Goal: Transaction & Acquisition: Purchase product/service

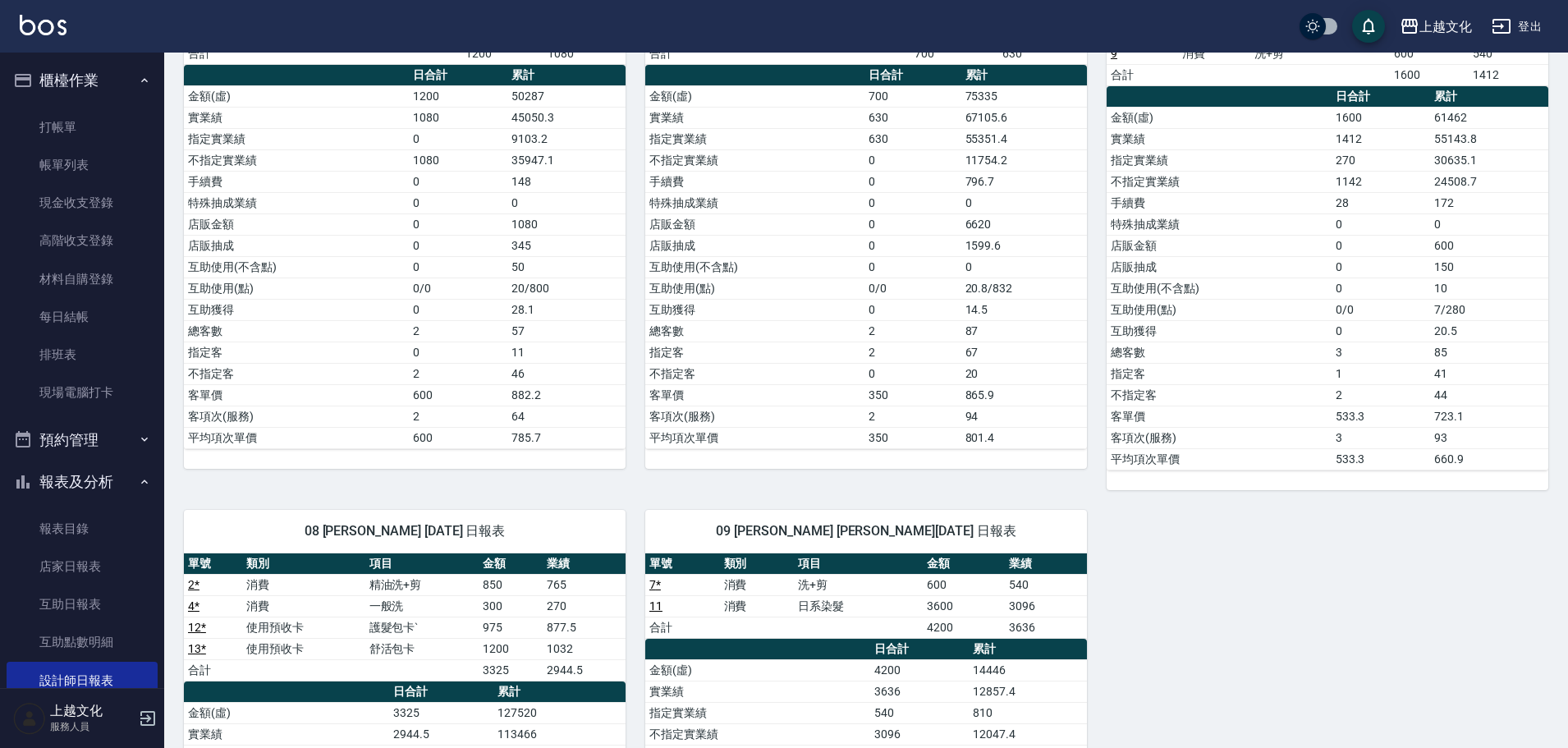
scroll to position [160, 0]
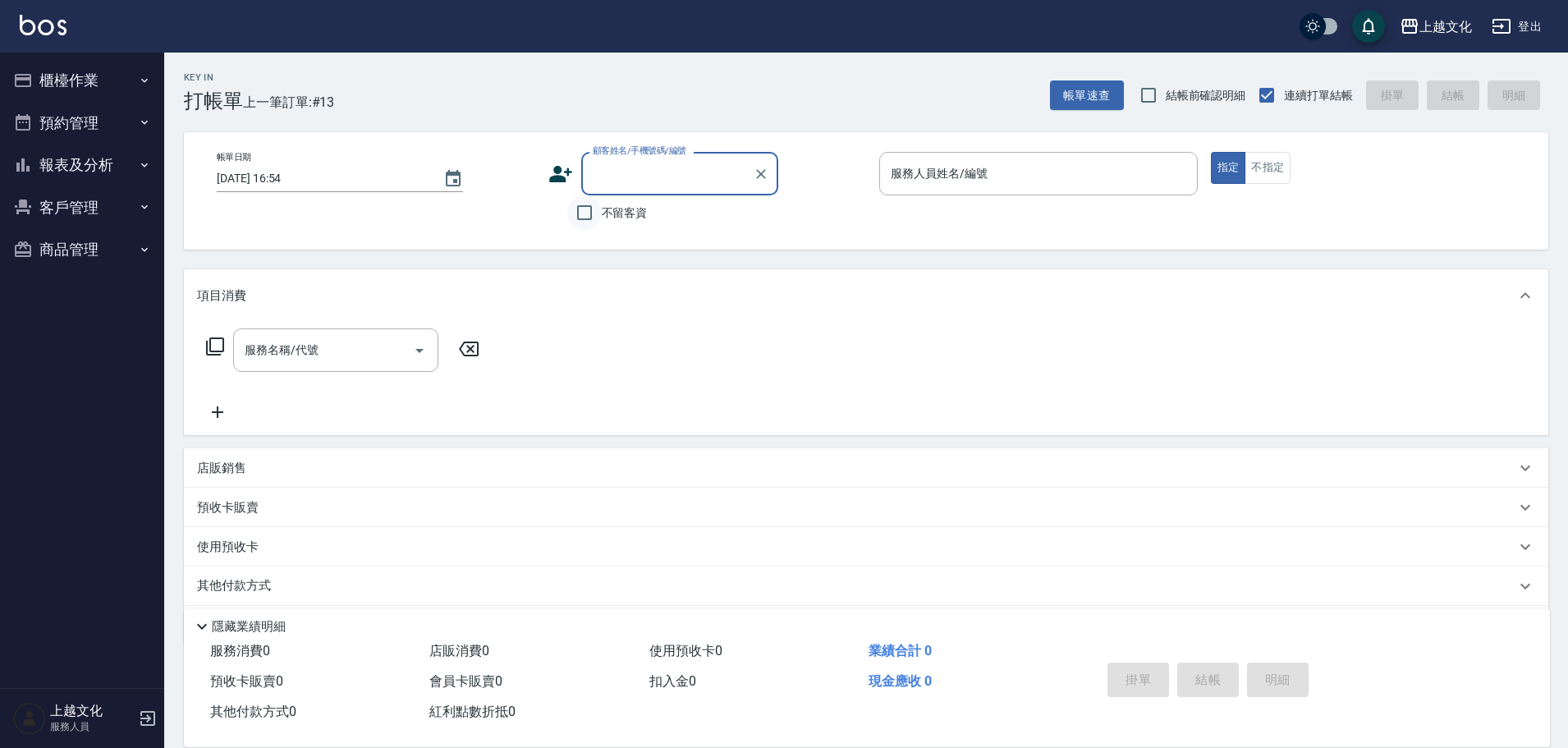
click at [584, 211] on input "不留客資" at bounding box center [584, 213] width 34 height 34
checkbox input "true"
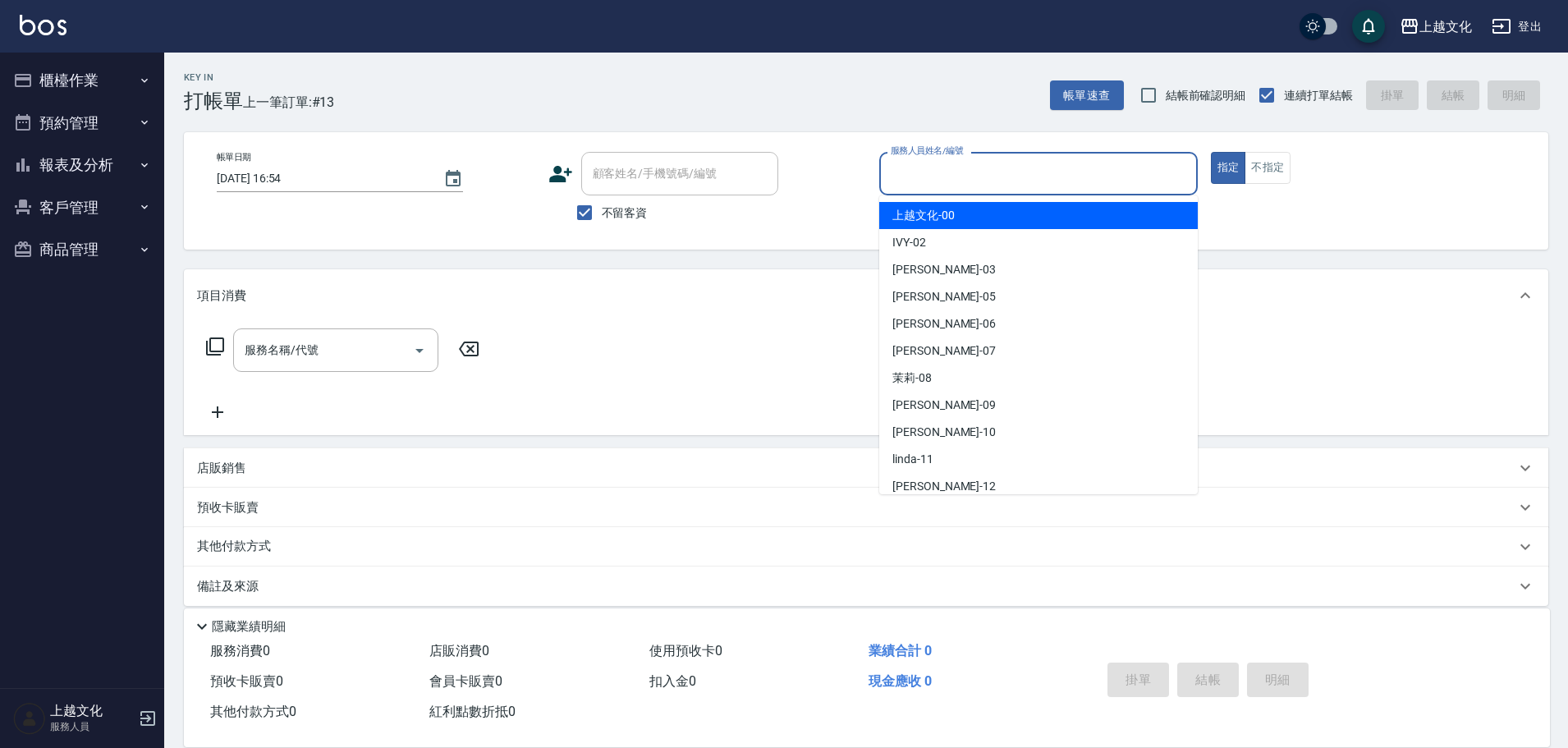
click at [913, 183] on input "服務人員姓名/編號" at bounding box center [1039, 174] width 304 height 29
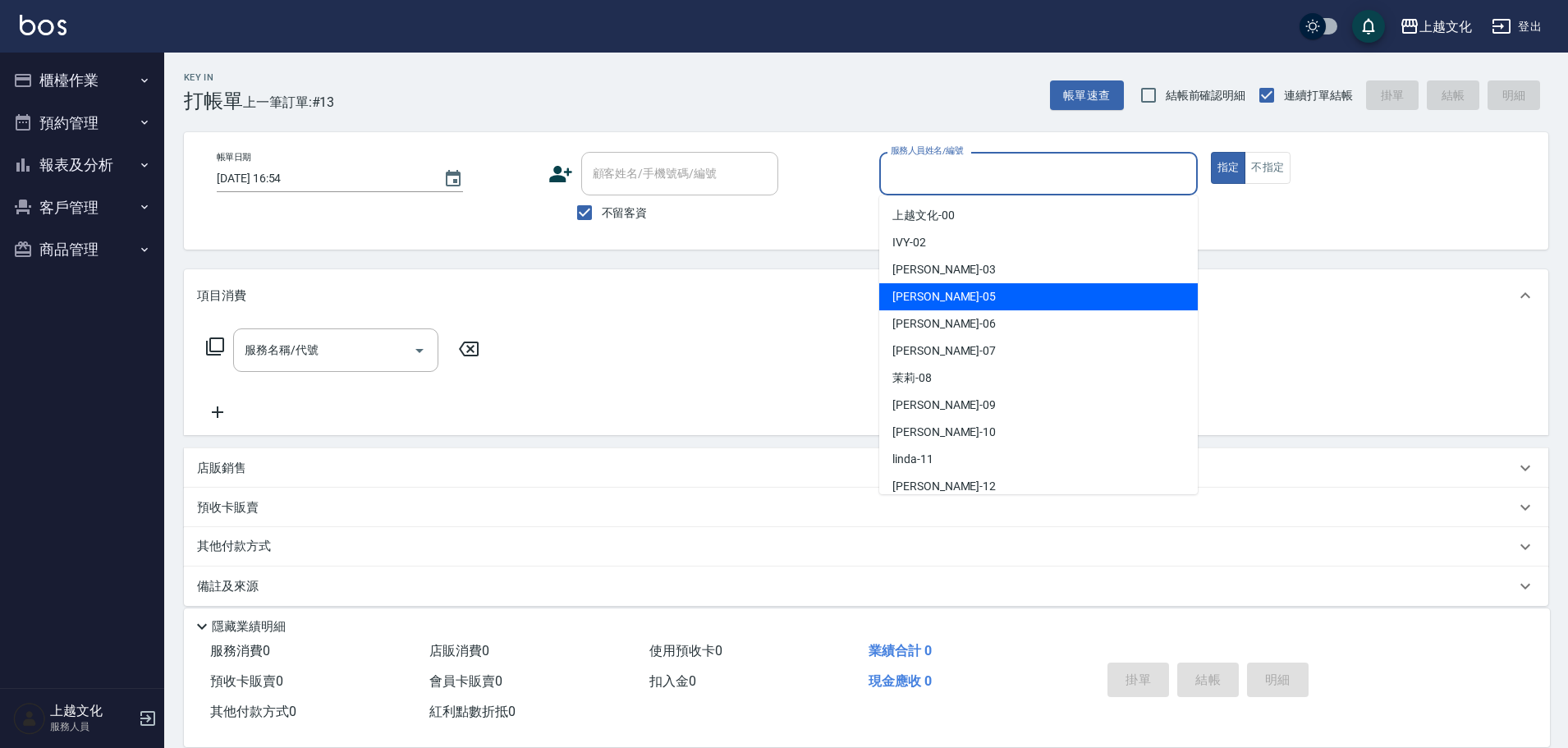
click at [928, 303] on span "[PERSON_NAME] -05" at bounding box center [944, 297] width 104 height 17
type input "[PERSON_NAME]-05"
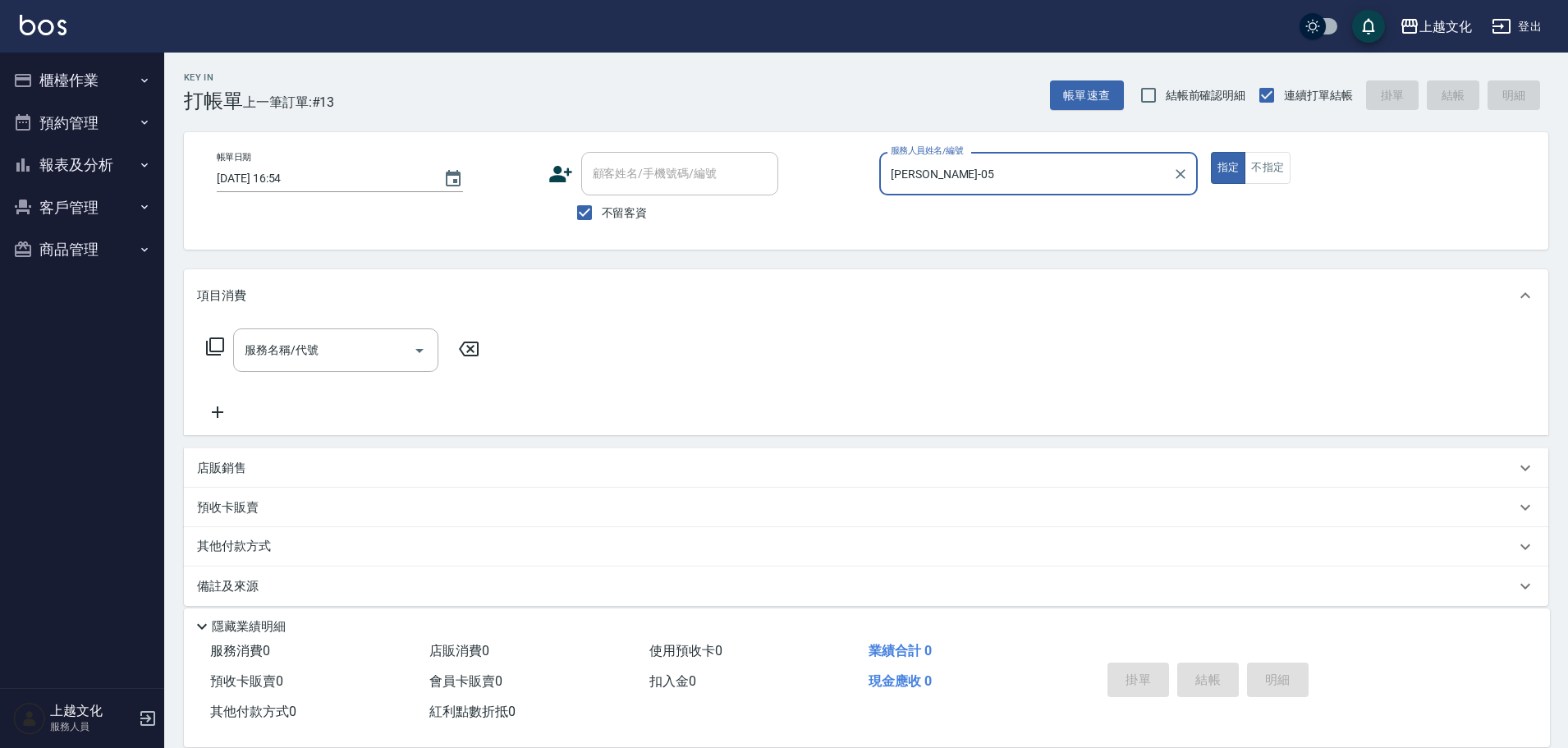
click at [219, 344] on icon at bounding box center [215, 346] width 20 height 20
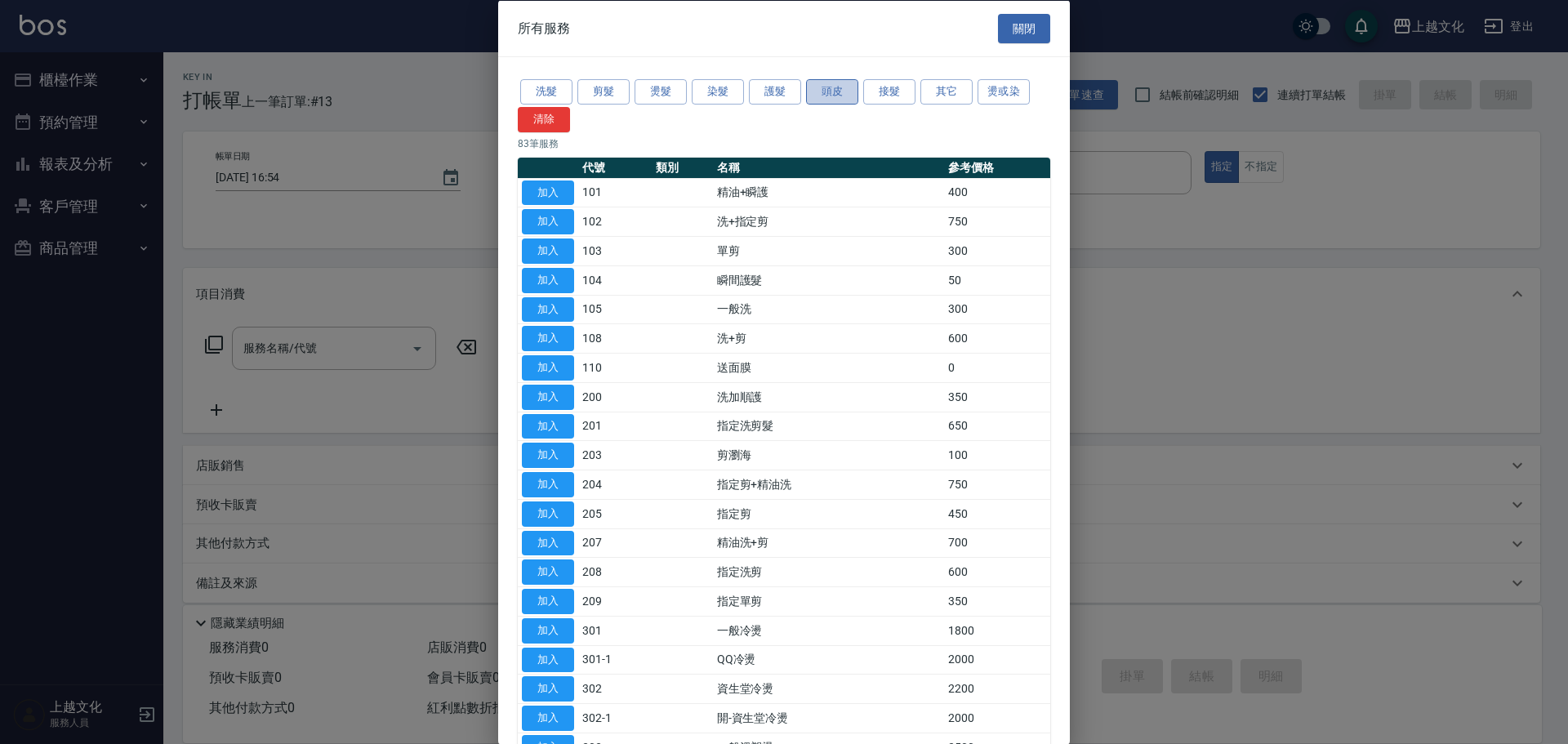
click at [815, 95] on button "頭皮" at bounding box center [832, 92] width 52 height 26
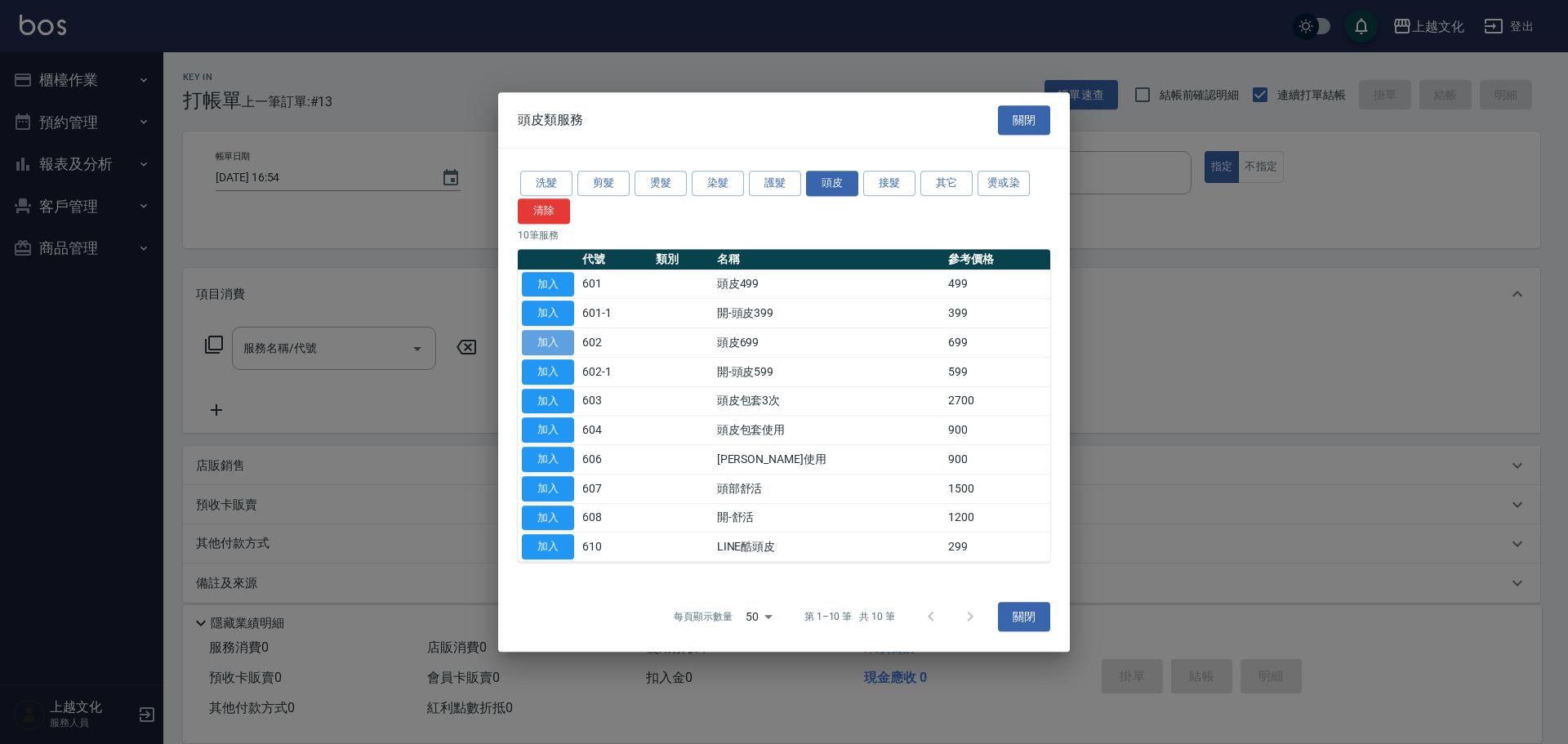
click at [560, 333] on button "加入" at bounding box center [548, 342] width 52 height 26
type input "頭皮699(602)"
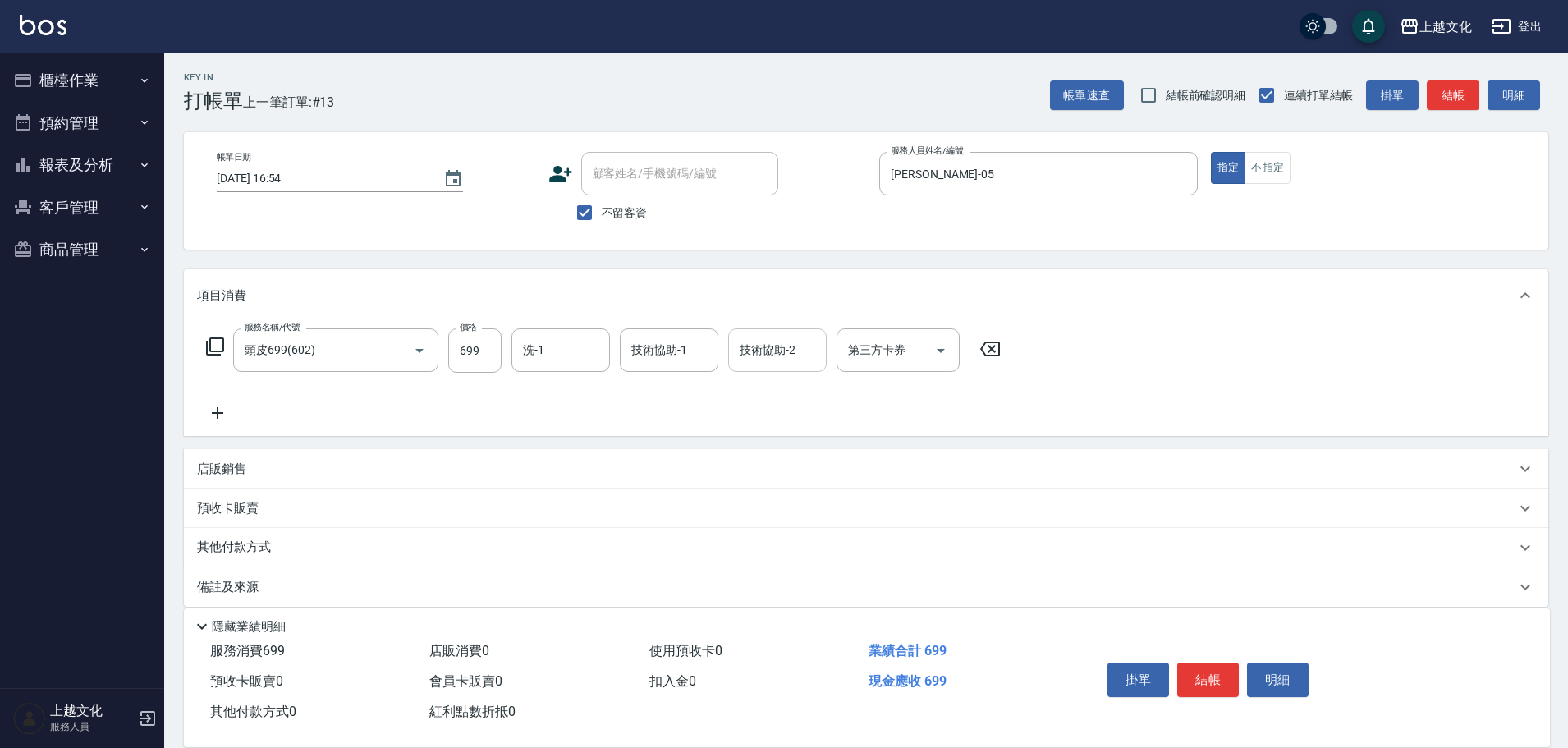
click at [762, 352] on input "技術協助-2" at bounding box center [777, 350] width 84 height 29
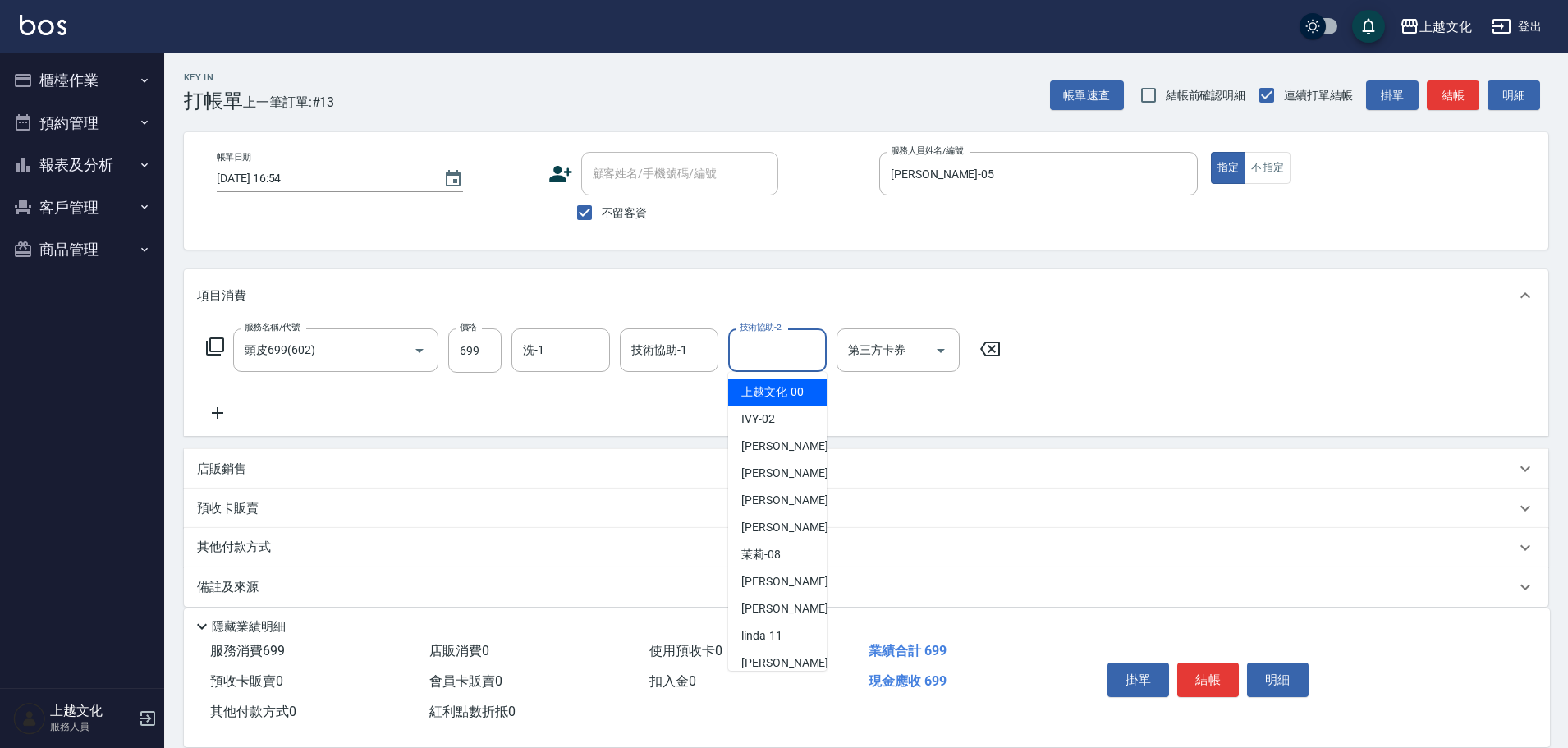
click at [767, 386] on span "上越文化 -00" at bounding box center [773, 392] width 63 height 17
click at [767, 386] on div "服務名稱/代號 頭皮699(602) 服務名稱/代號 價格 699 價格 洗-1 洗-1 技術協助-1 技術協助-1 技術協助-2 技術協助-2 第三方卡券 …" at bounding box center [603, 374] width 813 height 94
type input "上越文化-00"
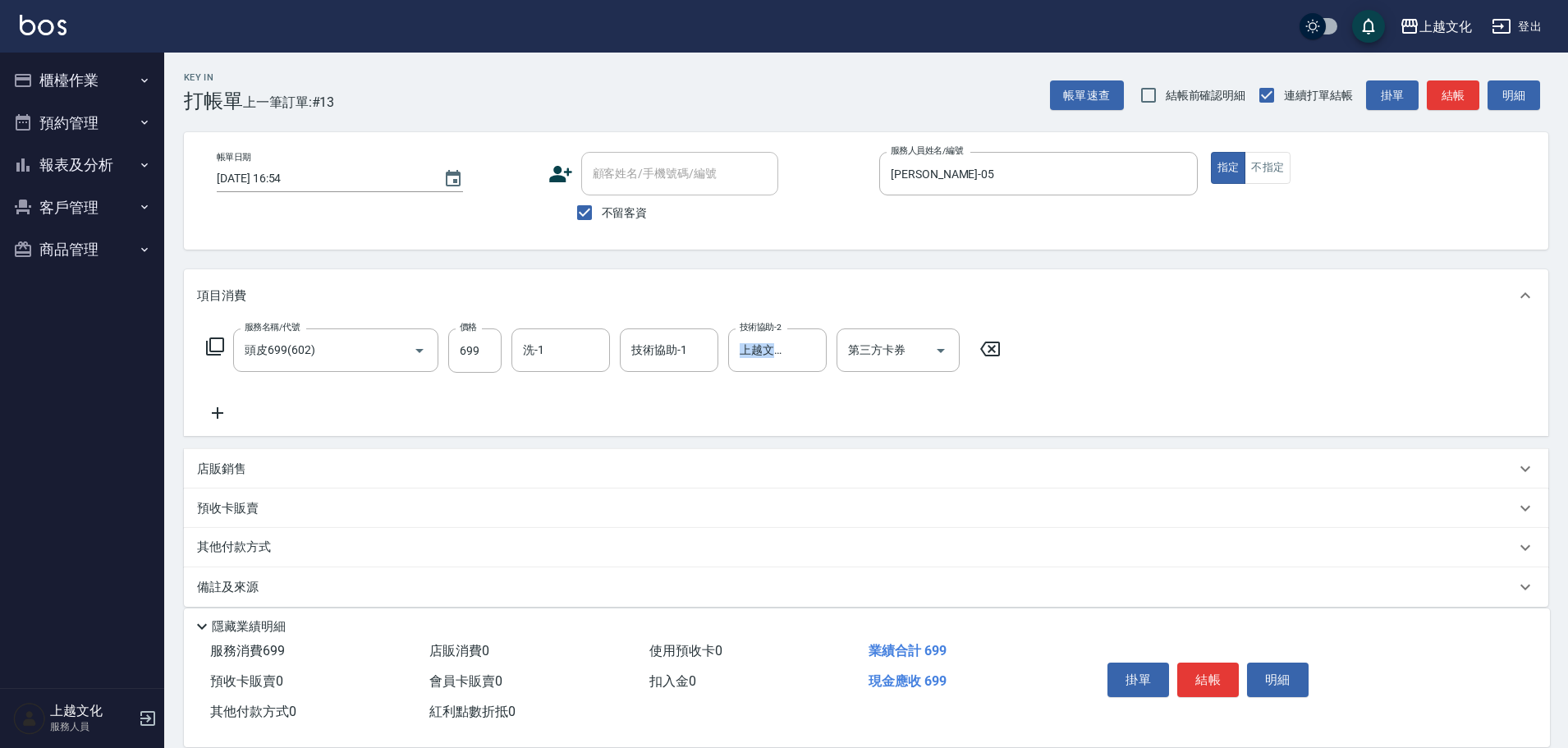
click at [214, 407] on icon at bounding box center [217, 412] width 41 height 20
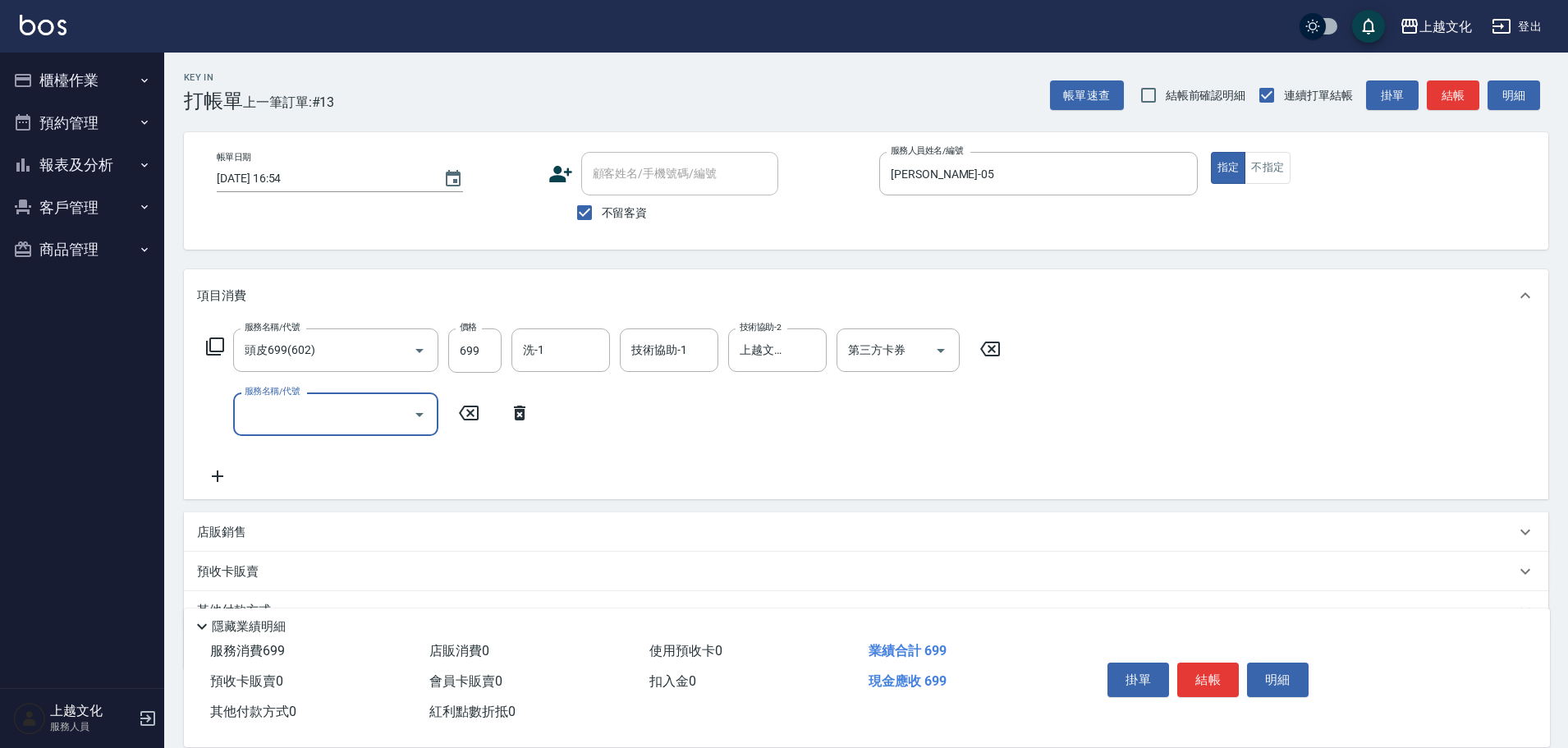
click at [213, 340] on icon at bounding box center [215, 346] width 20 height 20
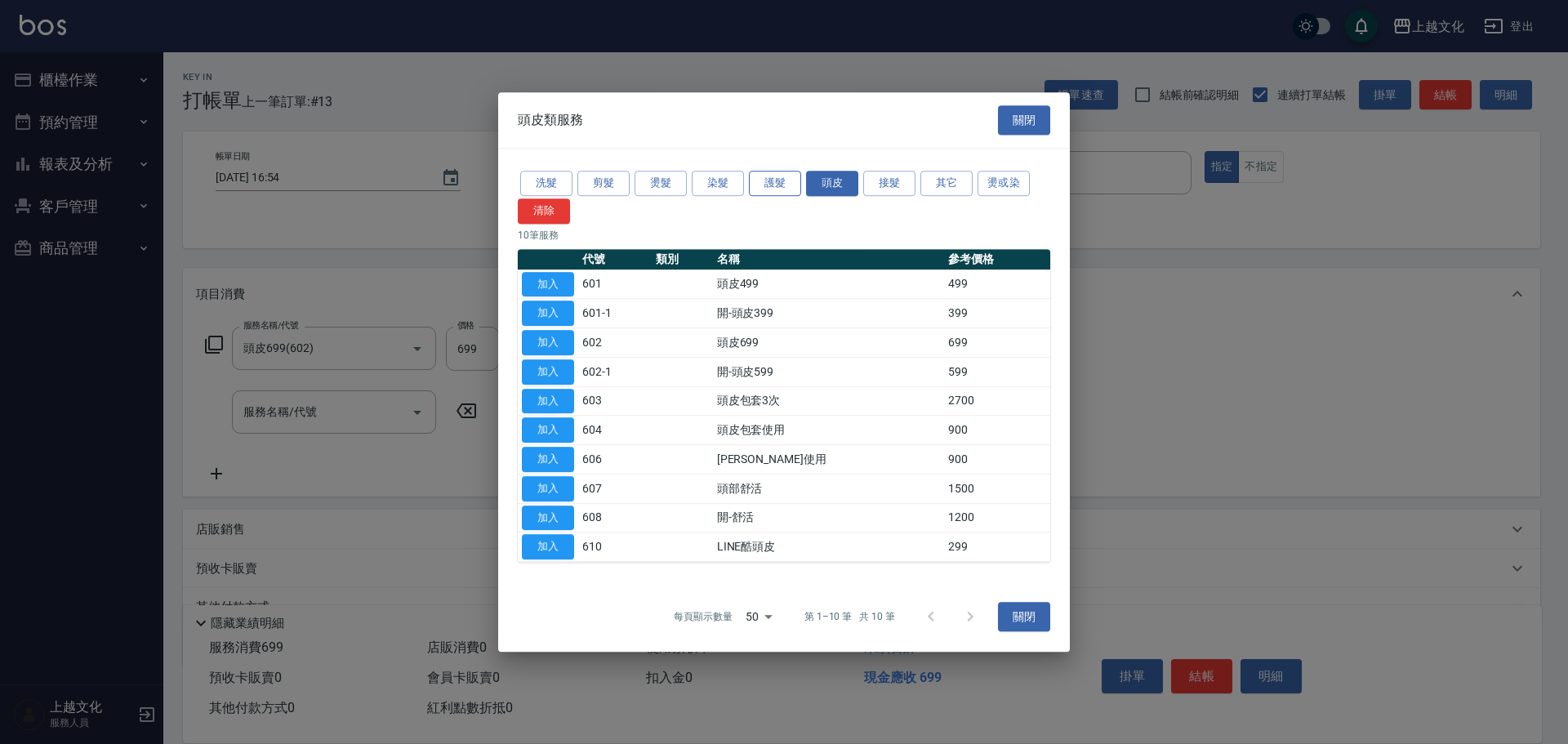
click at [752, 188] on button "護髮" at bounding box center [775, 183] width 52 height 26
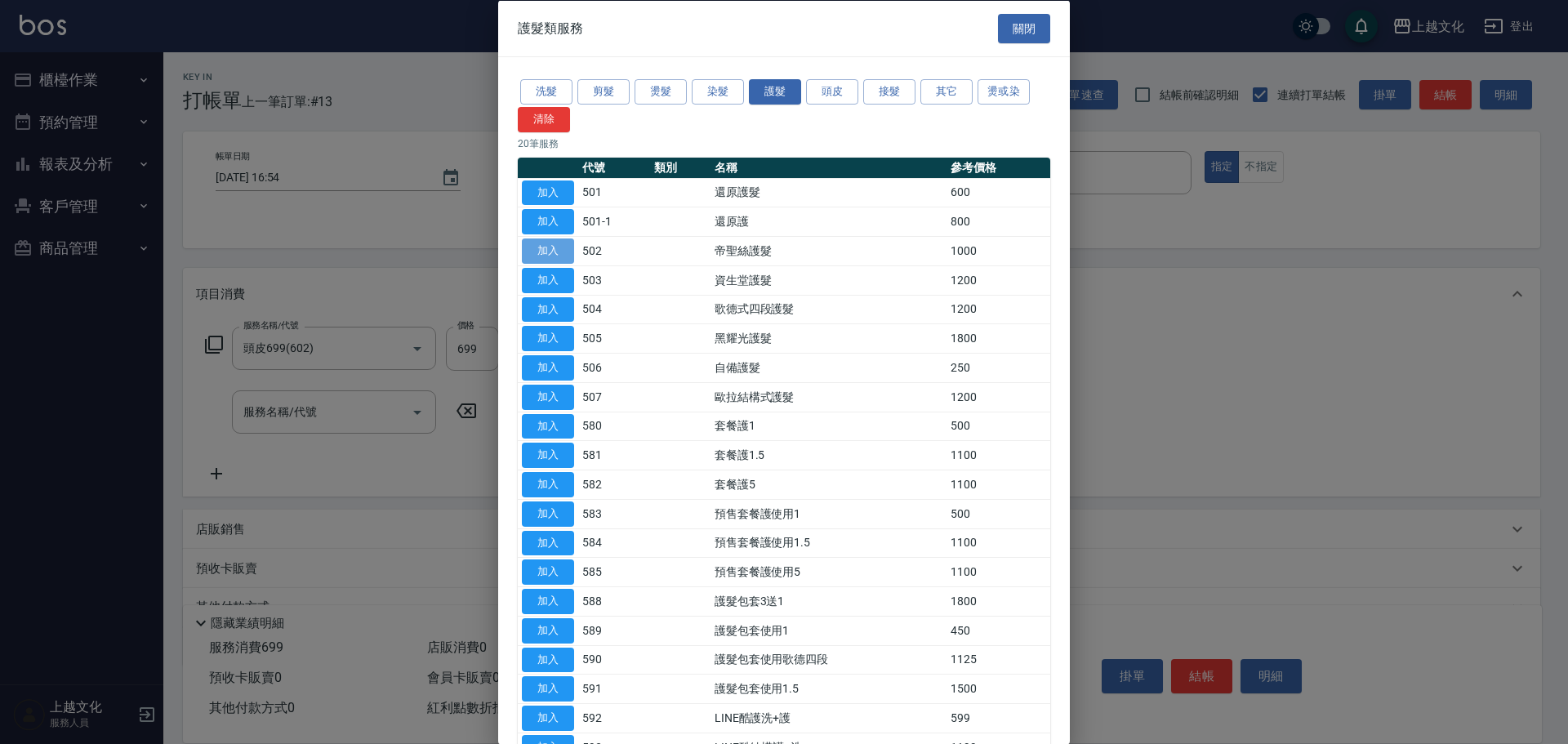
click at [551, 249] on button "加入" at bounding box center [548, 251] width 52 height 26
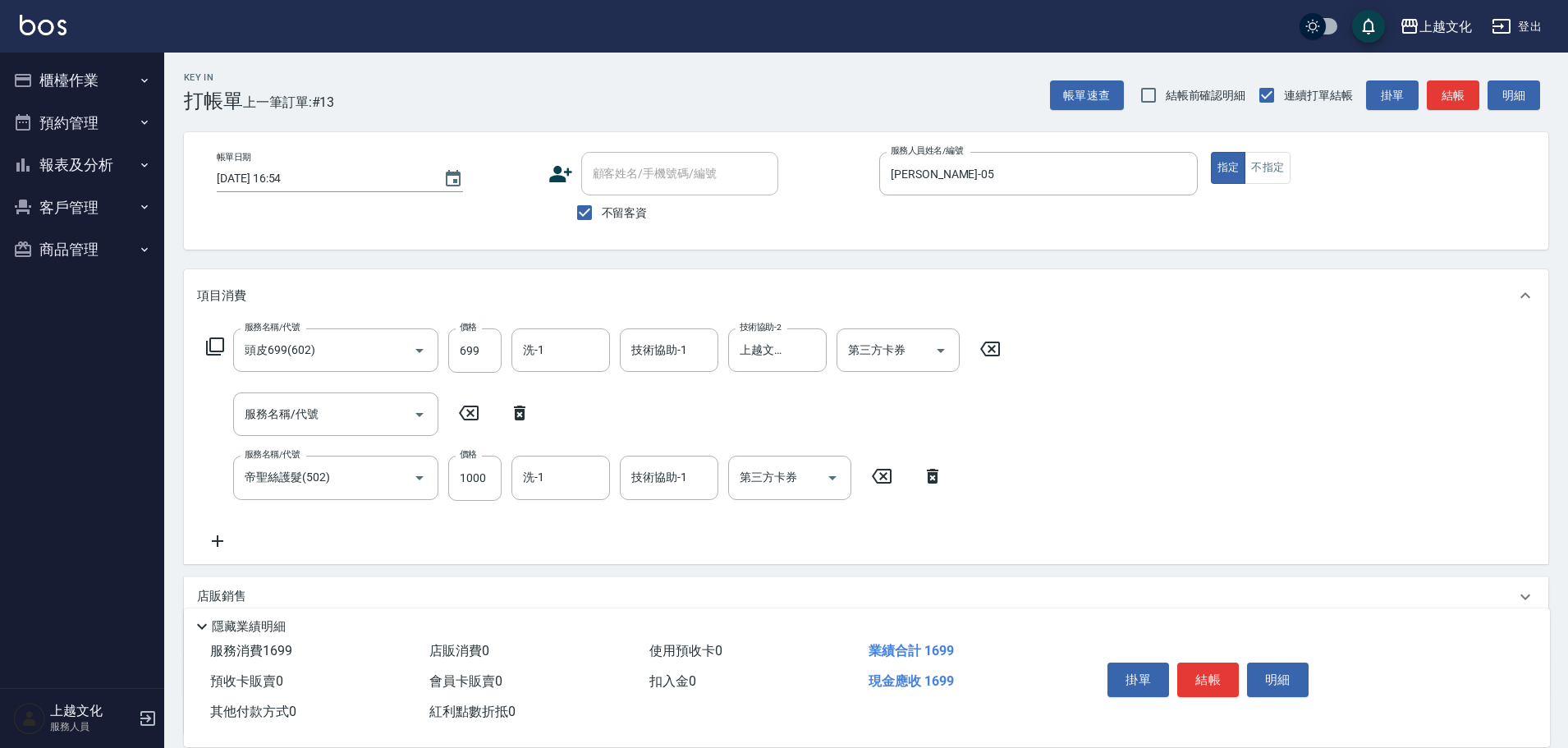
drag, startPoint x: 521, startPoint y: 413, endPoint x: 494, endPoint y: 447, distance: 43.4
click at [521, 413] on icon at bounding box center [519, 412] width 41 height 20
type input "帝聖絲護髮(502)"
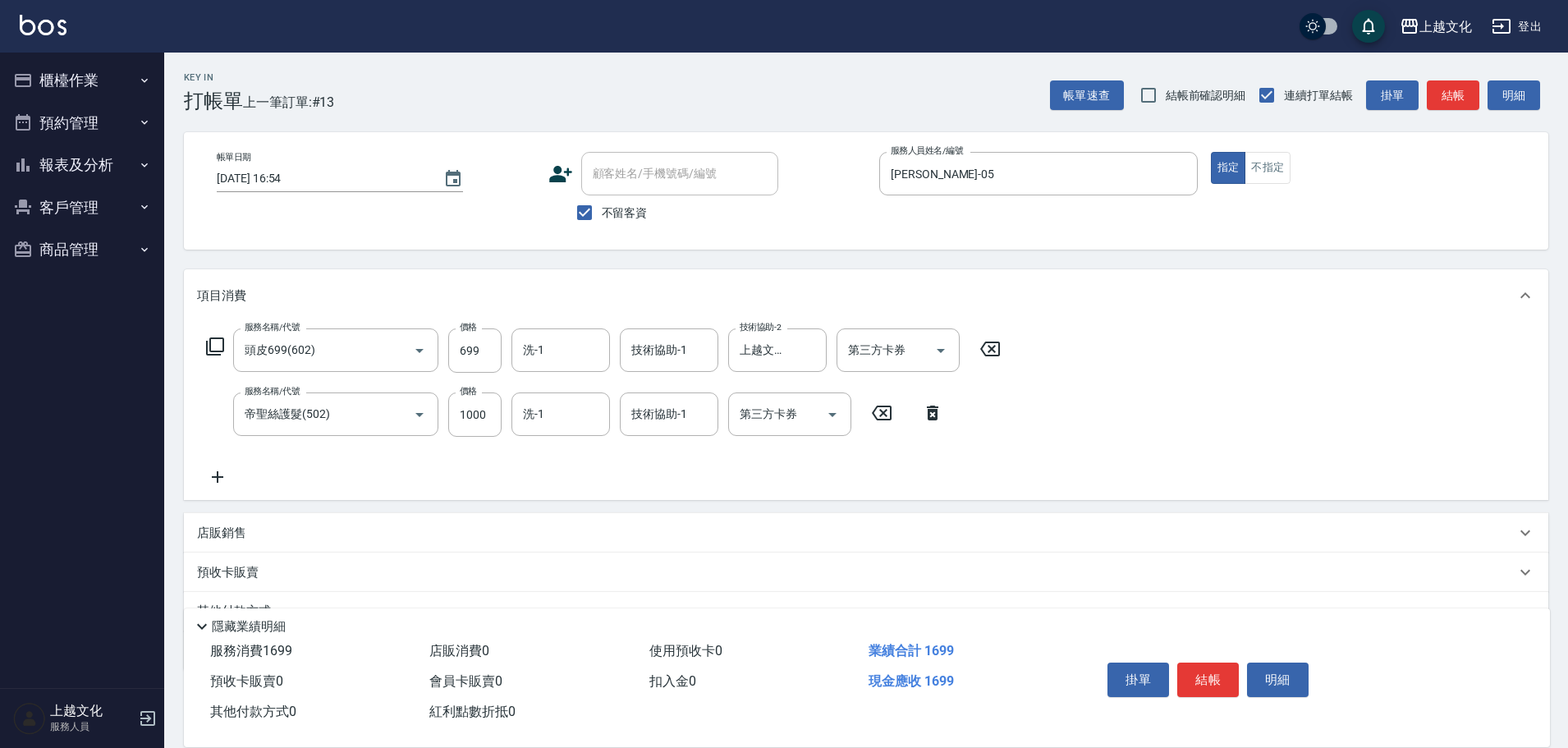
click at [486, 438] on div "服務名稱/代號 頭皮699(602) 服務名稱/代號 價格 699 價格 洗-1 洗-1 技術協助-1 技術協助-1 技術協助-2 上越文化-00 技術協助-…" at bounding box center [603, 407] width 813 height 159
drag, startPoint x: 486, startPoint y: 438, endPoint x: 484, endPoint y: 430, distance: 8.2
click at [486, 437] on div "服務名稱/代號 頭皮699(602) 服務名稱/代號 價格 699 價格 洗-1 洗-1 技術協助-1 技術協助-1 技術協助-2 上越文化-00 技術協助-…" at bounding box center [603, 407] width 813 height 159
click at [481, 427] on input "1000" at bounding box center [475, 414] width 53 height 45
type input "1299"
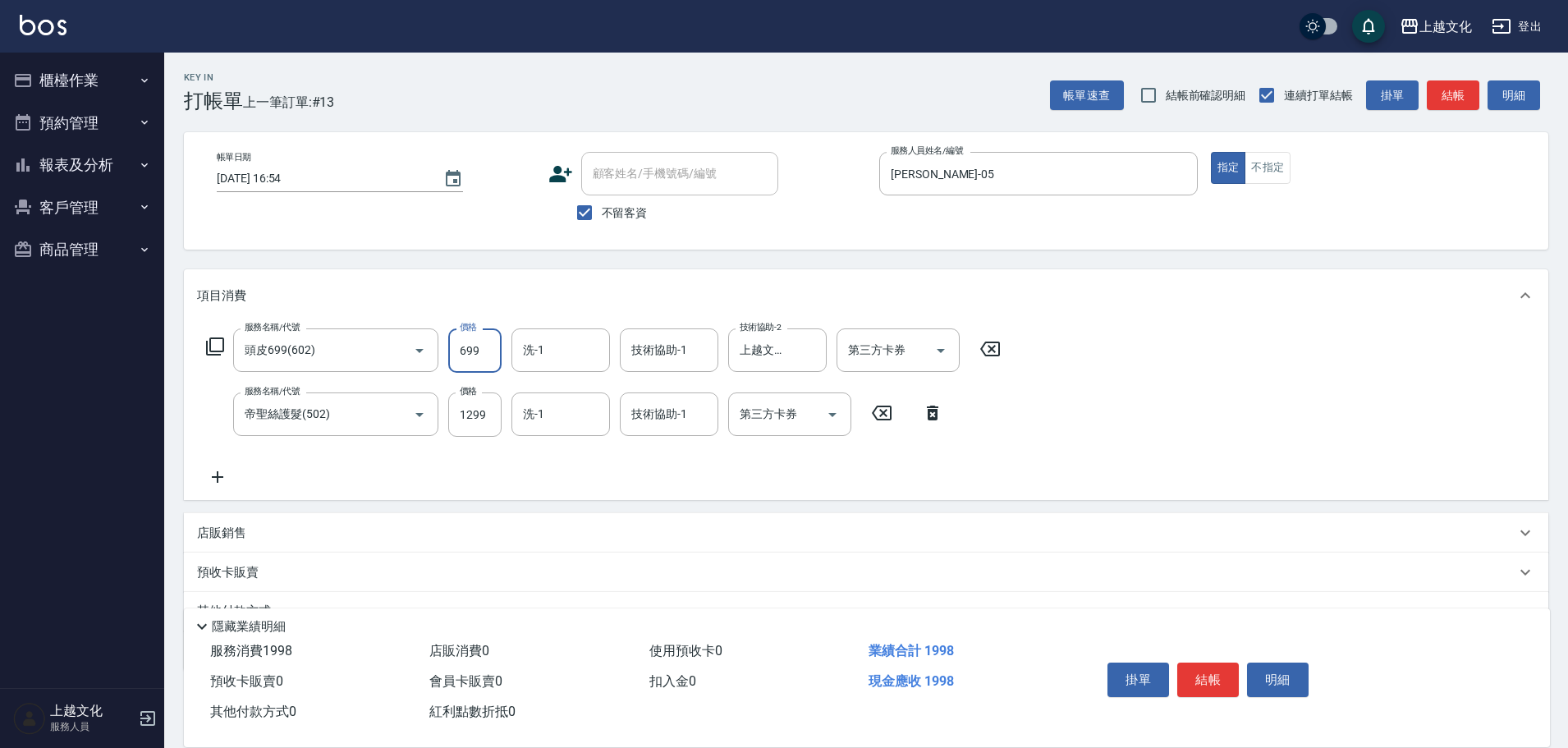
click at [467, 368] on input "699" at bounding box center [475, 350] width 53 height 45
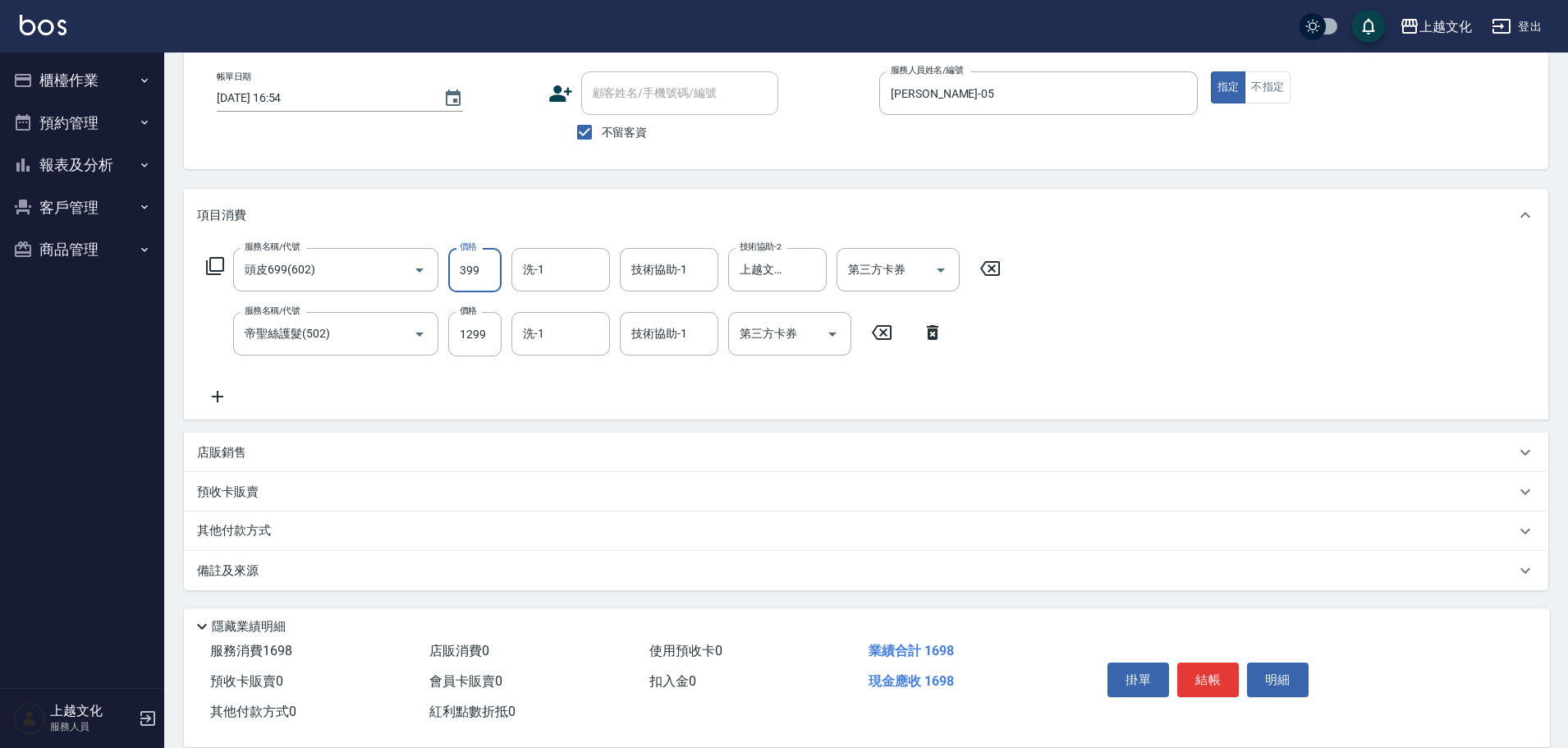
type input "399"
click at [234, 523] on p "其他付款方式" at bounding box center [238, 530] width 82 height 18
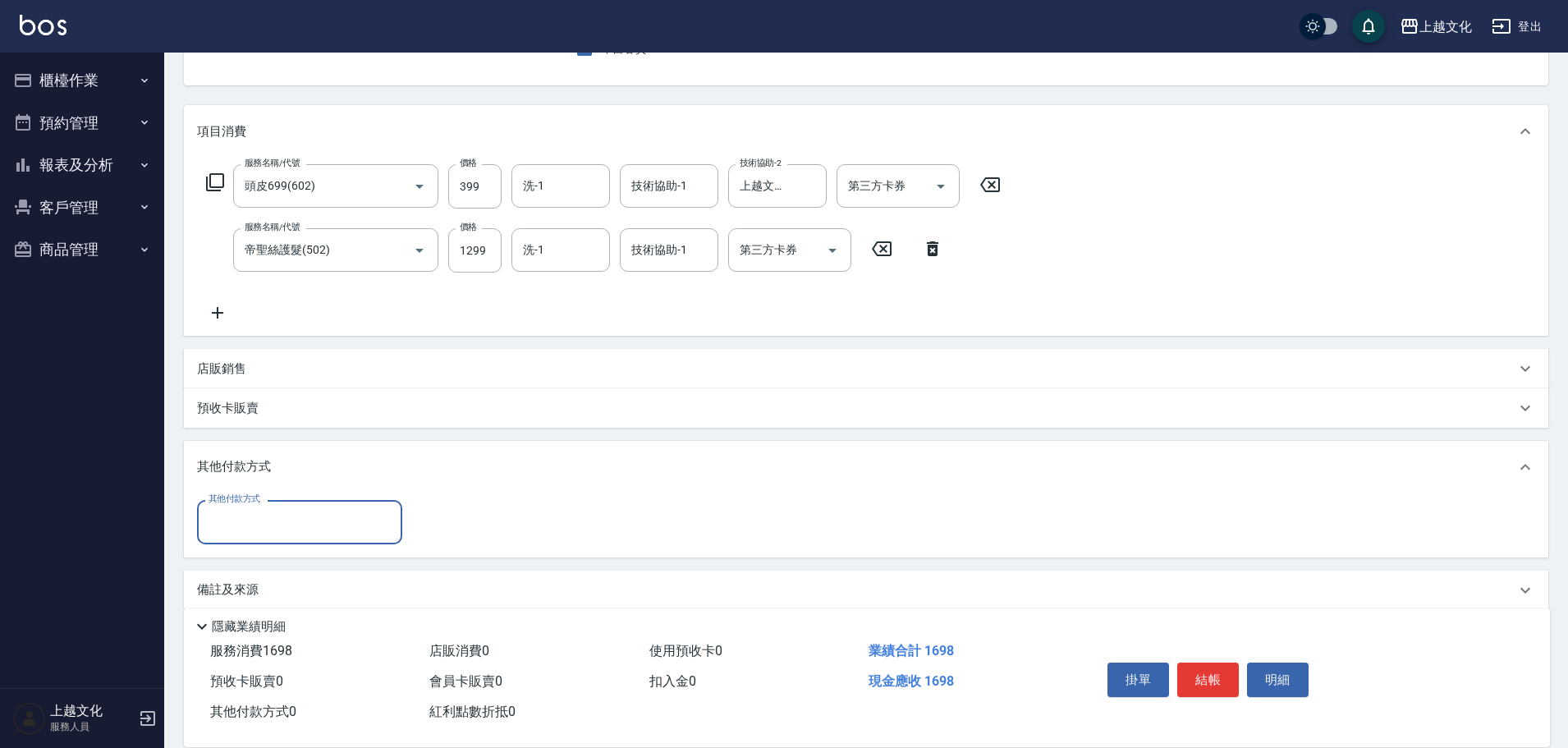
scroll to position [183, 0]
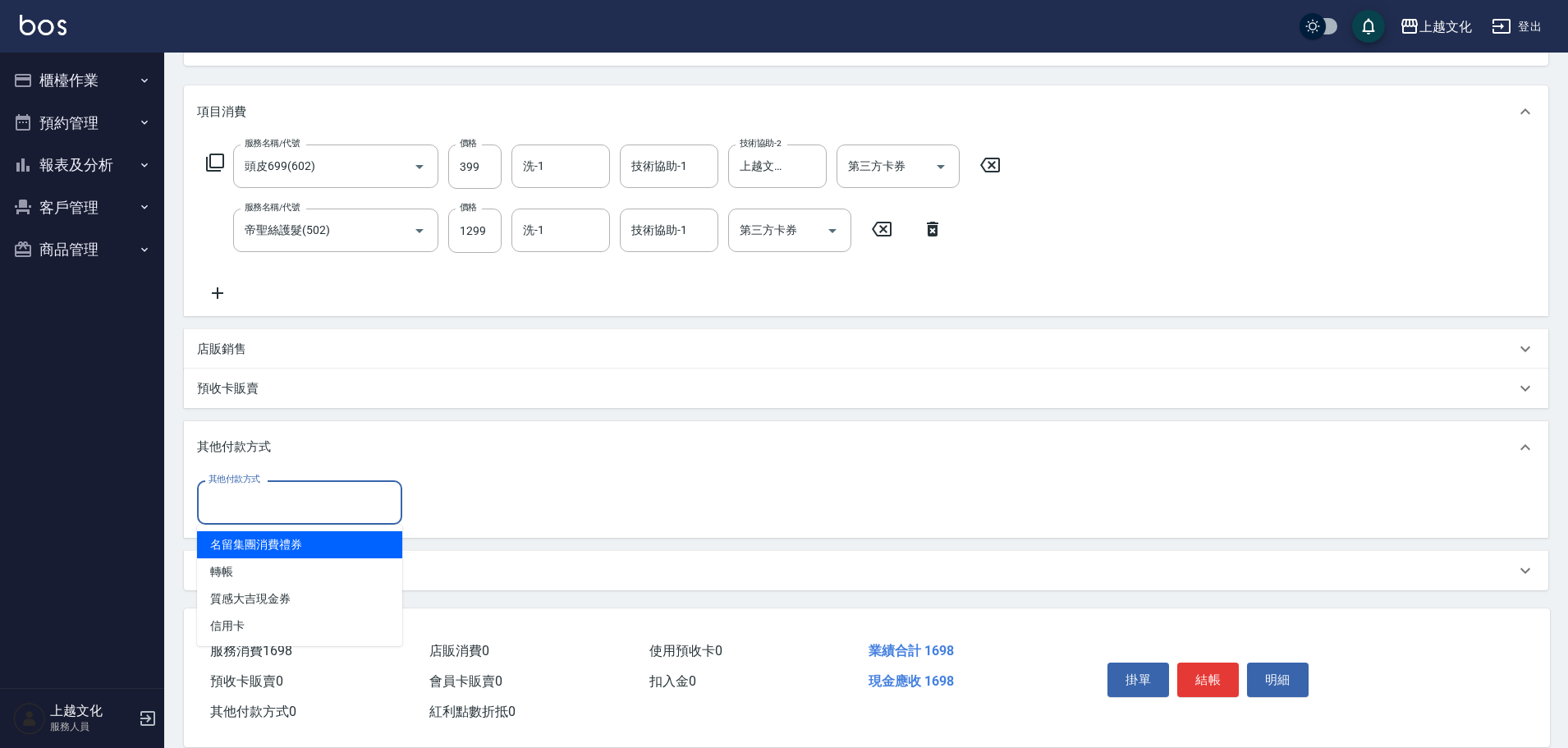
drag, startPoint x: 239, startPoint y: 501, endPoint x: 249, endPoint y: 546, distance: 46.1
click at [242, 507] on input "其他付款方式" at bounding box center [299, 502] width 190 height 29
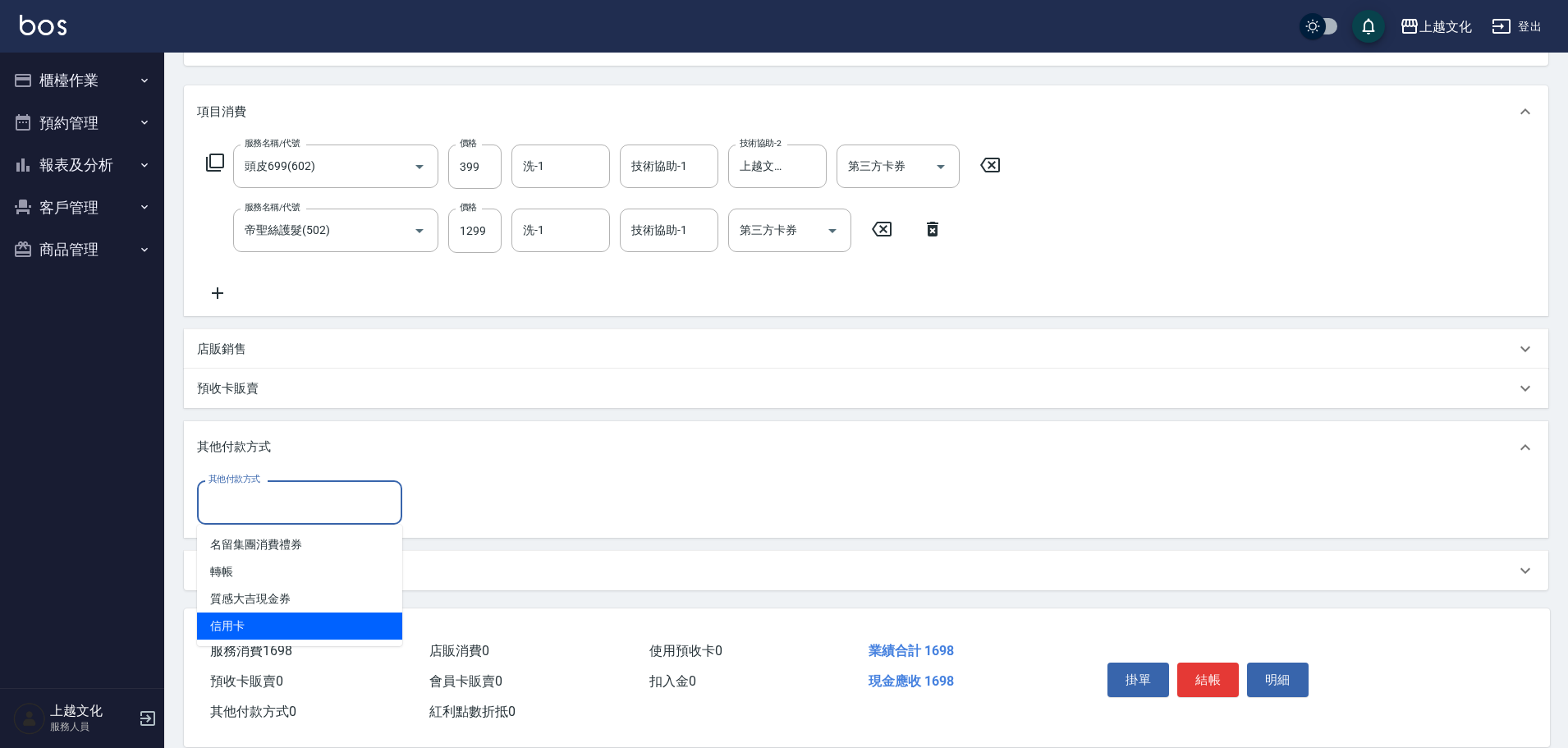
click at [237, 617] on span "信用卡" at bounding box center [299, 625] width 205 height 28
type input "信用卡"
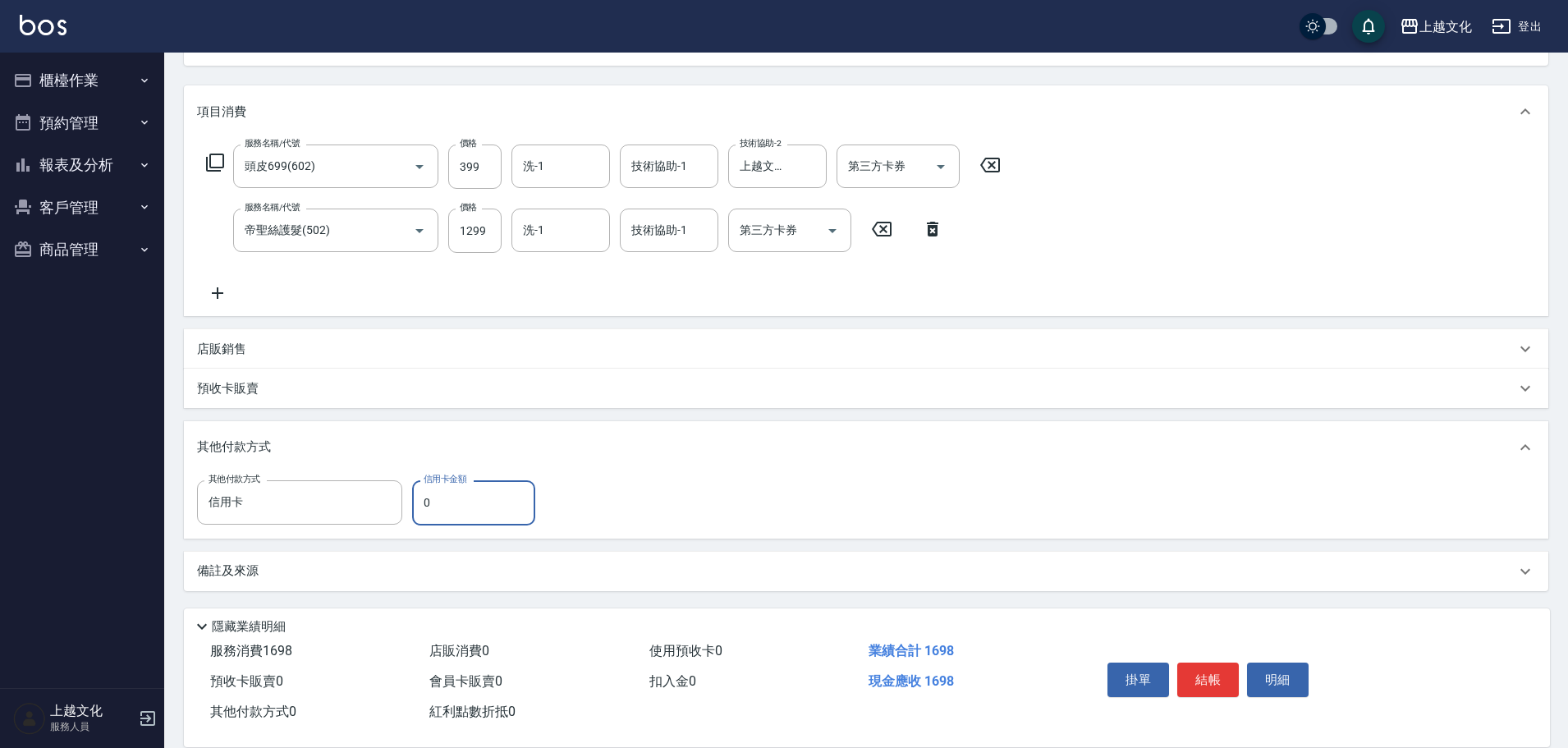
click at [428, 508] on input "0" at bounding box center [474, 502] width 124 height 45
type input "1698"
click at [1195, 662] on button "結帳" at bounding box center [1208, 680] width 62 height 34
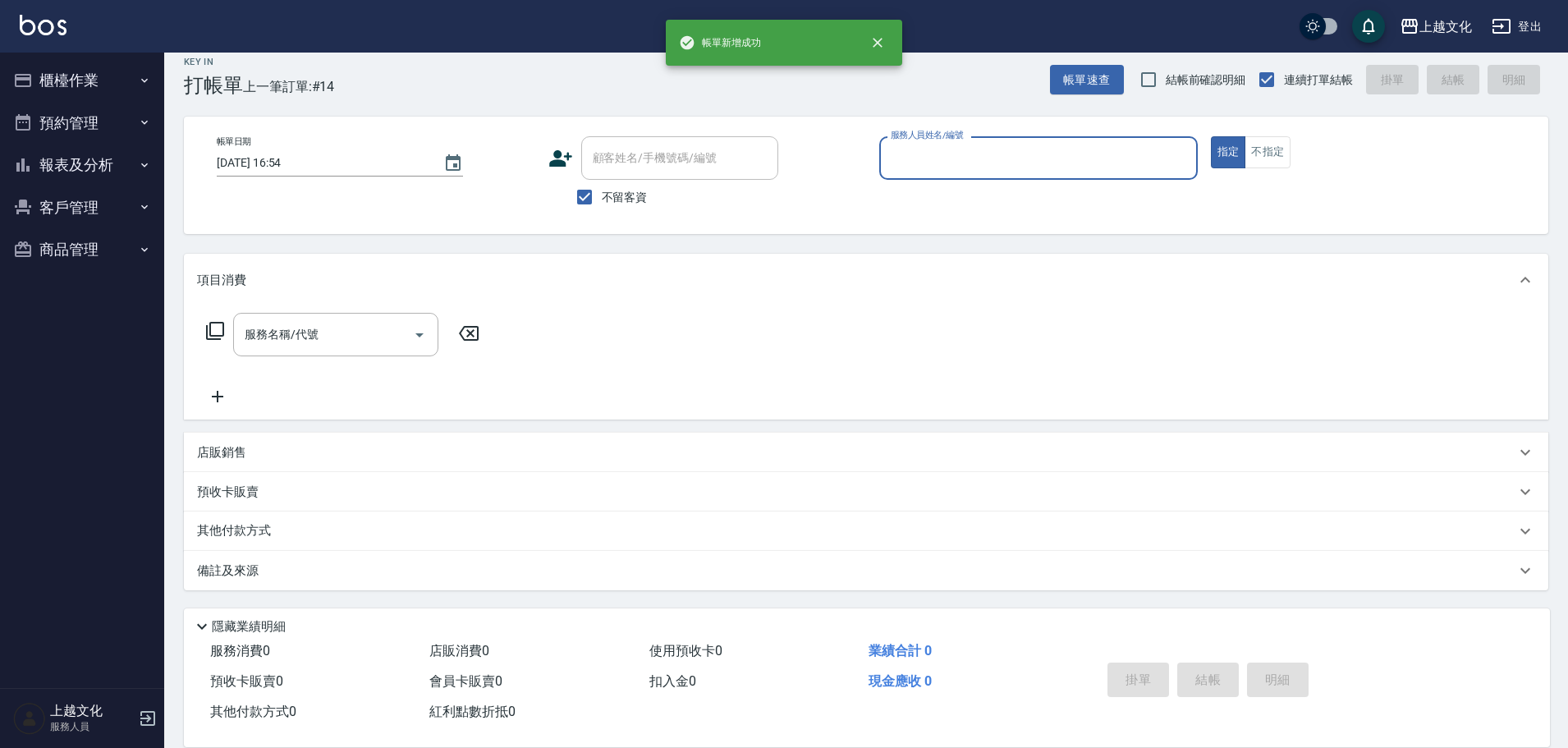
scroll to position [15, 0]
click at [1015, 162] on input "服務人員姓名/編號" at bounding box center [1039, 158] width 304 height 29
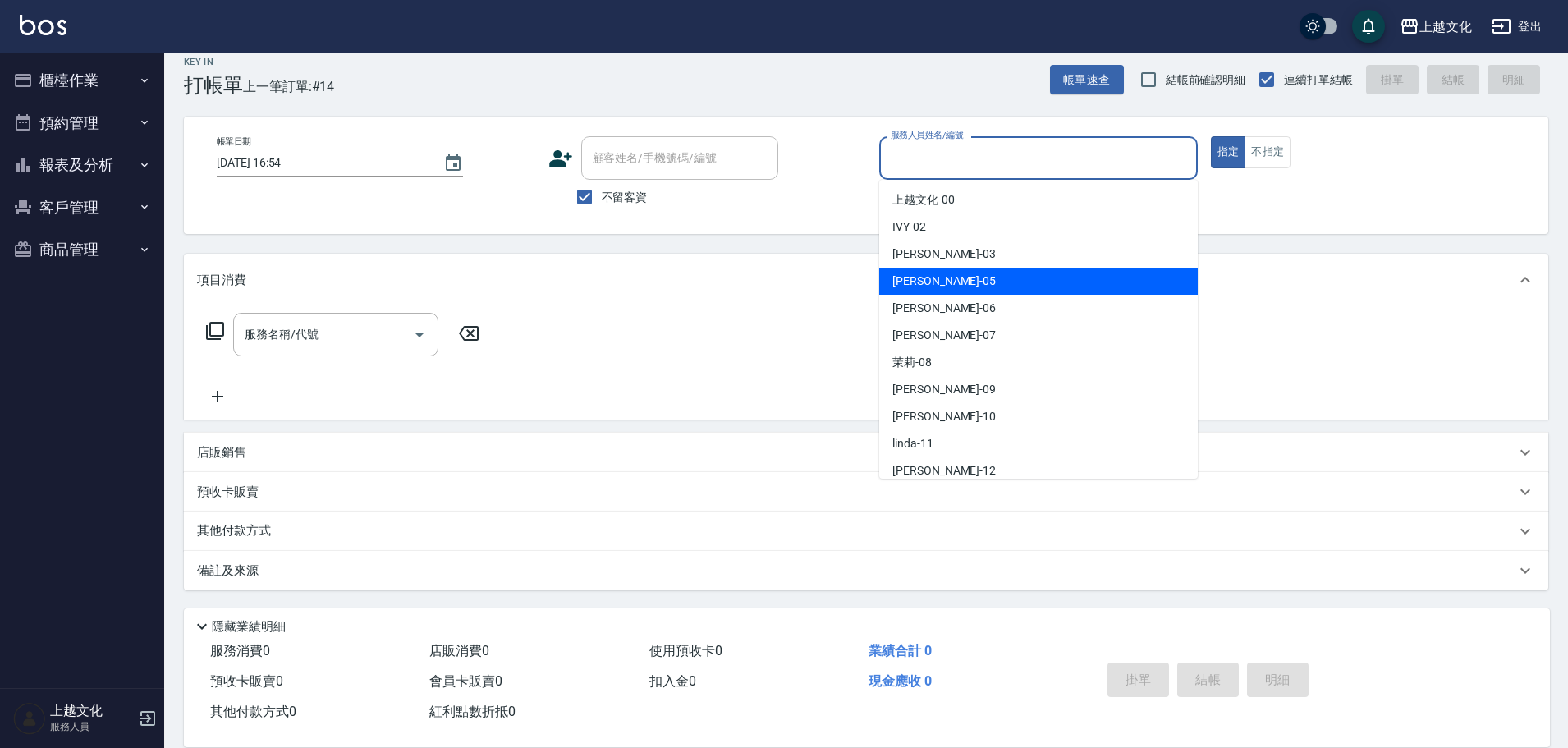
click at [954, 276] on div "[PERSON_NAME] -05" at bounding box center [1038, 281] width 318 height 28
type input "[PERSON_NAME]-05"
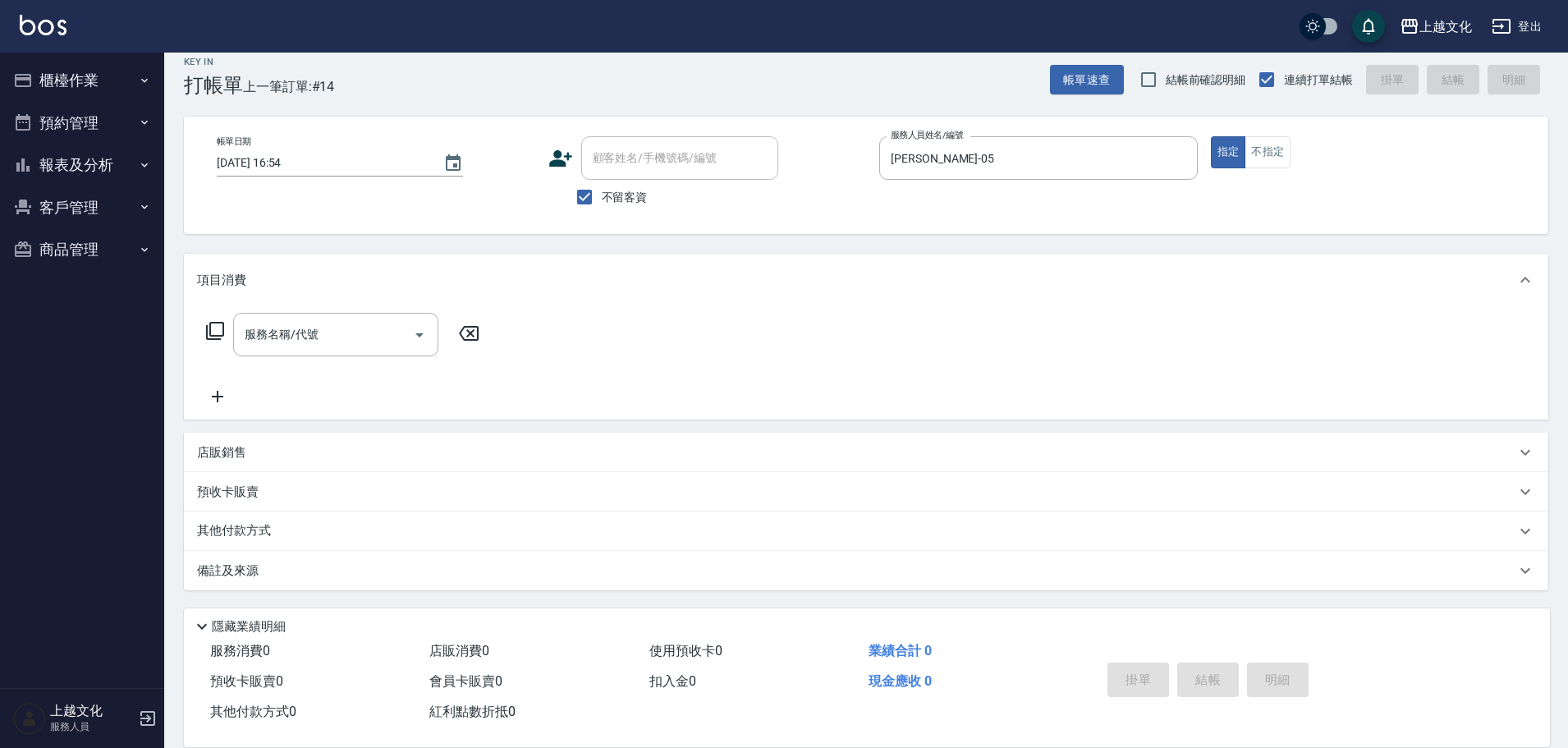
click at [218, 324] on icon at bounding box center [215, 331] width 20 height 20
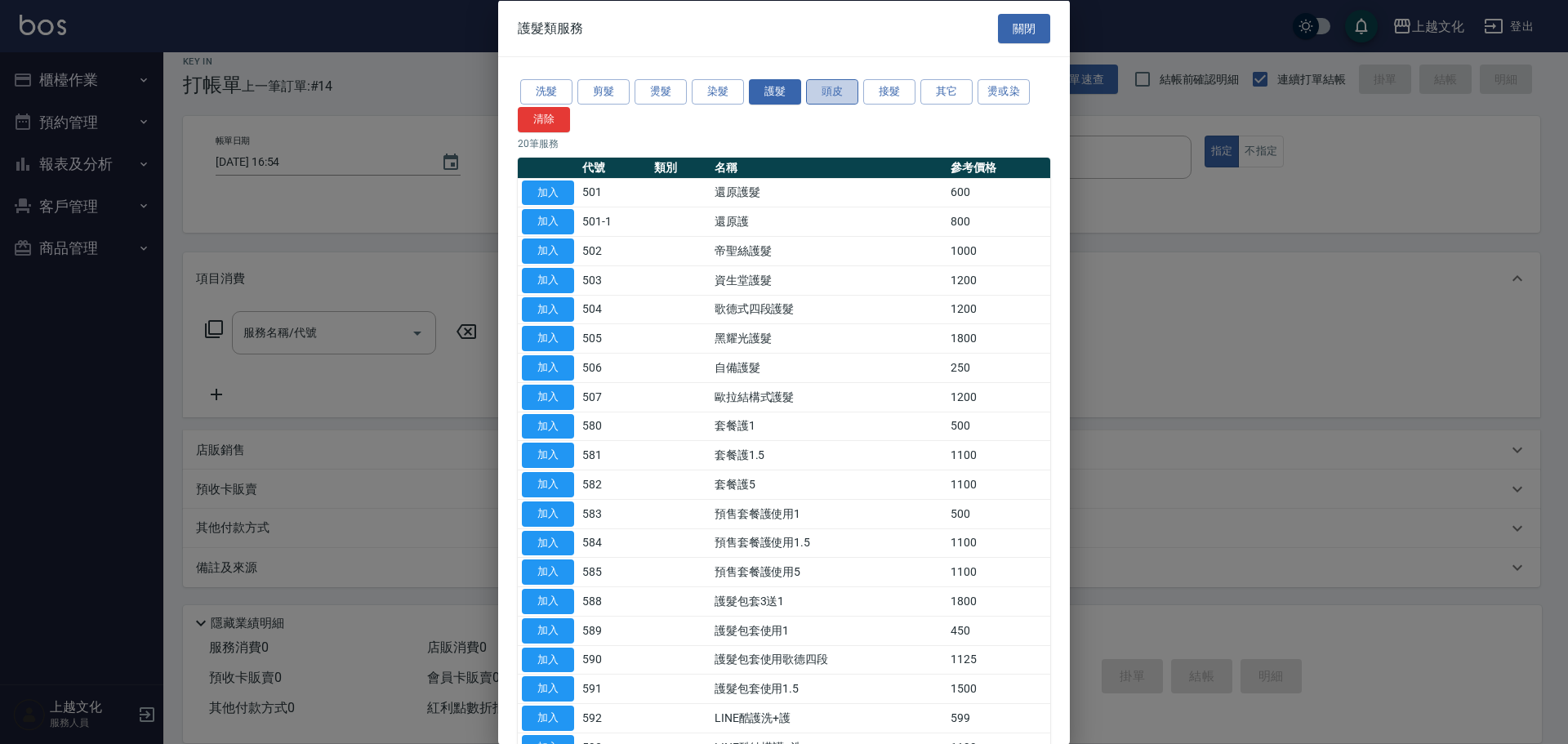
click at [828, 86] on button "頭皮" at bounding box center [832, 92] width 52 height 26
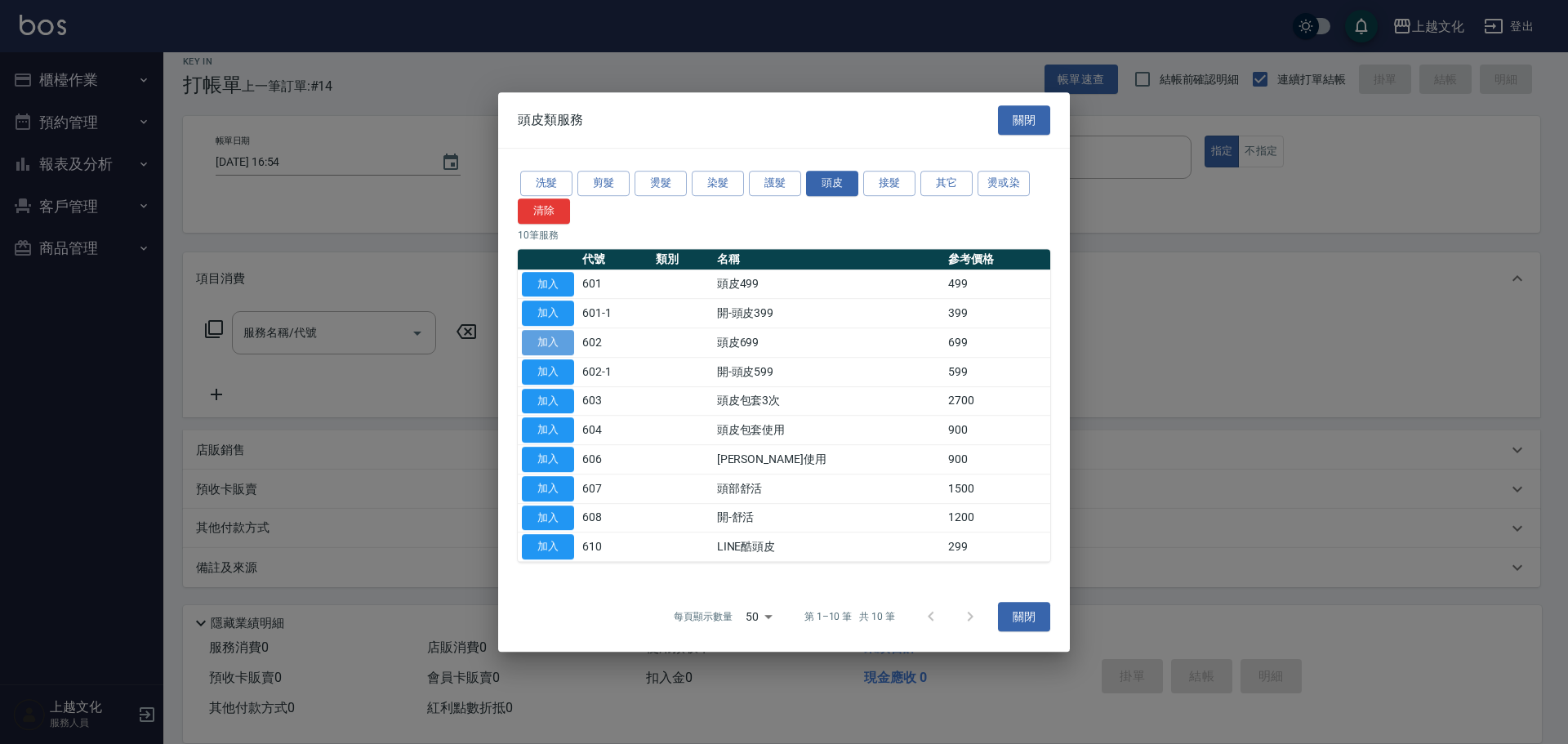
click at [538, 338] on button "加入" at bounding box center [548, 342] width 52 height 26
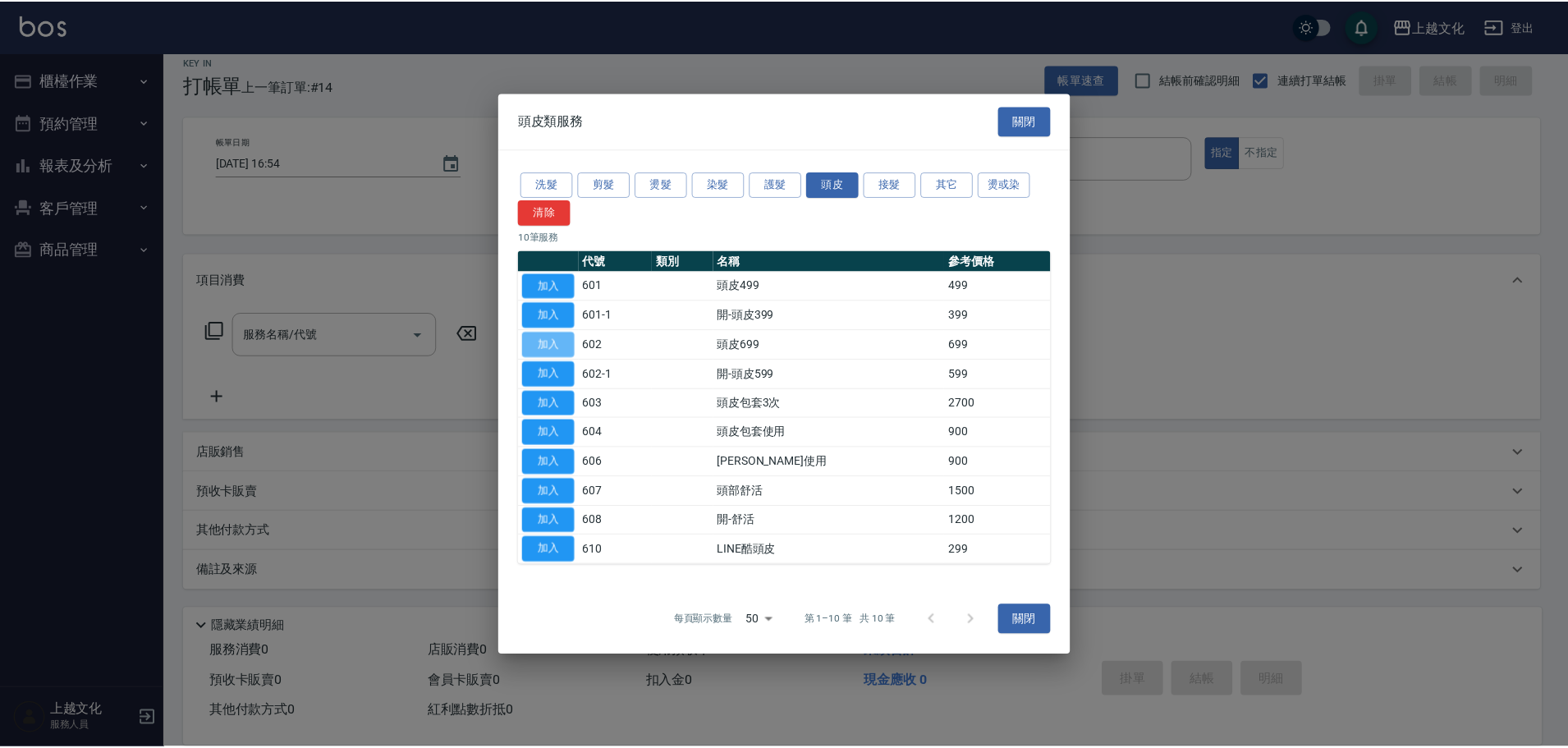
type input "頭皮699(602)"
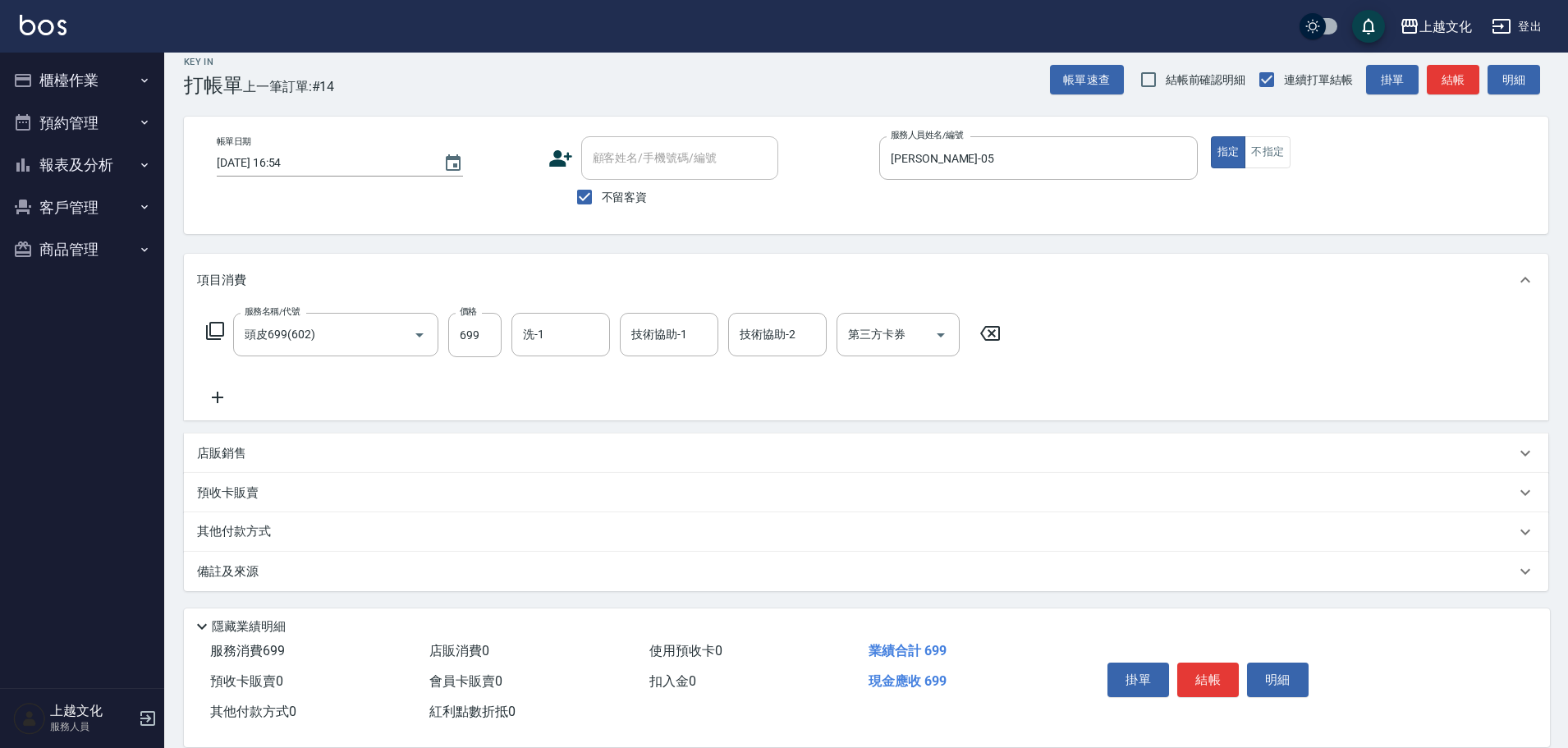
click at [223, 394] on icon at bounding box center [217, 397] width 41 height 20
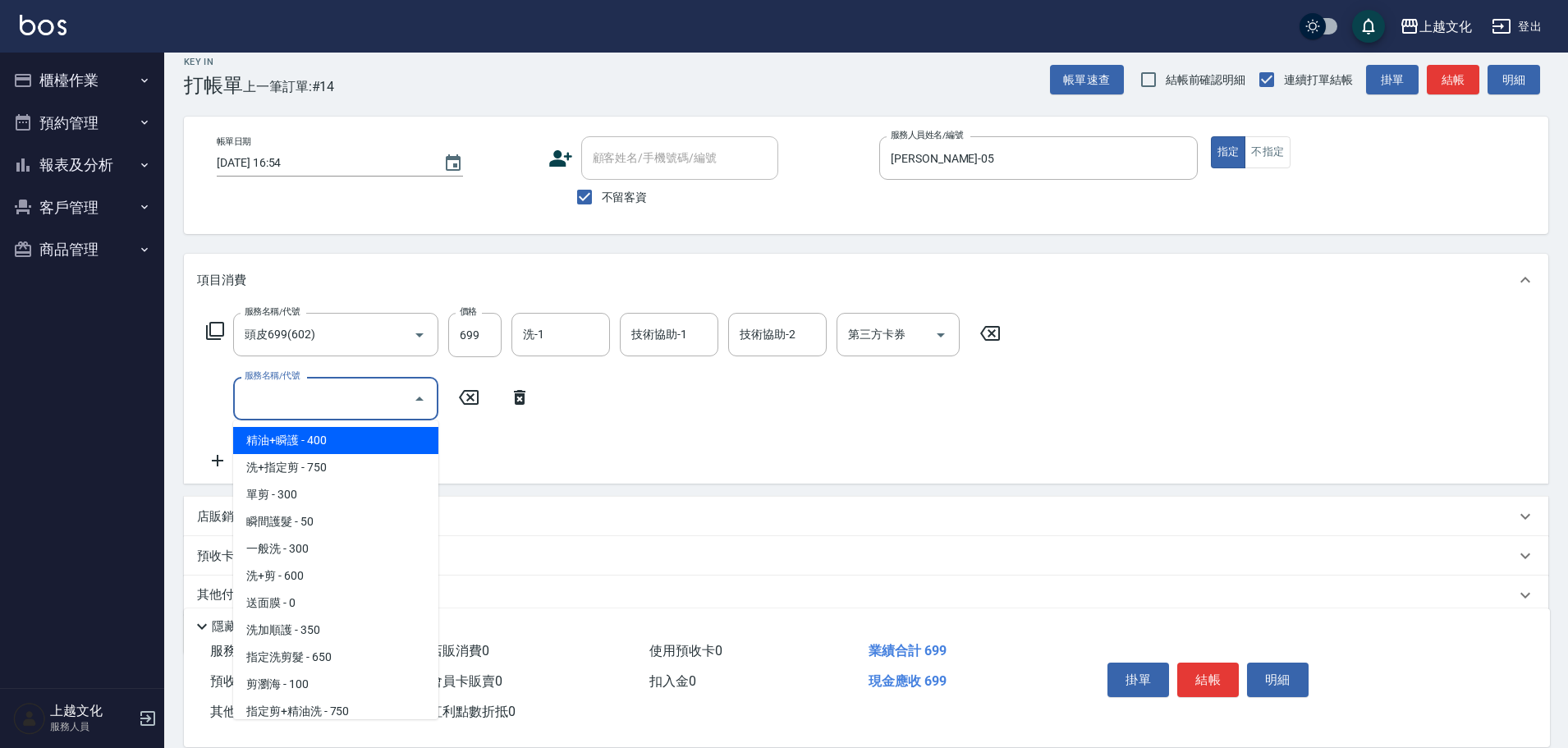
drag, startPoint x: 338, startPoint y: 384, endPoint x: 340, endPoint y: 437, distance: 53.0
click at [336, 384] on input "服務名稱/代號" at bounding box center [323, 398] width 165 height 29
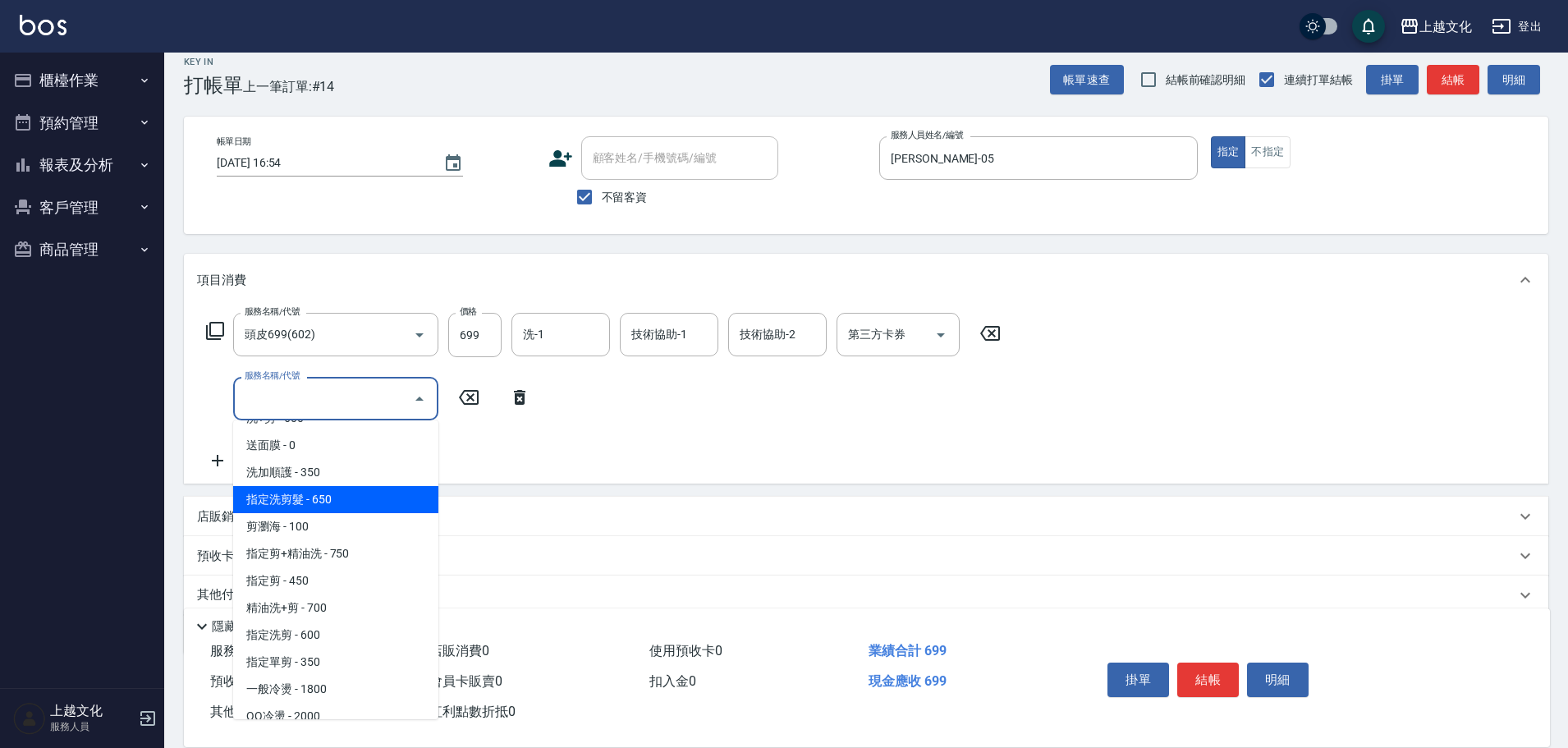
scroll to position [164, 0]
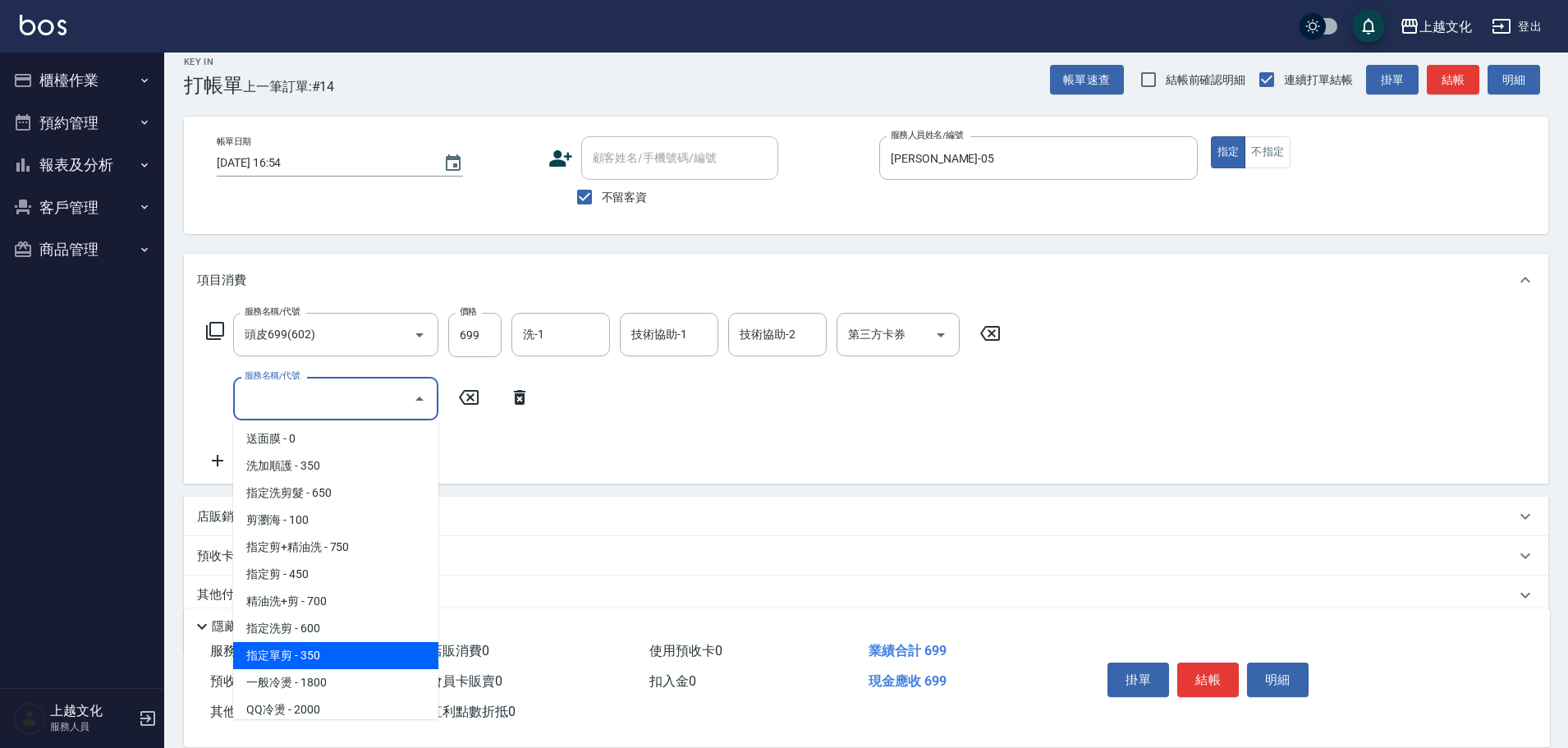
click at [335, 652] on span "指定單剪 - 350" at bounding box center [335, 655] width 205 height 28
click at [335, 652] on div "服務消費 699" at bounding box center [313, 651] width 220 height 30
type input "指定單剪(209)"
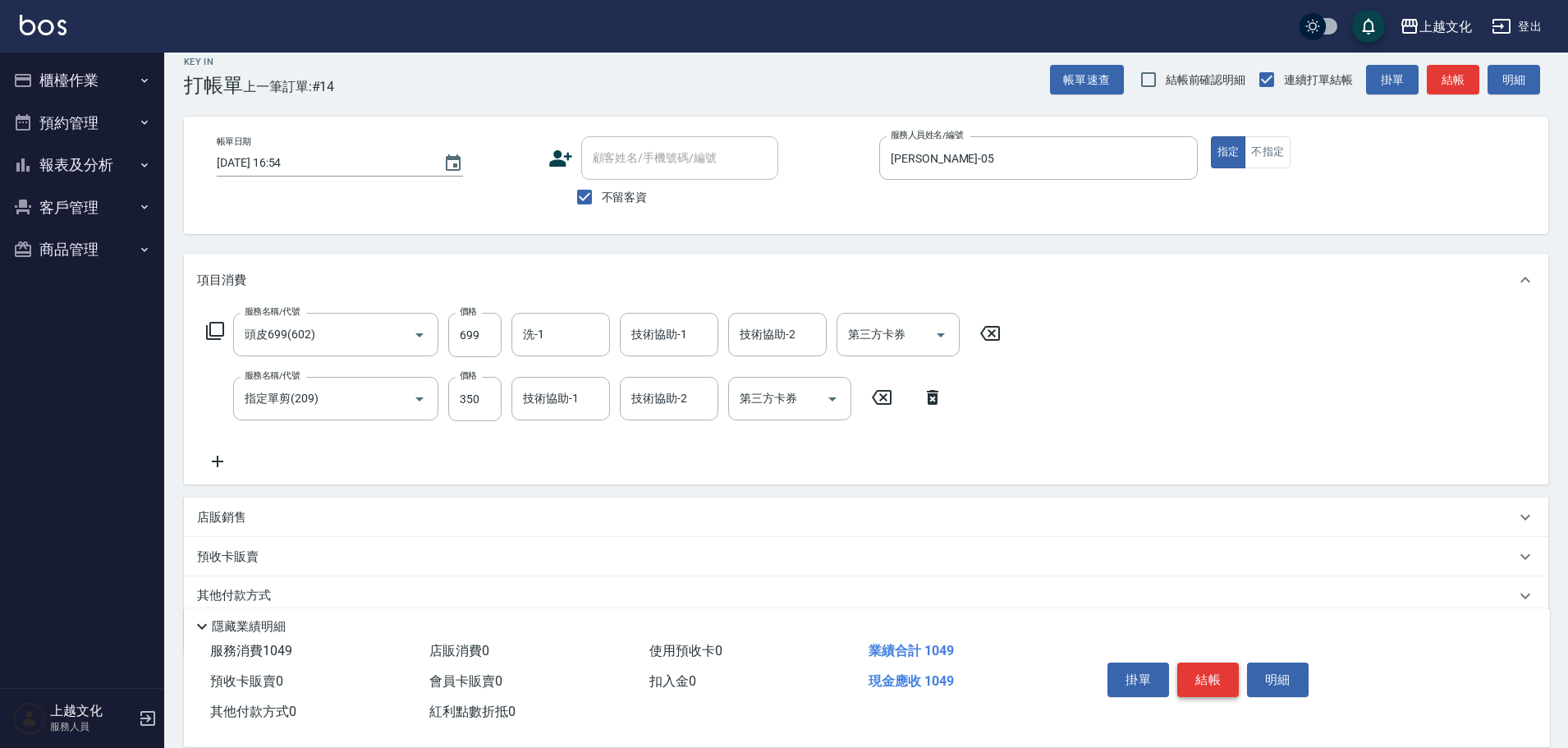
click at [1202, 668] on button "結帳" at bounding box center [1208, 680] width 62 height 34
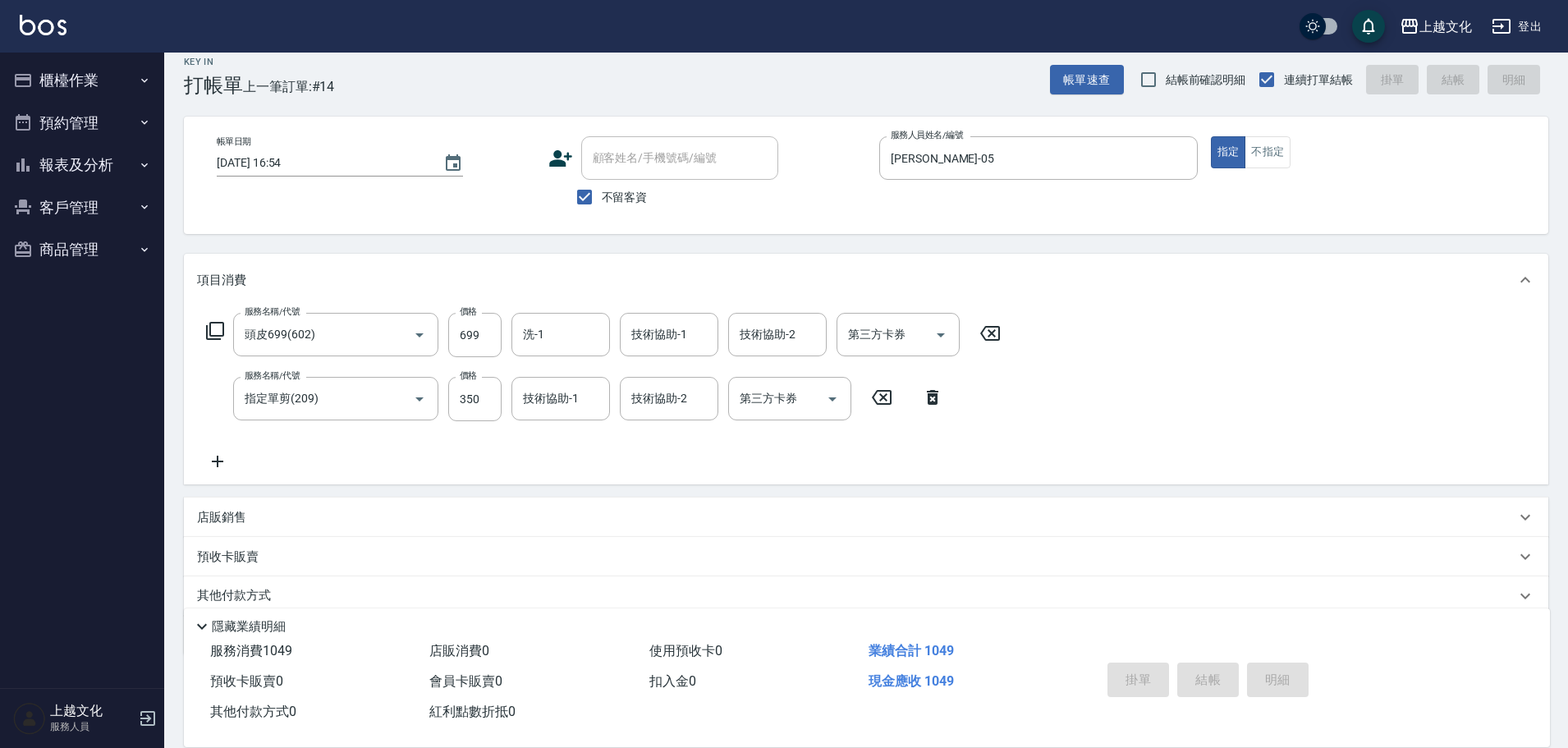
type input "[DATE] 16:55"
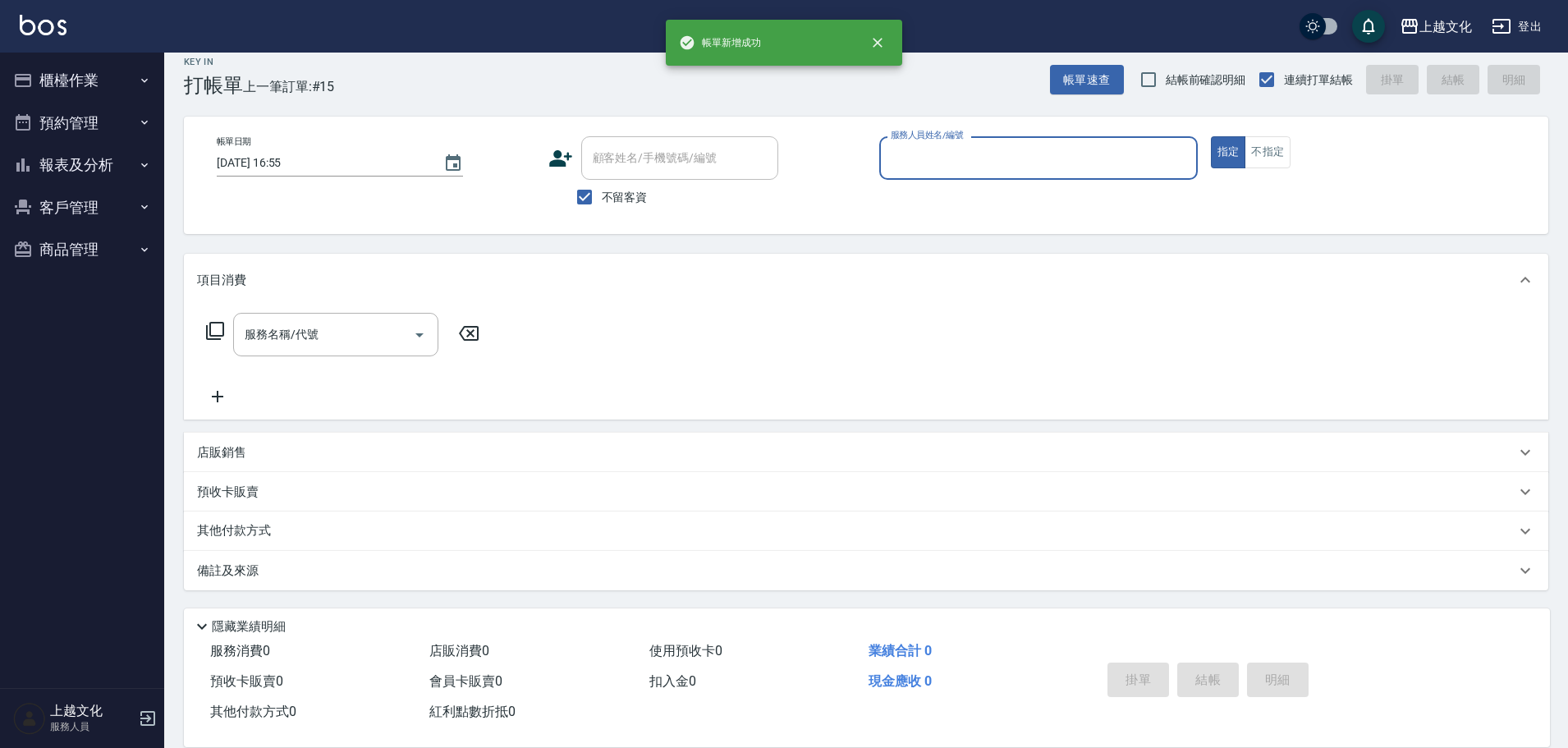
click at [1004, 159] on input "服務人員姓名/編號" at bounding box center [1039, 158] width 304 height 29
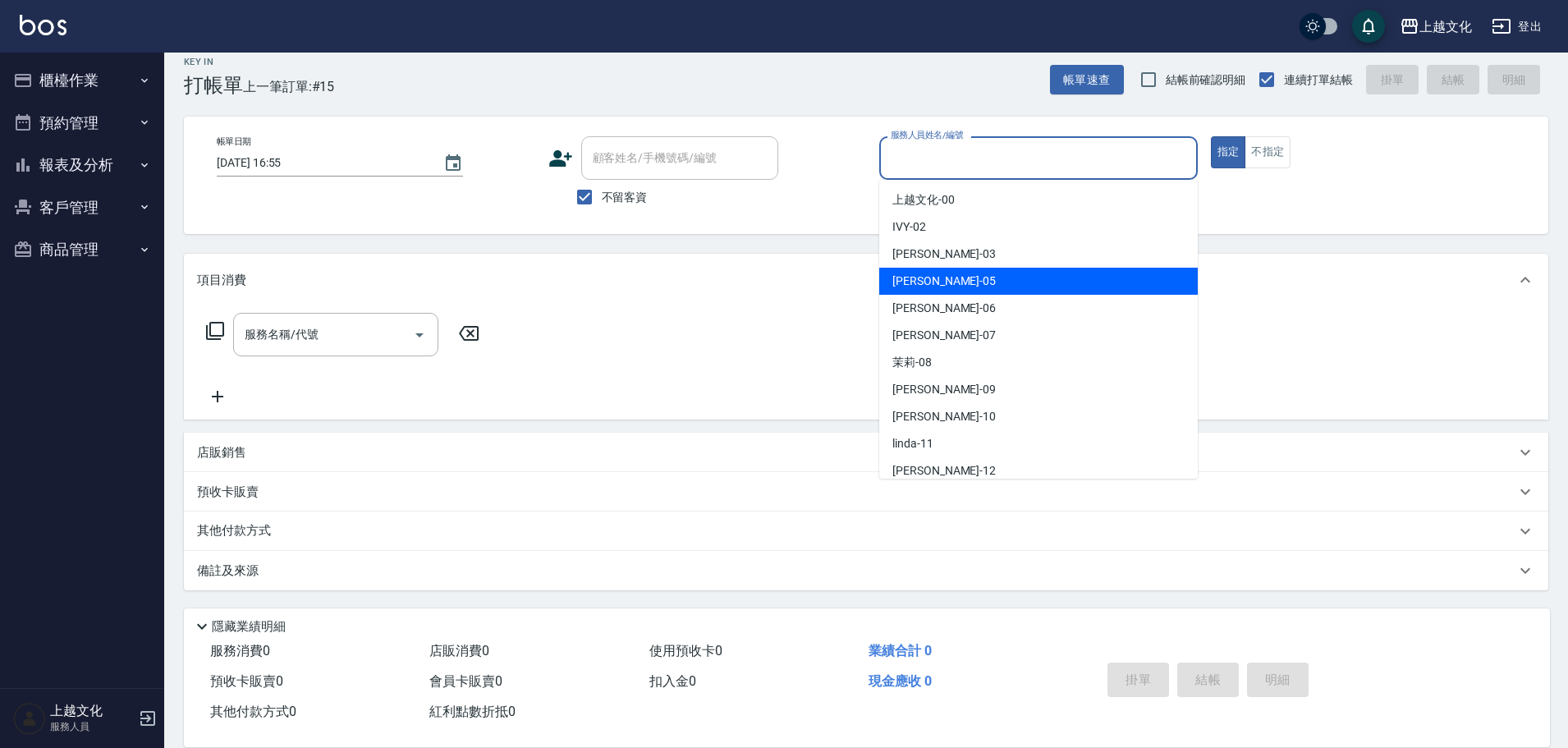
click at [975, 273] on div "[PERSON_NAME] -05" at bounding box center [1038, 281] width 318 height 28
type input "[PERSON_NAME]-05"
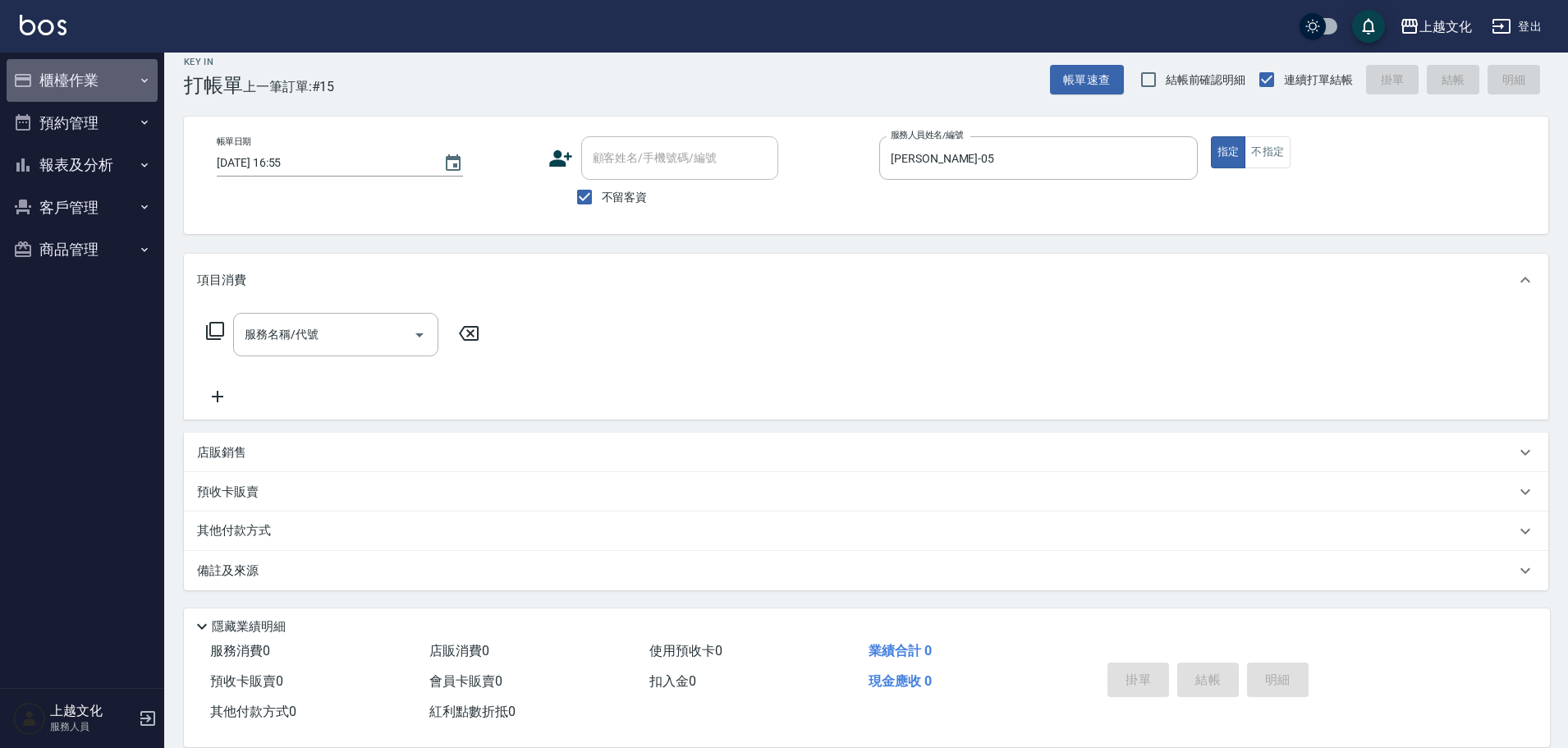
click at [60, 86] on button "櫃檯作業" at bounding box center [82, 80] width 151 height 43
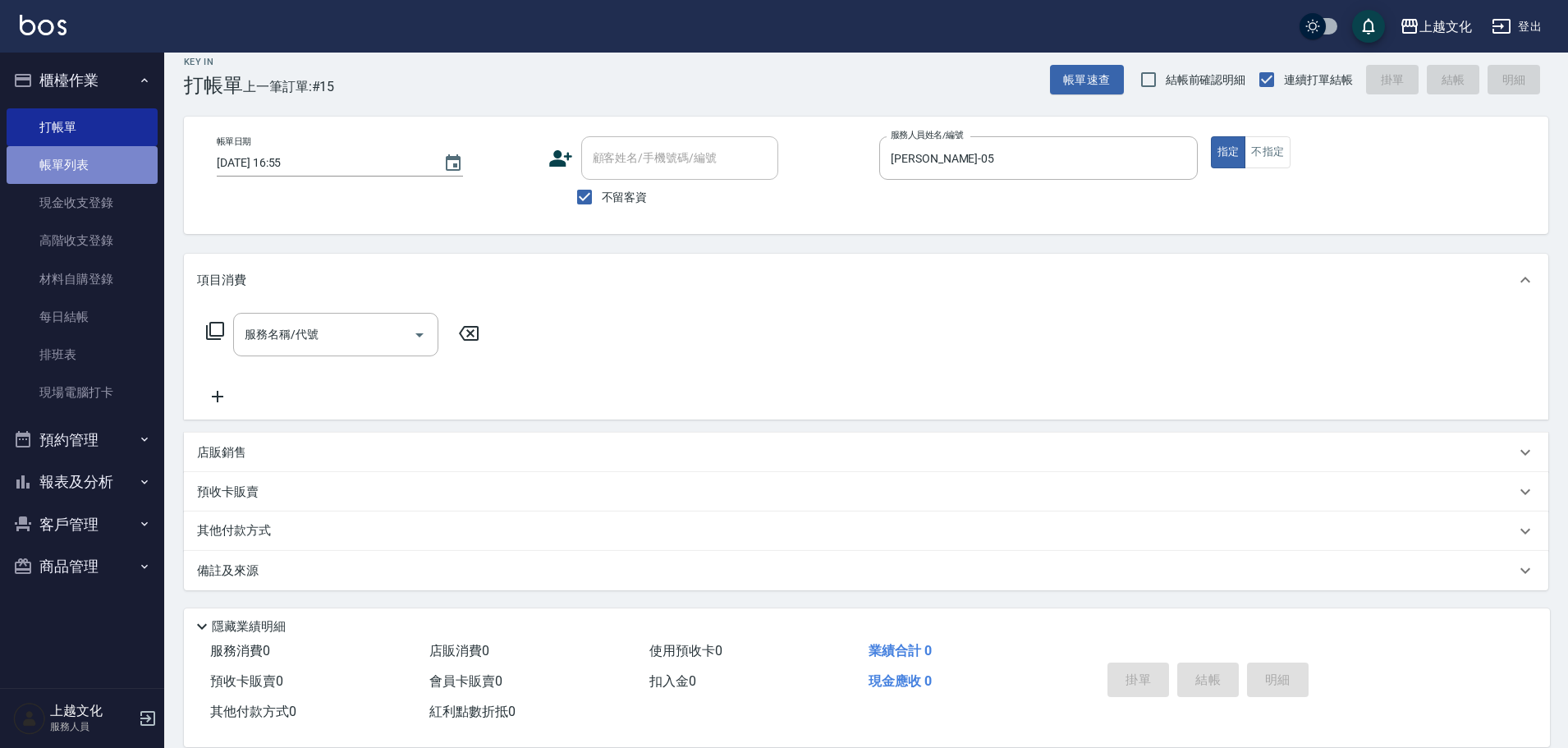
click at [57, 158] on link "帳單列表" at bounding box center [82, 165] width 151 height 38
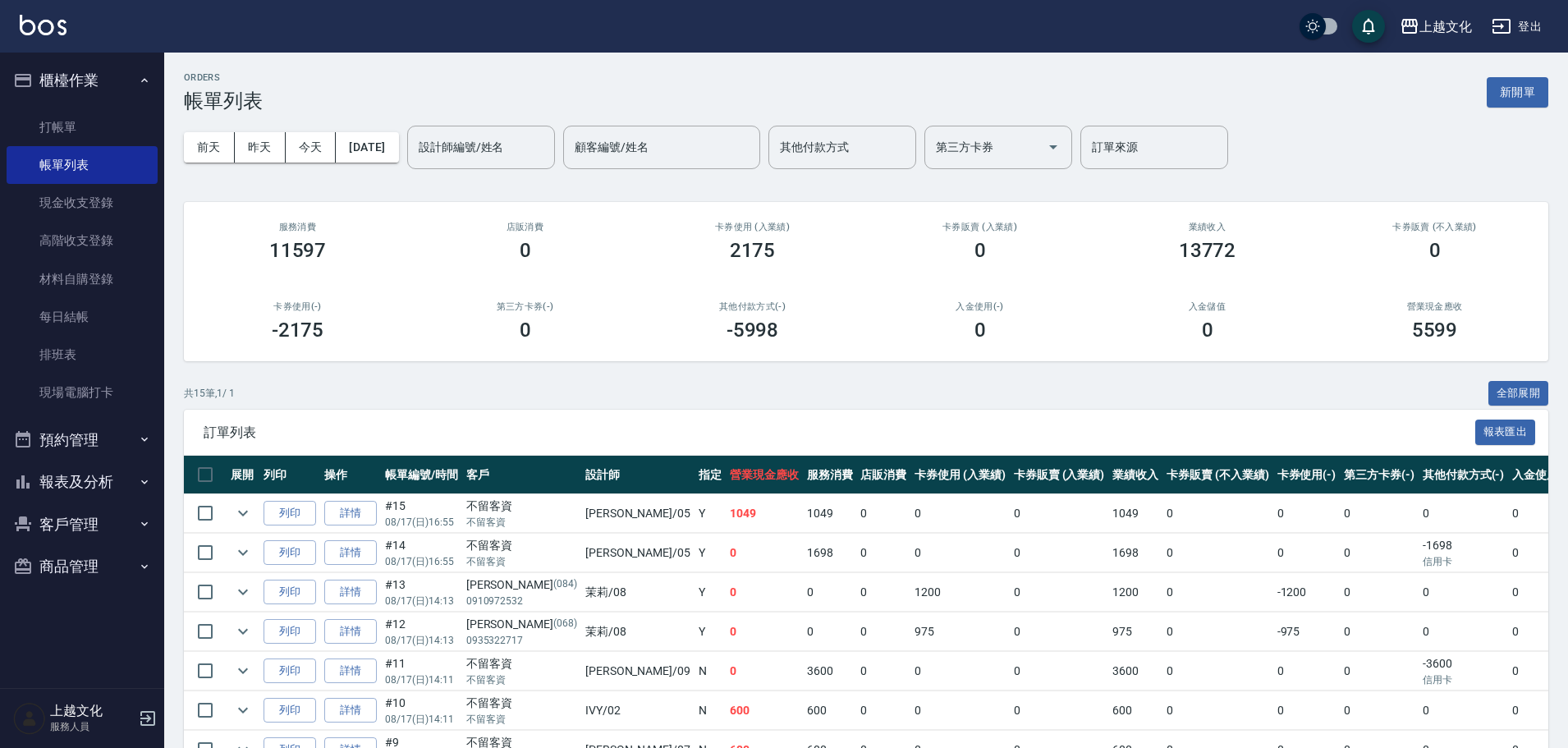
click at [357, 510] on link "詳情" at bounding box center [350, 513] width 52 height 26
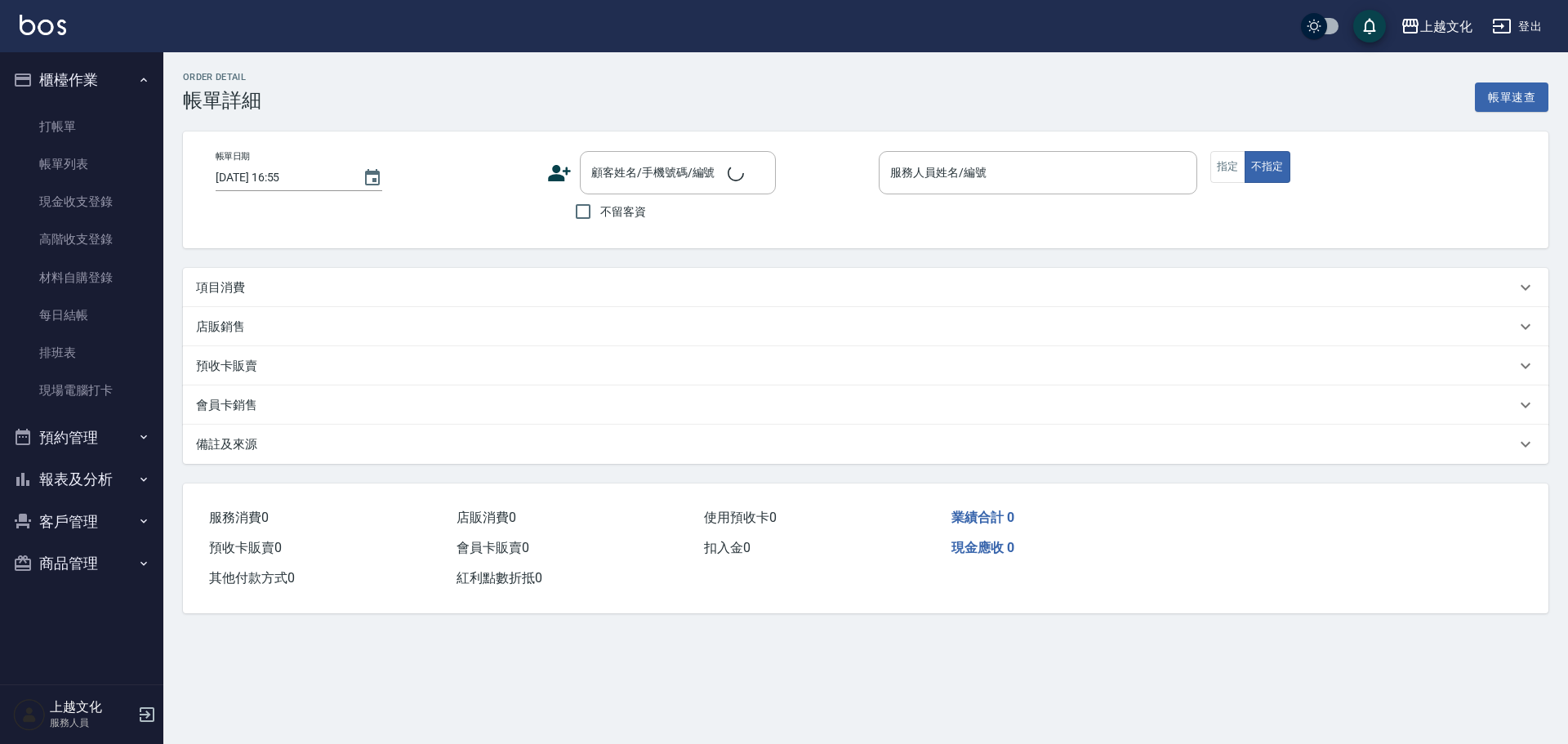
checkbox input "true"
type input "[PERSON_NAME]-05"
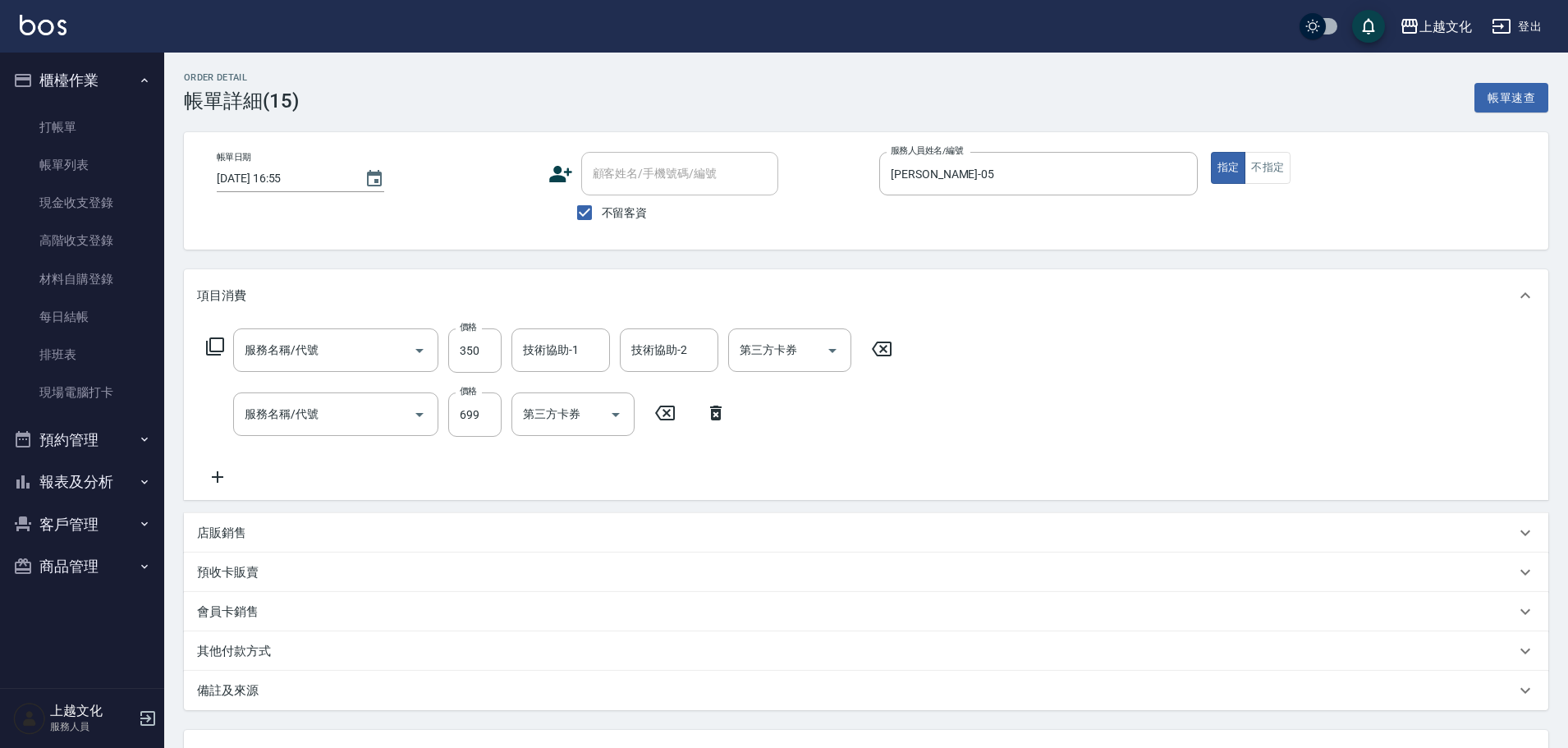
type input "指定單剪(209)"
type input "頭皮699(602)"
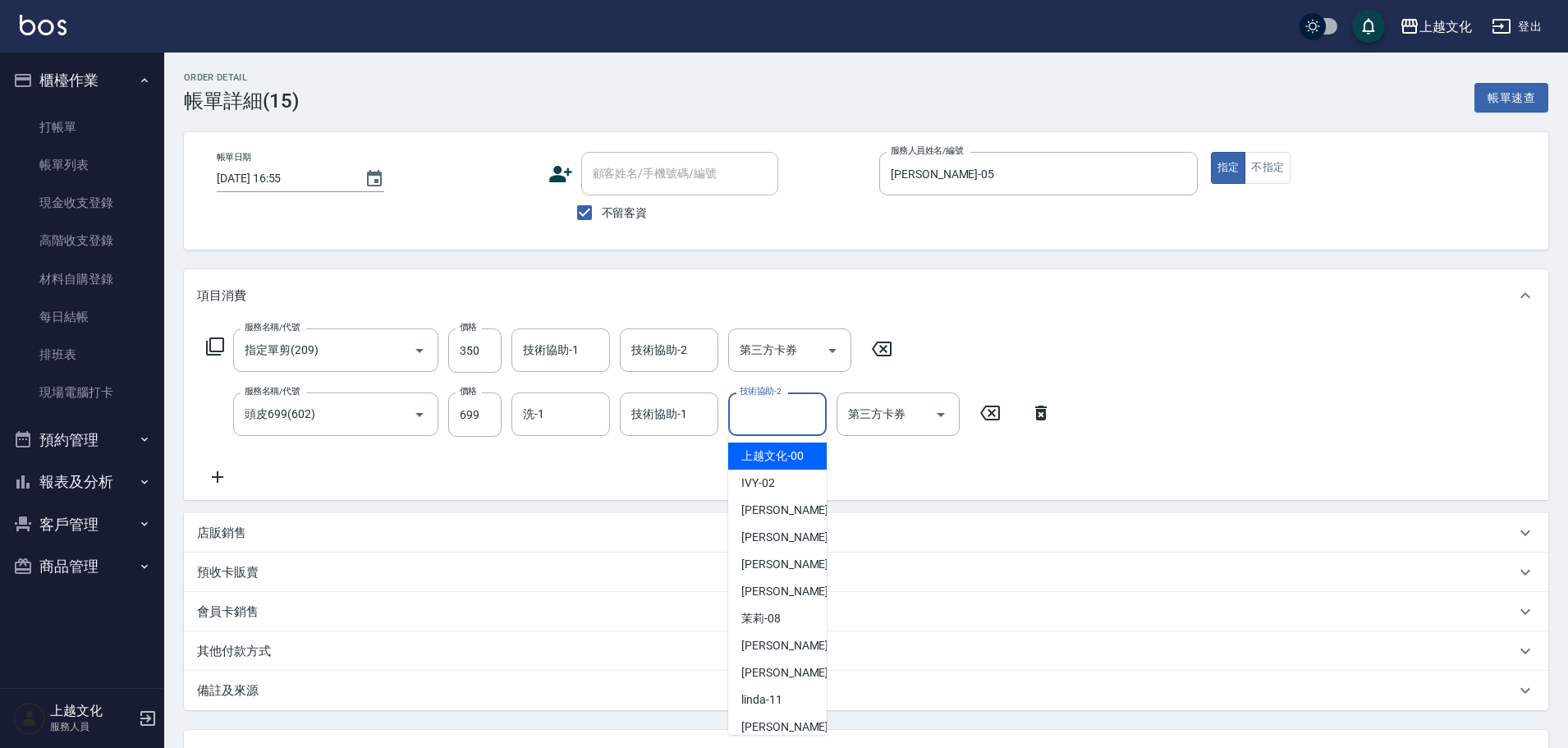
click at [775, 421] on input "技術協助-2" at bounding box center [777, 414] width 84 height 29
click at [776, 462] on span "上越文化 -00" at bounding box center [773, 456] width 63 height 17
click at [776, 462] on div "服務名稱/代號 指定單剪(209) 服務名稱/代號 價格 350 價格 技術協助-1 技術協助-1 技術協助-2 技術協助-2 第三方卡券 第三方卡券 服務名…" at bounding box center [629, 407] width 865 height 159
type input "上越文化-00"
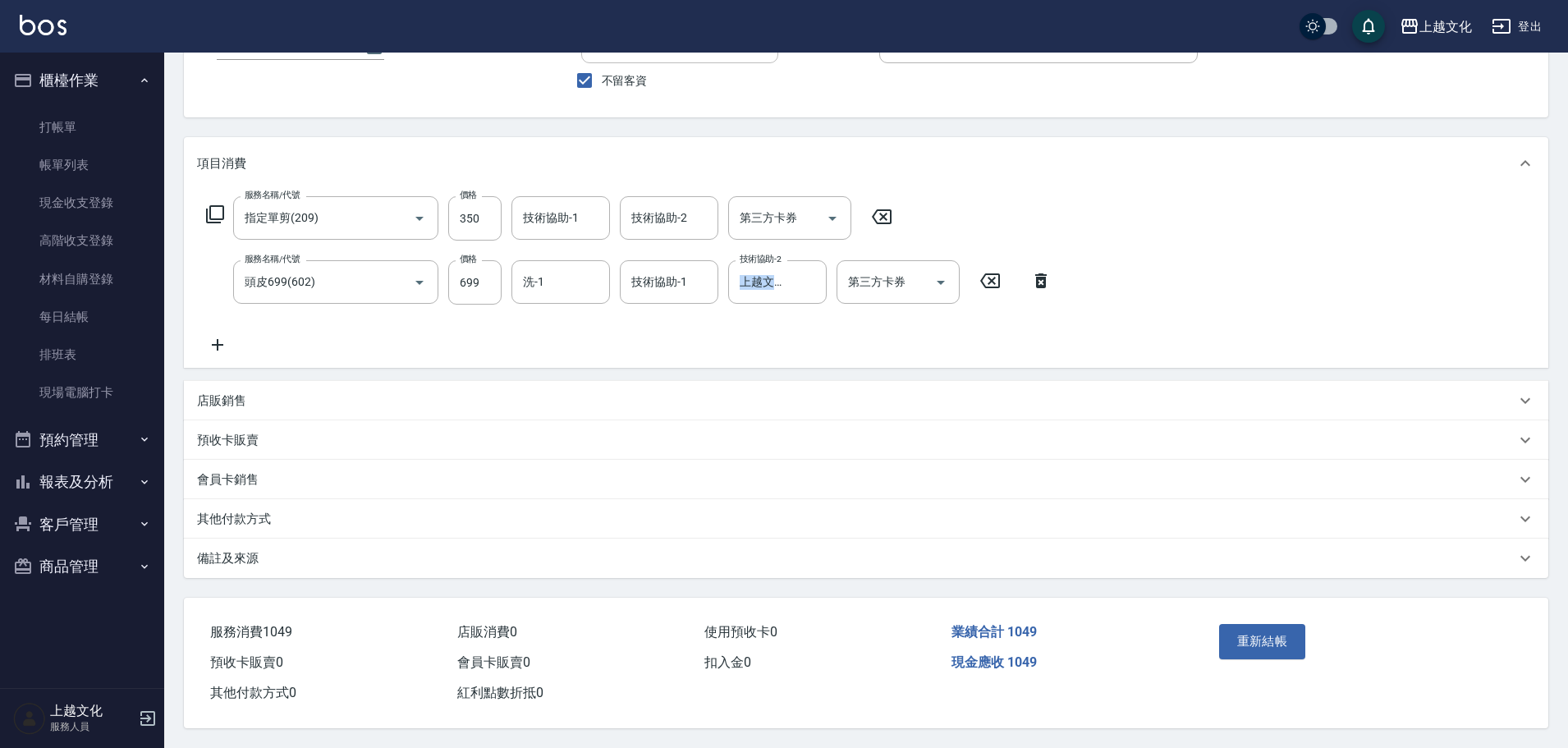
scroll to position [140, 0]
click at [1270, 639] on button "重新結帳" at bounding box center [1263, 641] width 87 height 34
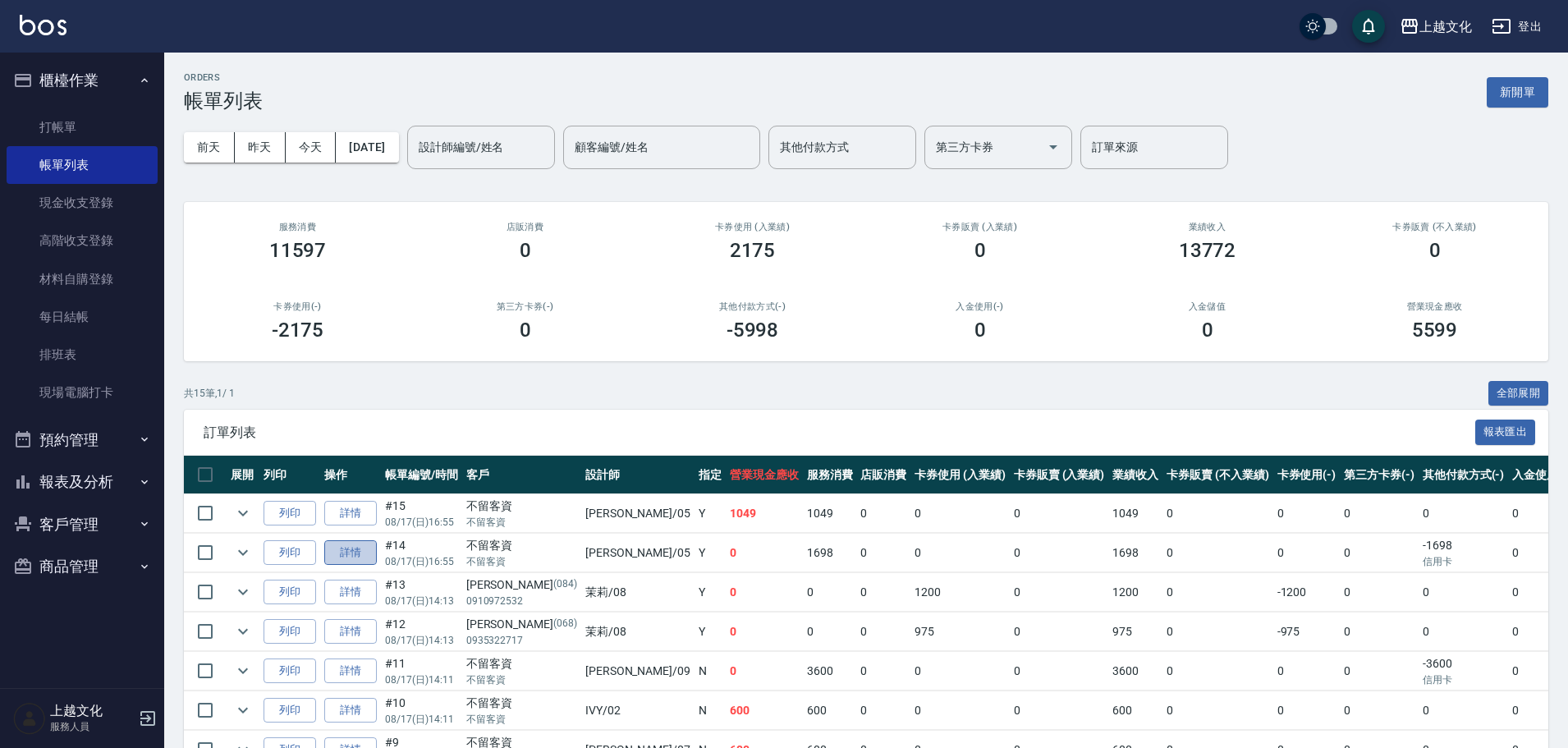
click at [353, 550] on link "詳情" at bounding box center [350, 552] width 52 height 26
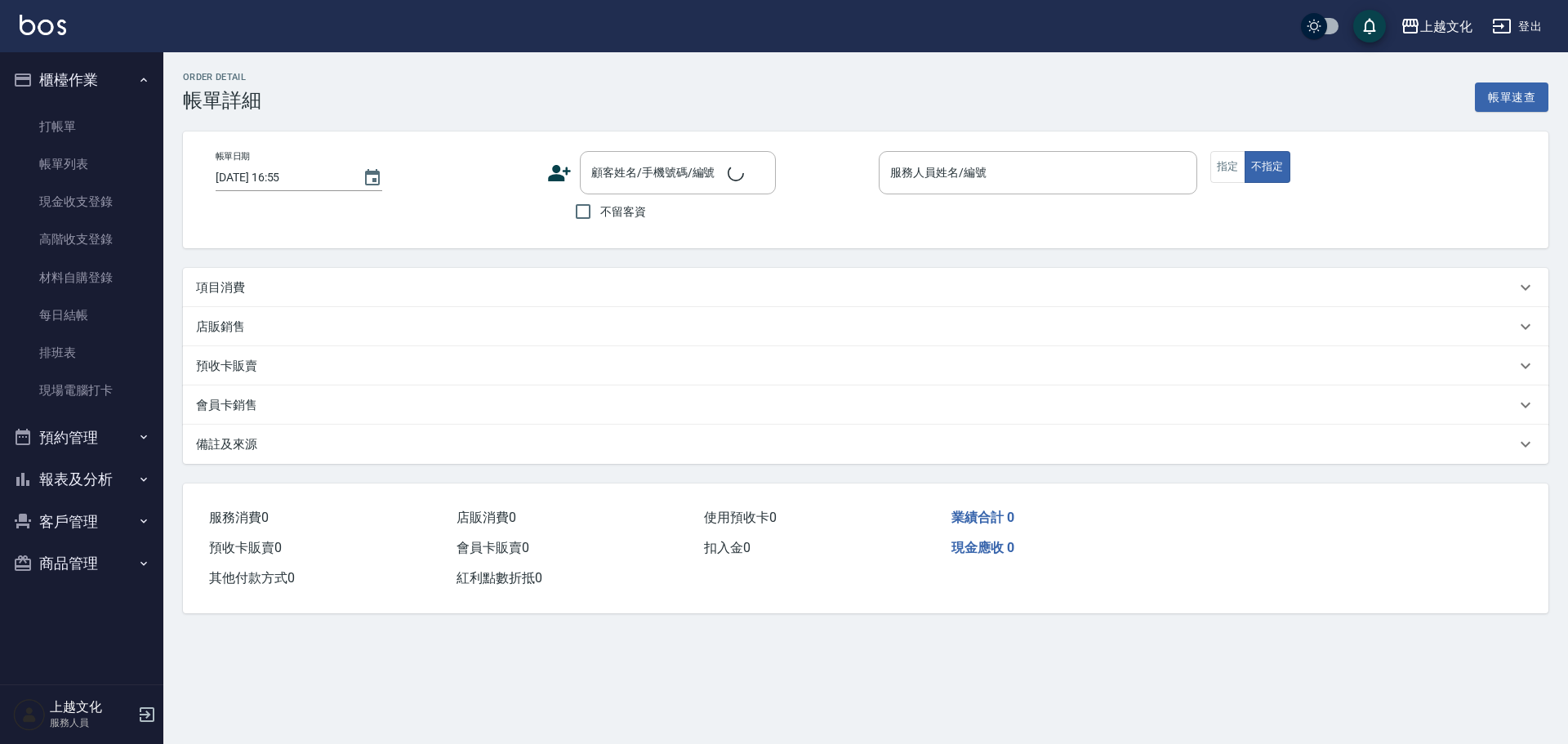
checkbox input "true"
type input "[PERSON_NAME]-05"
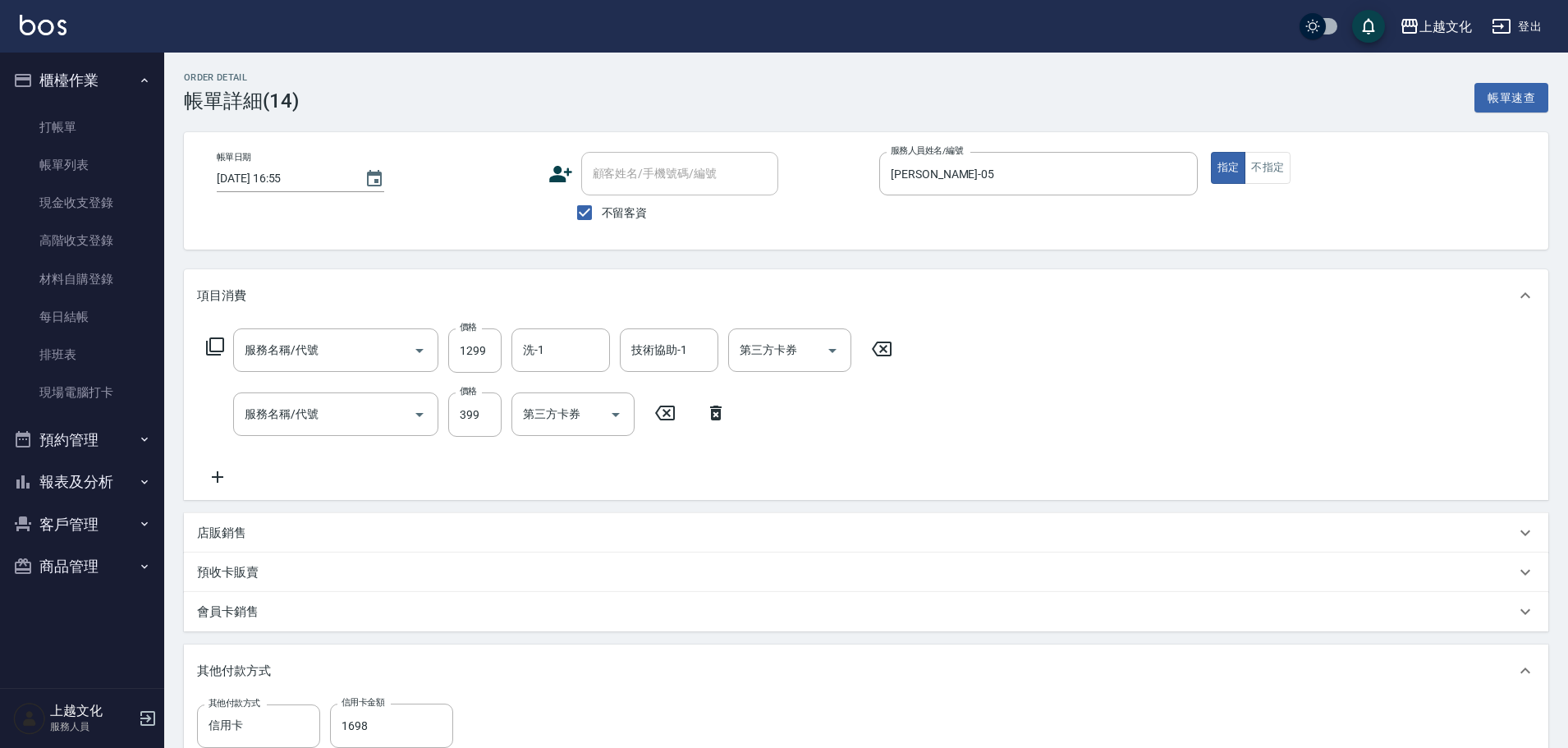
type input "帝聖絲護髮(502)"
type input "頭皮699(602)"
click at [813, 413] on icon "Clear" at bounding box center [809, 414] width 16 height 16
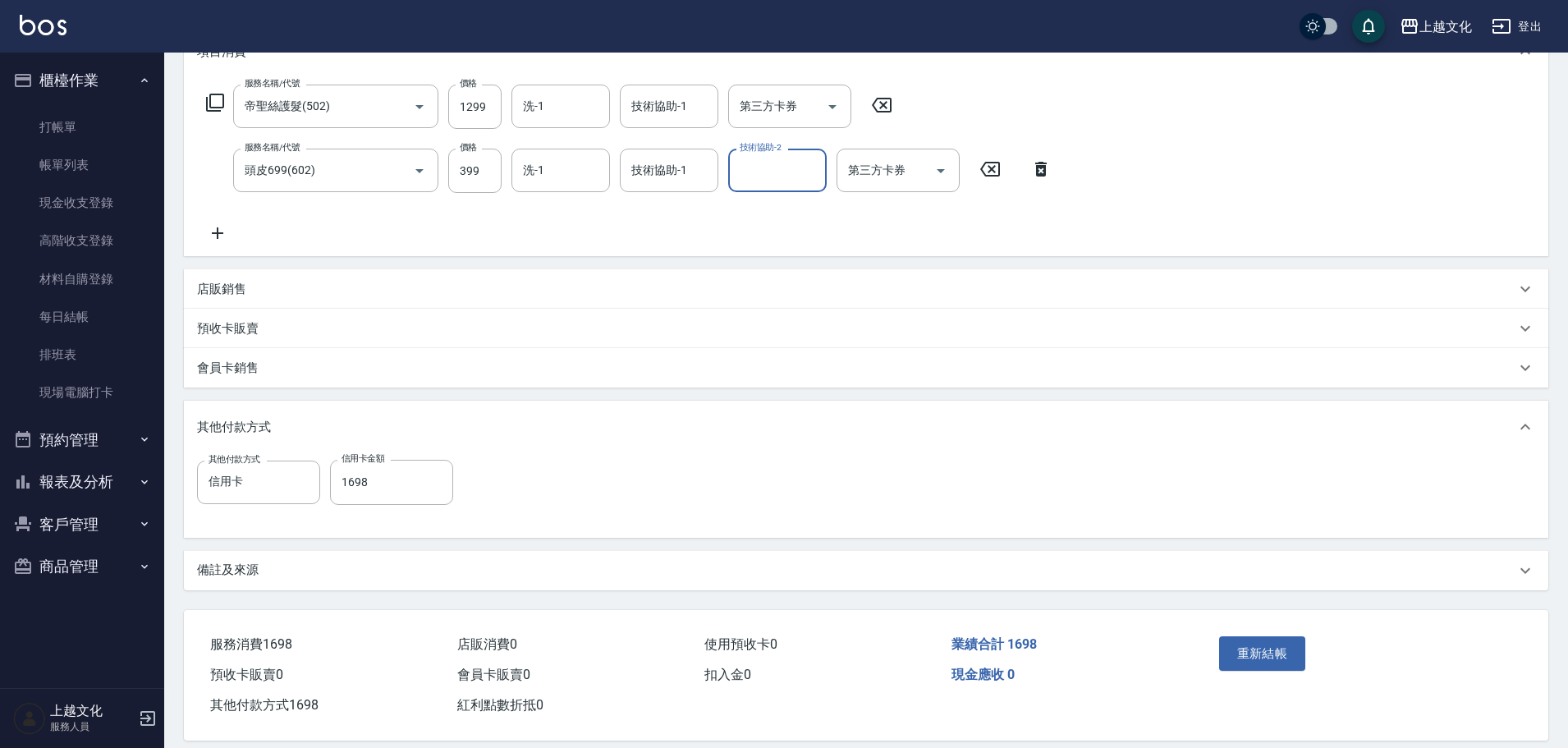
scroll to position [263, 0]
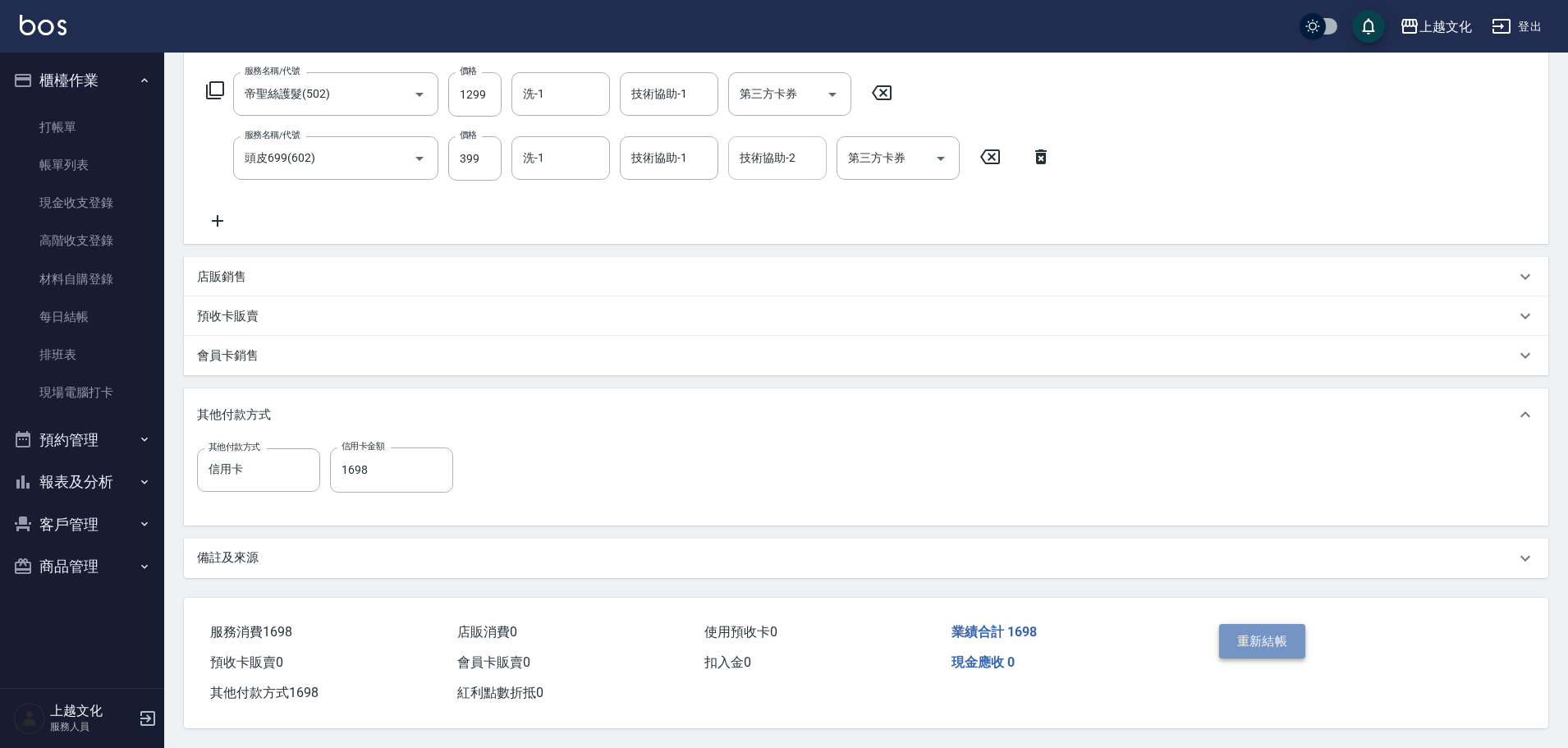
click at [1291, 637] on button "重新結帳" at bounding box center [1263, 641] width 87 height 34
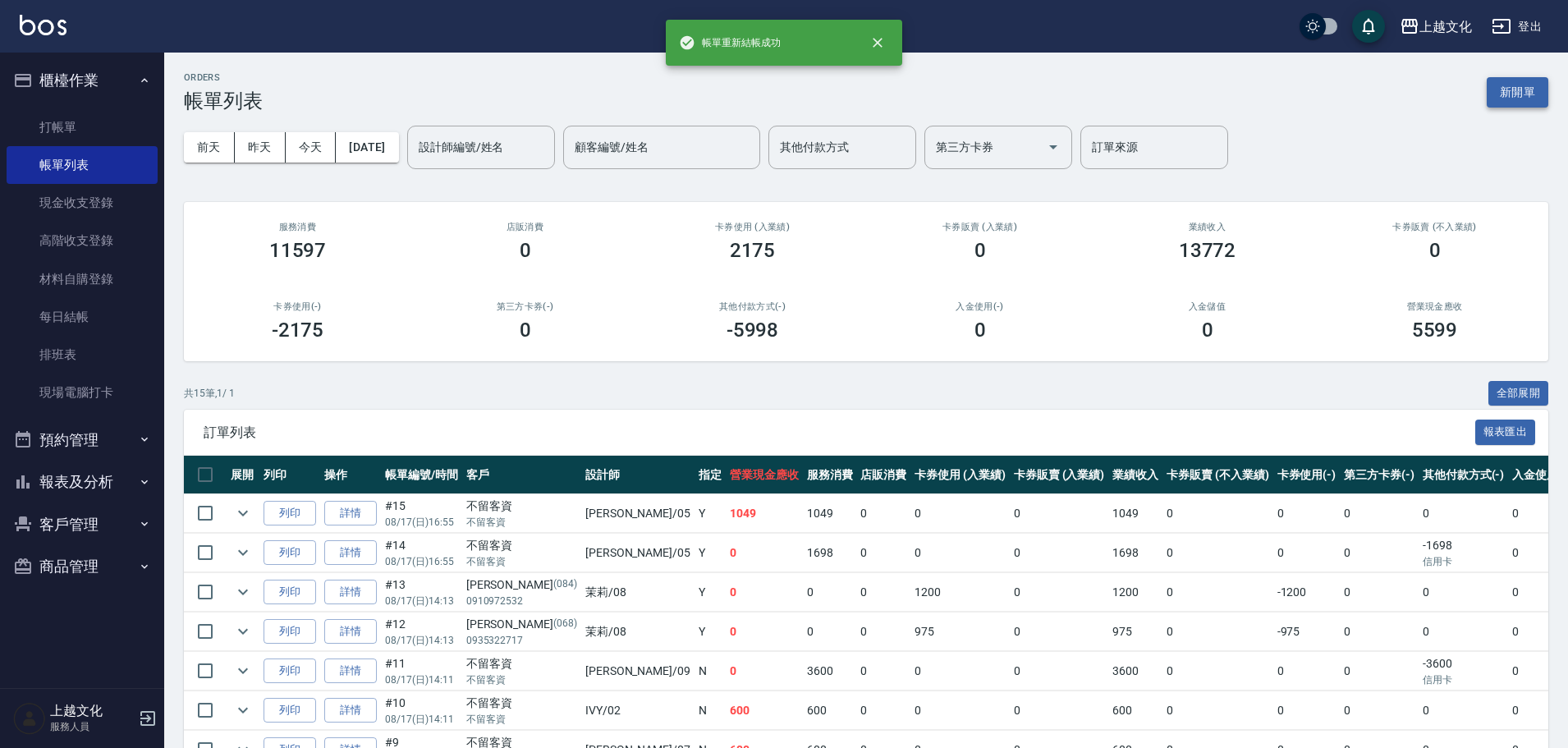
click at [1515, 96] on button "新開單" at bounding box center [1517, 92] width 62 height 30
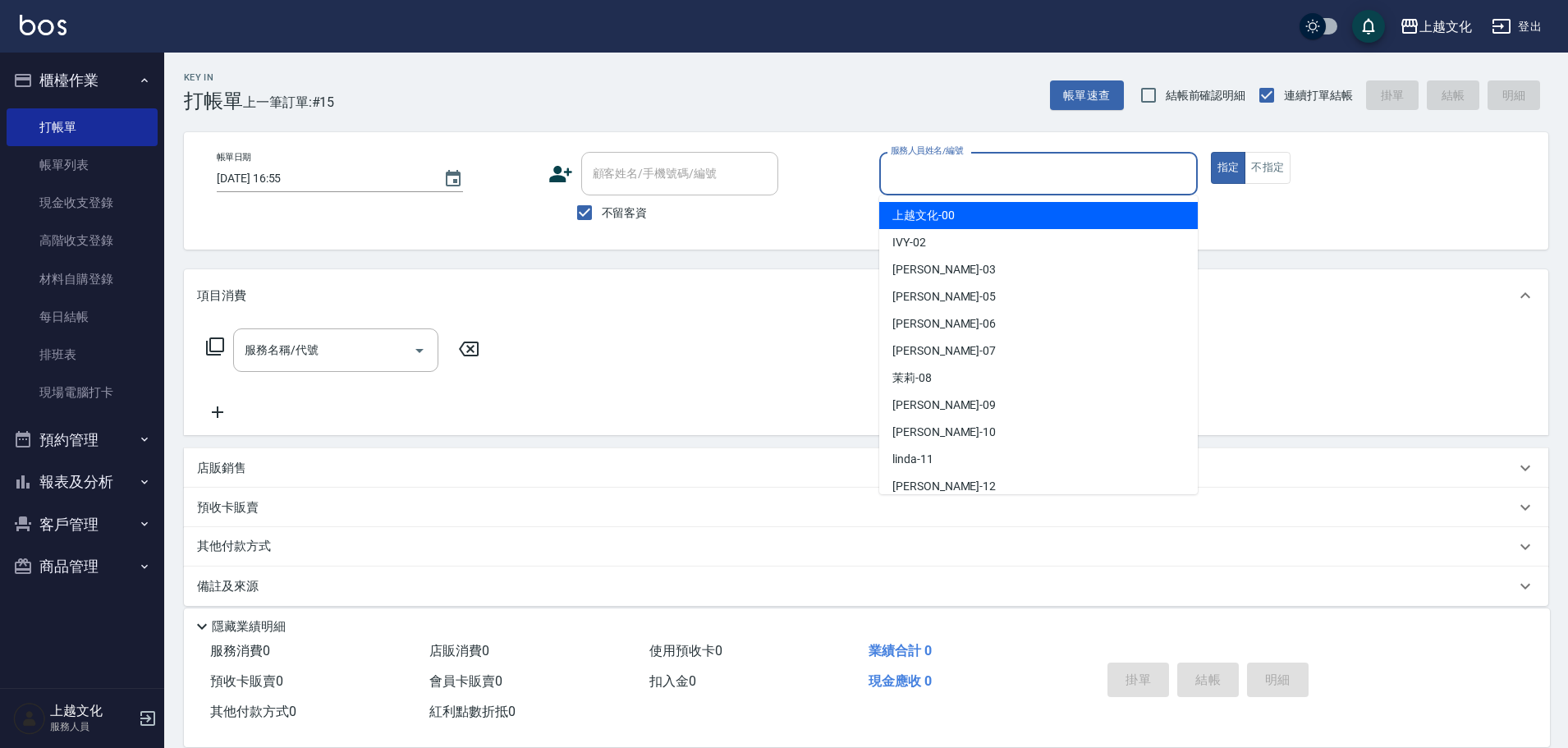
drag, startPoint x: 994, startPoint y: 169, endPoint x: 964, endPoint y: 231, distance: 68.9
click at [993, 172] on input "服務人員姓名/編號" at bounding box center [1039, 174] width 304 height 29
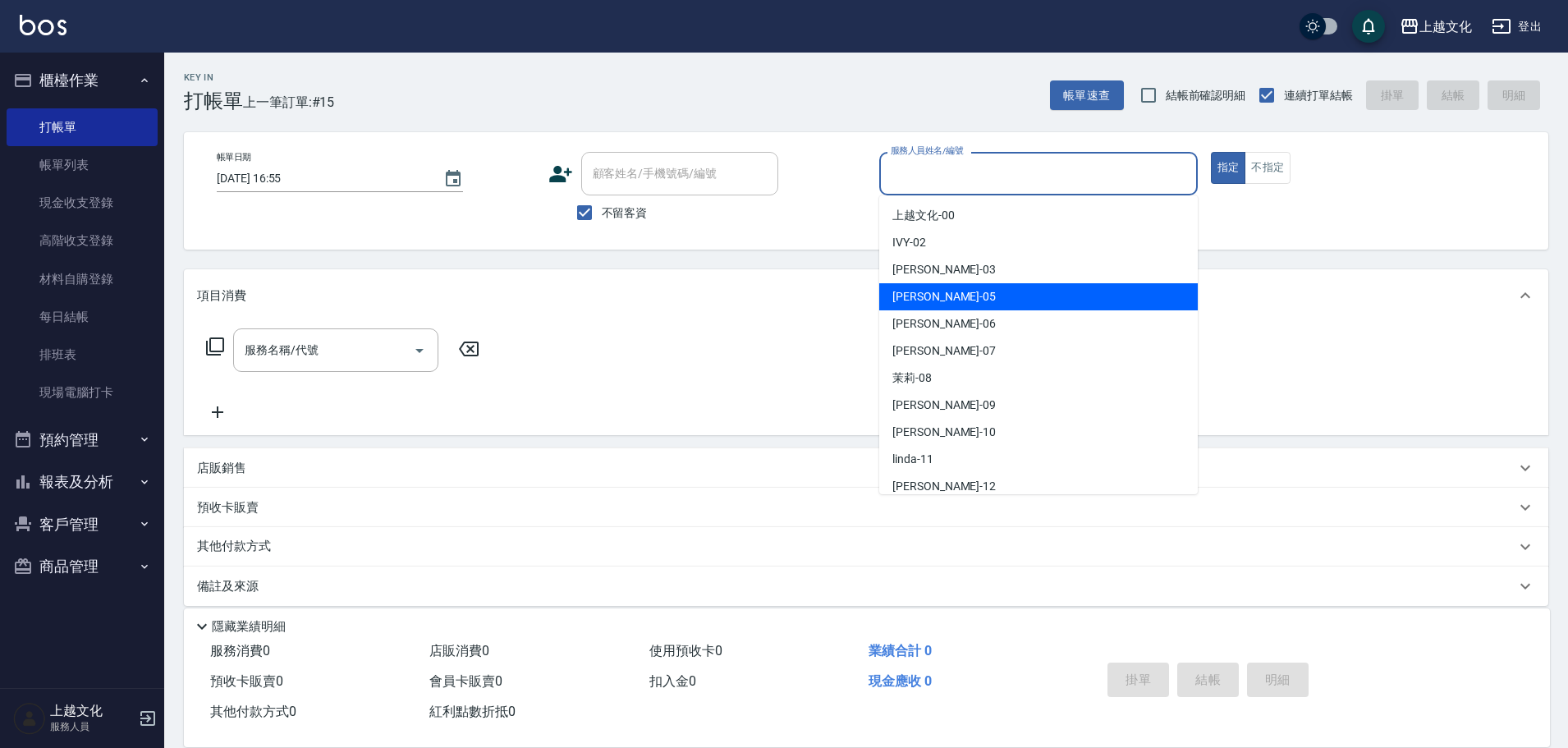
drag, startPoint x: 951, startPoint y: 295, endPoint x: 678, endPoint y: 321, distance: 274.2
click at [951, 296] on div "[PERSON_NAME] -05" at bounding box center [1038, 297] width 318 height 28
type input "[PERSON_NAME]-05"
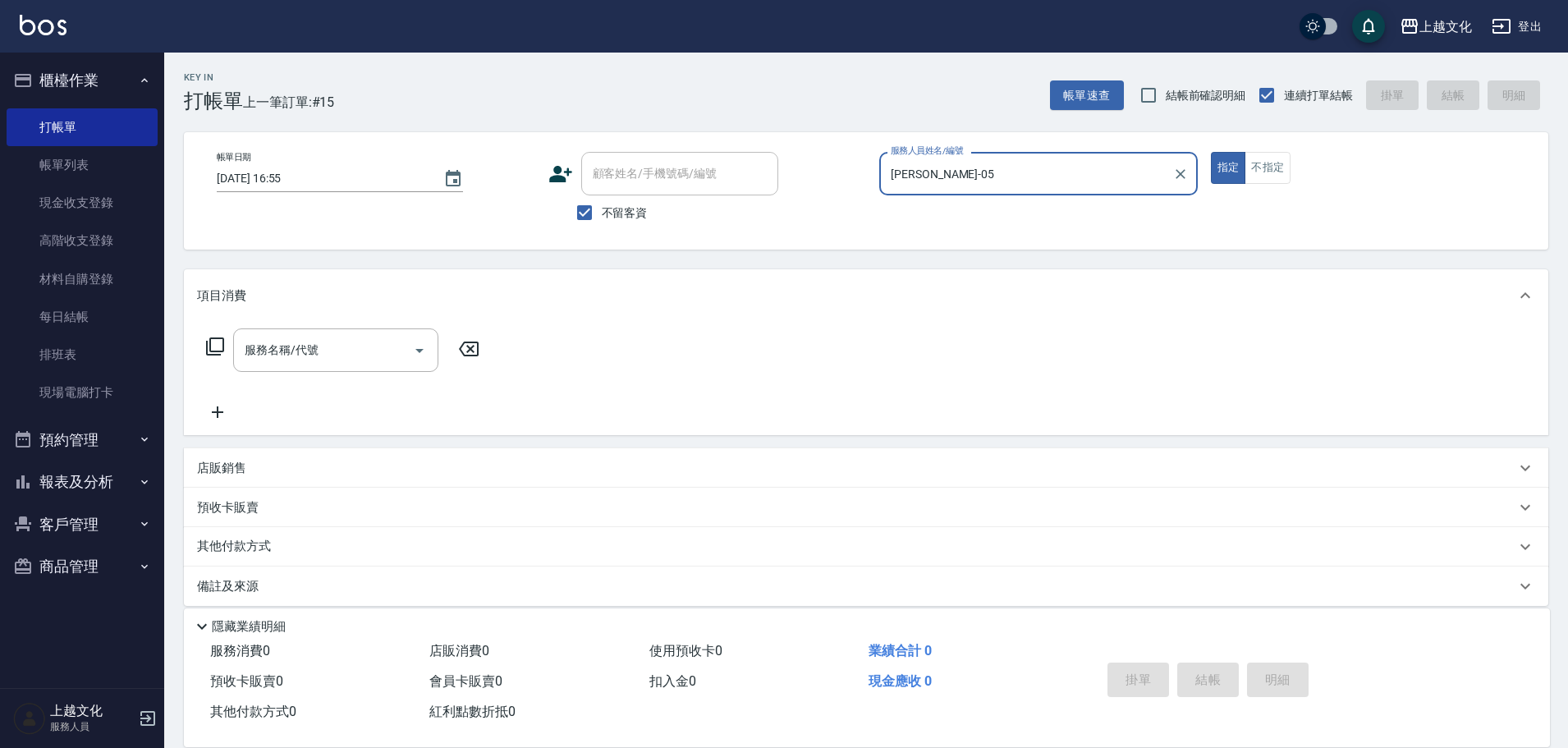
click at [220, 345] on icon at bounding box center [215, 346] width 20 height 20
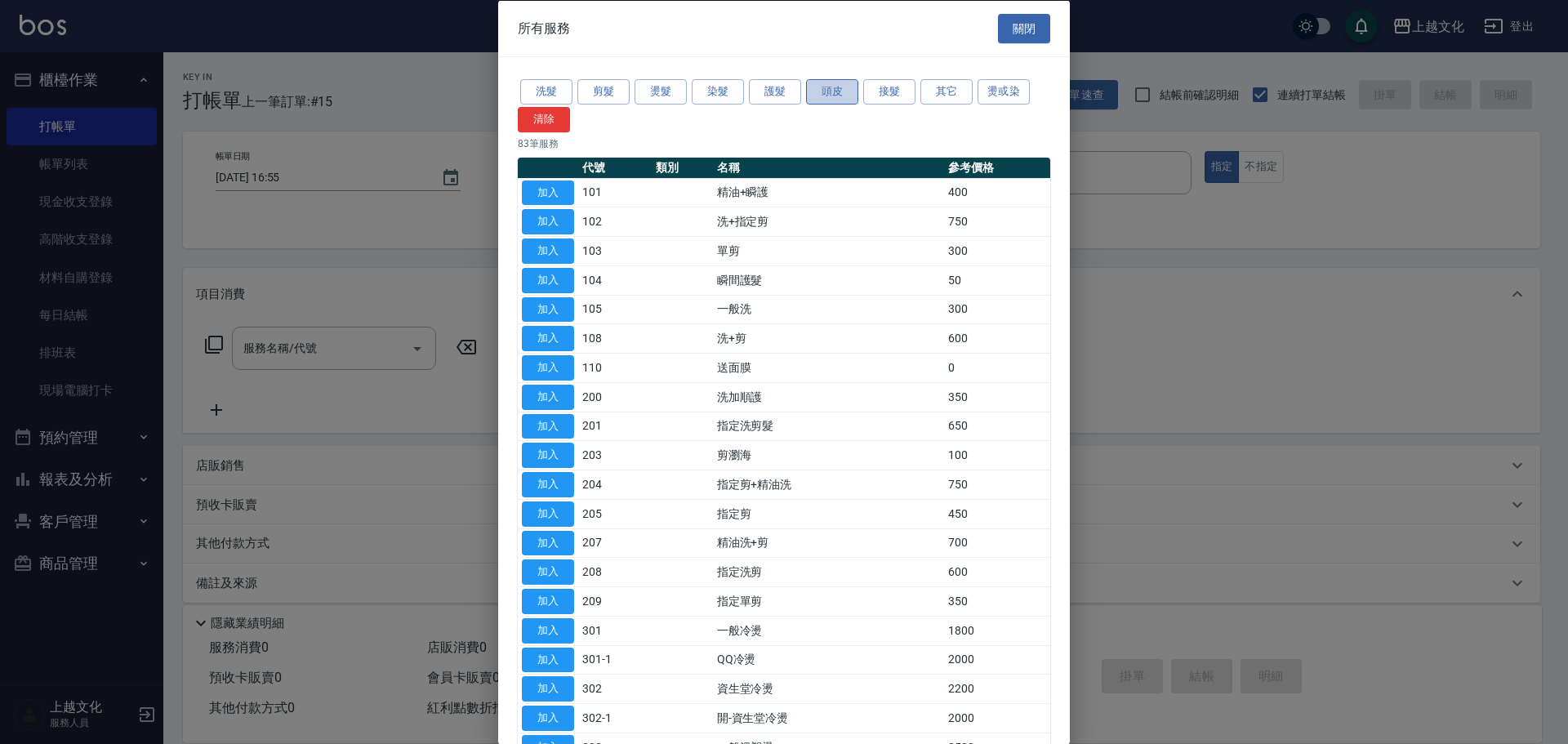
click at [822, 88] on button "頭皮" at bounding box center [832, 92] width 52 height 26
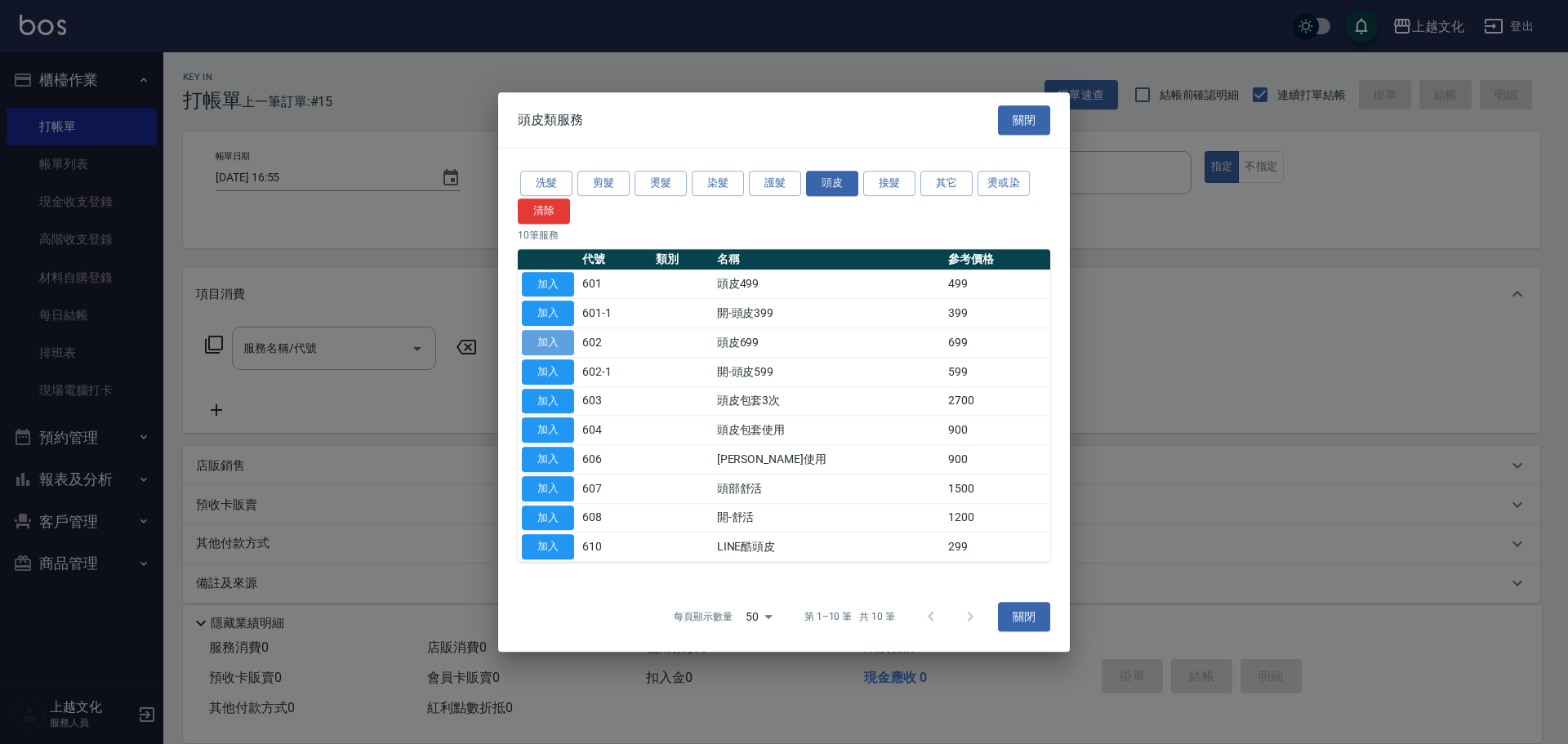
click at [536, 341] on button "加入" at bounding box center [548, 342] width 52 height 26
type input "頭皮699(602)"
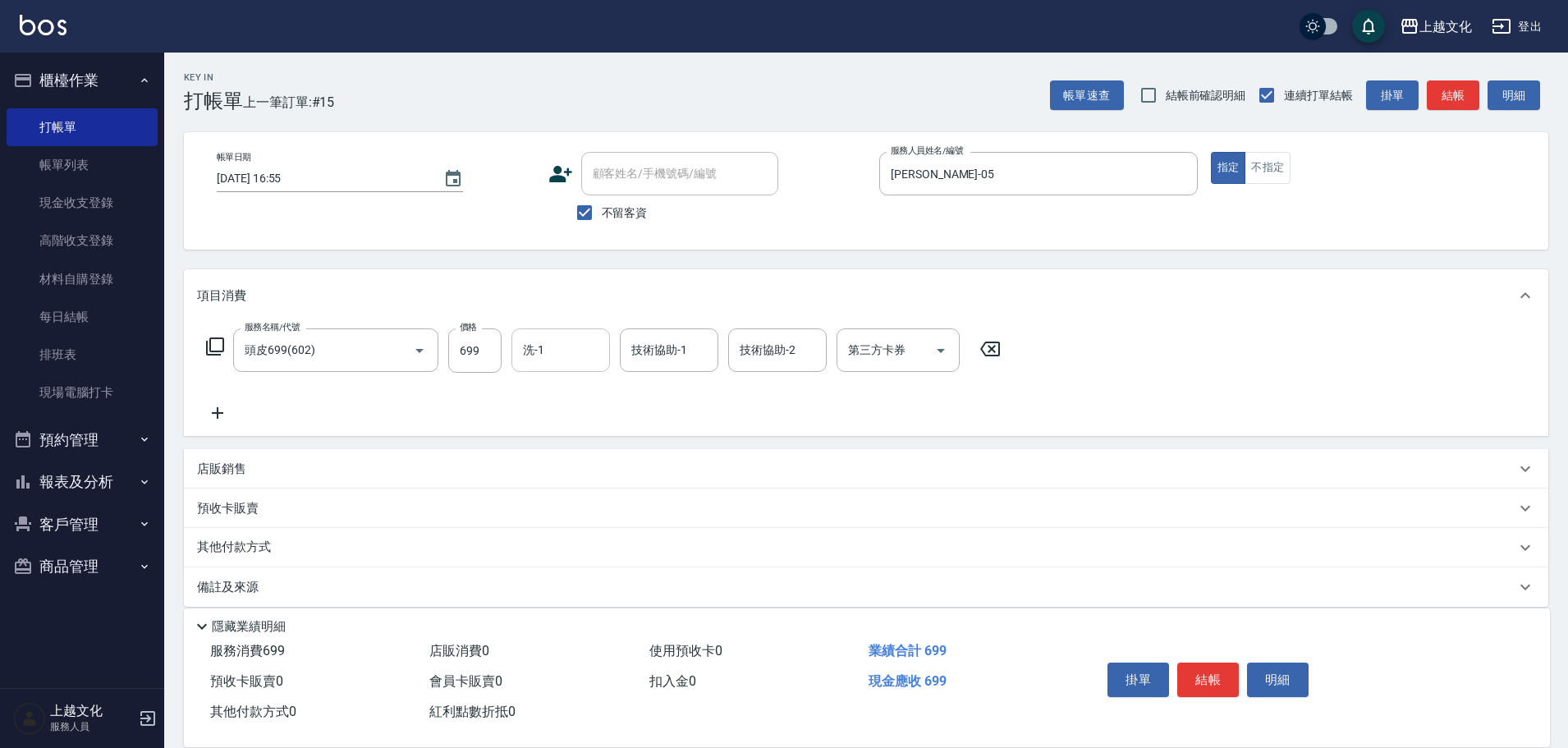
drag, startPoint x: 530, startPoint y: 353, endPoint x: 534, endPoint y: 361, distance: 8.9
click at [532, 353] on input "洗-1" at bounding box center [561, 350] width 84 height 29
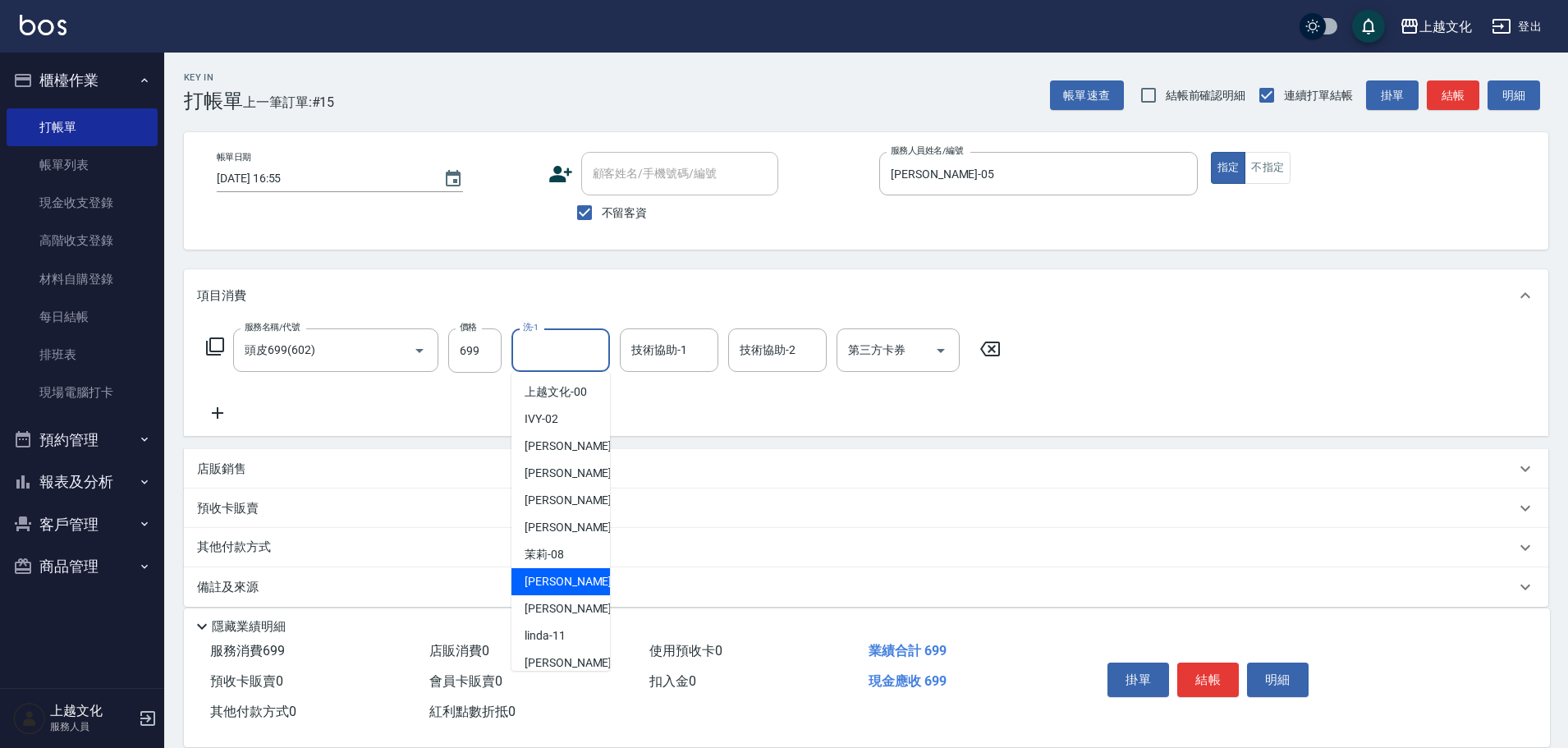
click at [571, 583] on div "[PERSON_NAME] -09" at bounding box center [561, 582] width 99 height 28
click at [571, 583] on div "備註及來源" at bounding box center [855, 587] width 1318 height 17
type input "[PERSON_NAME]-09"
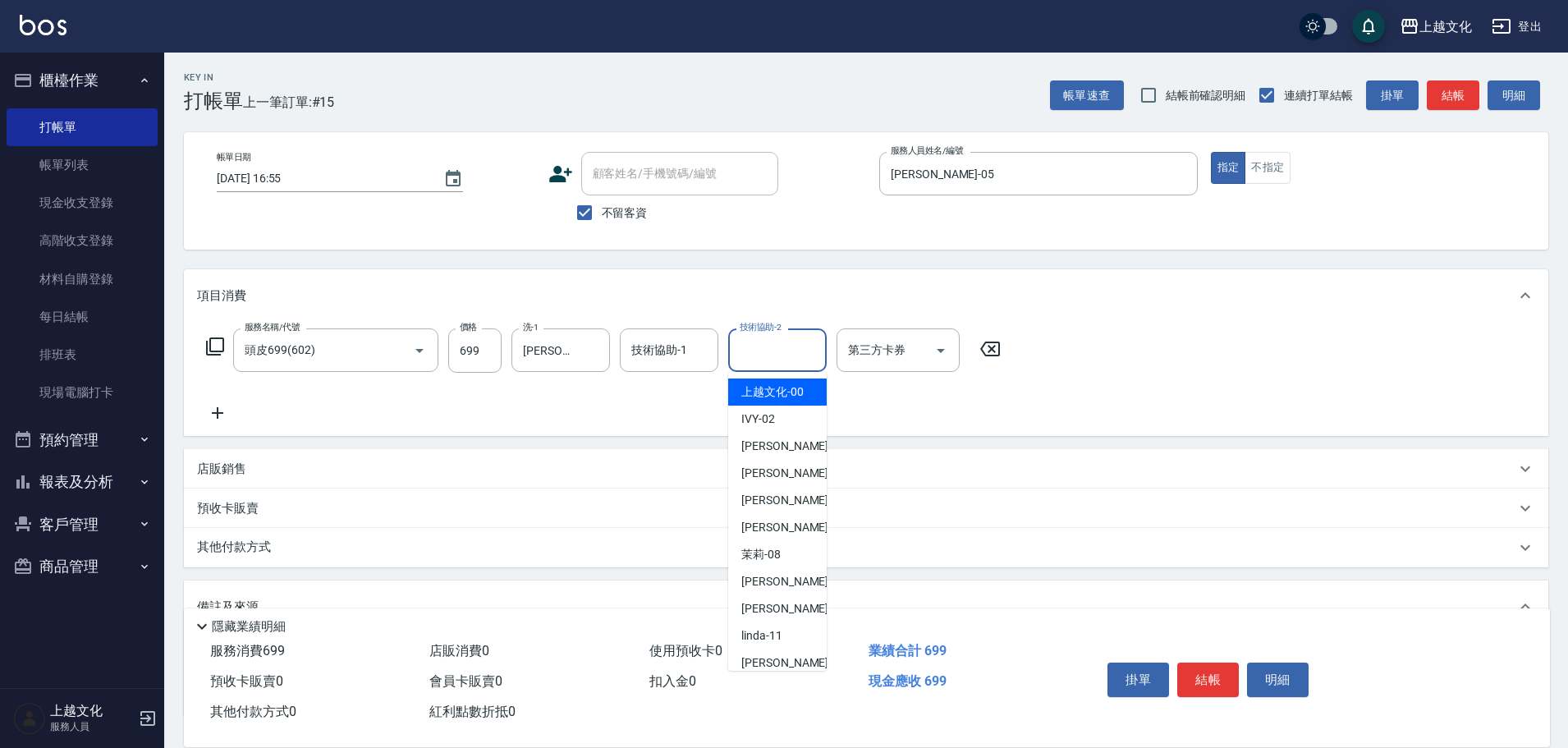
drag, startPoint x: 774, startPoint y: 349, endPoint x: 765, endPoint y: 398, distance: 49.8
click at [774, 349] on input "技術協助-2" at bounding box center [777, 350] width 84 height 29
drag, startPoint x: 762, startPoint y: 387, endPoint x: 411, endPoint y: 417, distance: 352.3
click at [761, 387] on span "上越文化 -00" at bounding box center [773, 392] width 63 height 17
type input "上越文化-00"
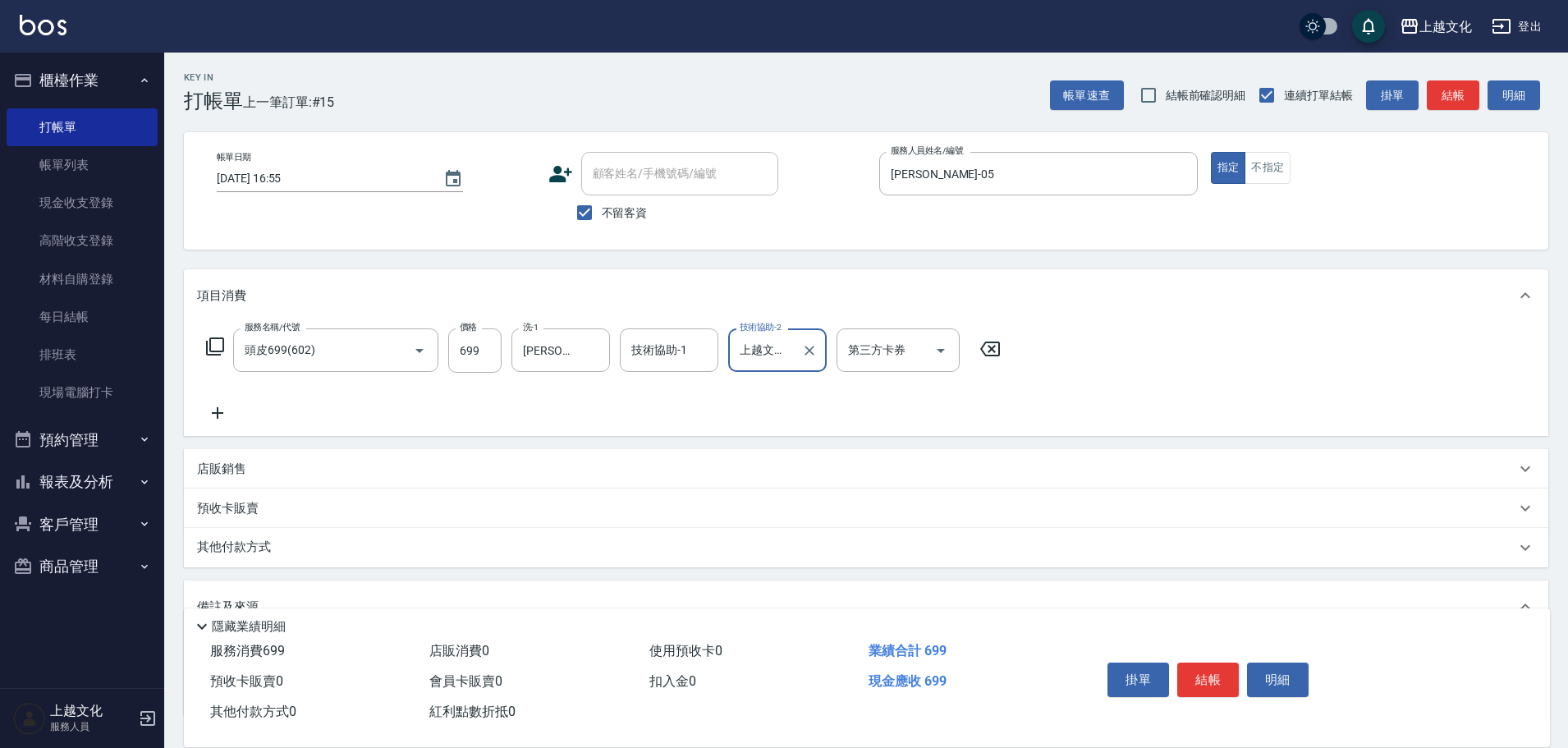
click at [217, 413] on icon at bounding box center [218, 412] width 11 height 11
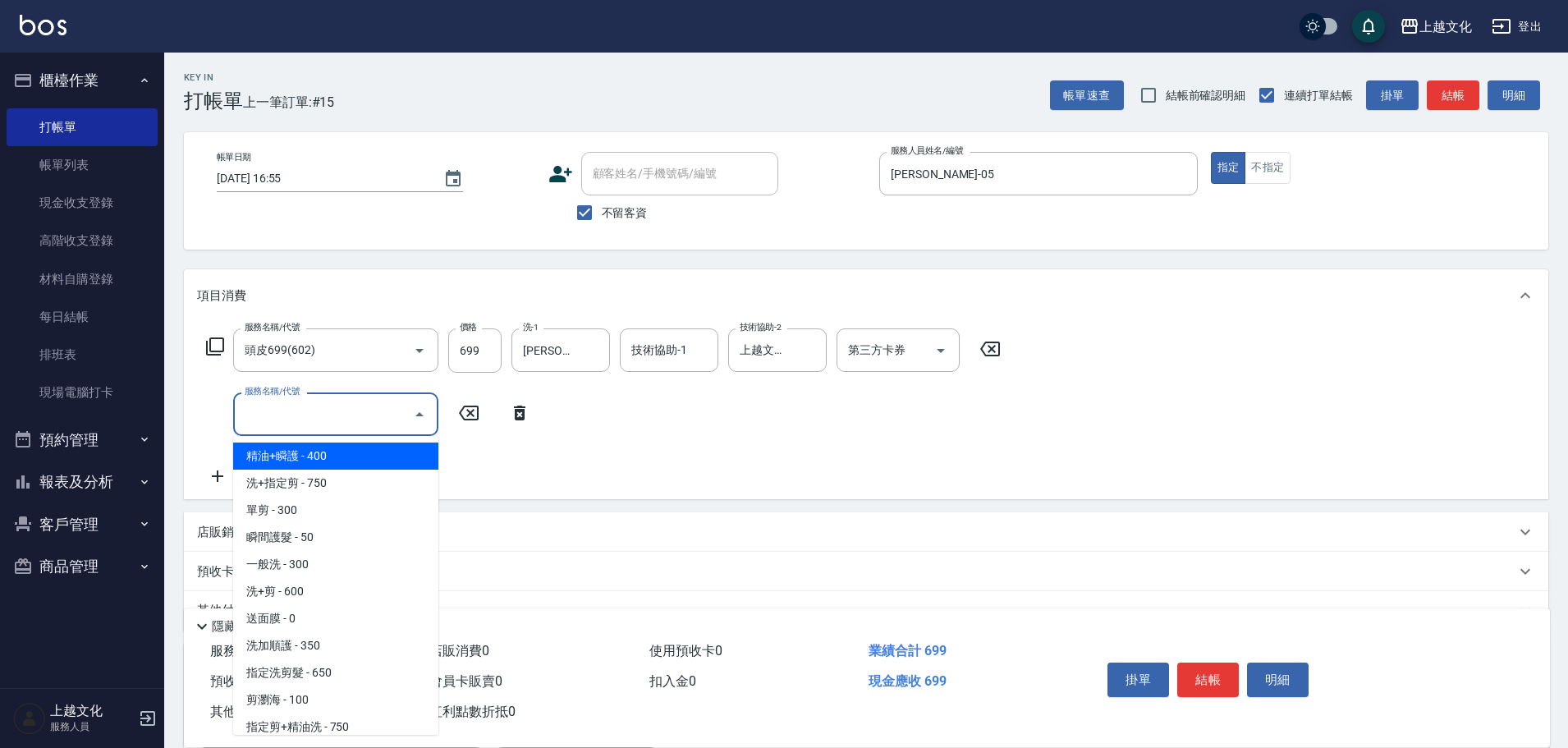
click at [324, 423] on input "服務名稱/代號" at bounding box center [323, 414] width 165 height 29
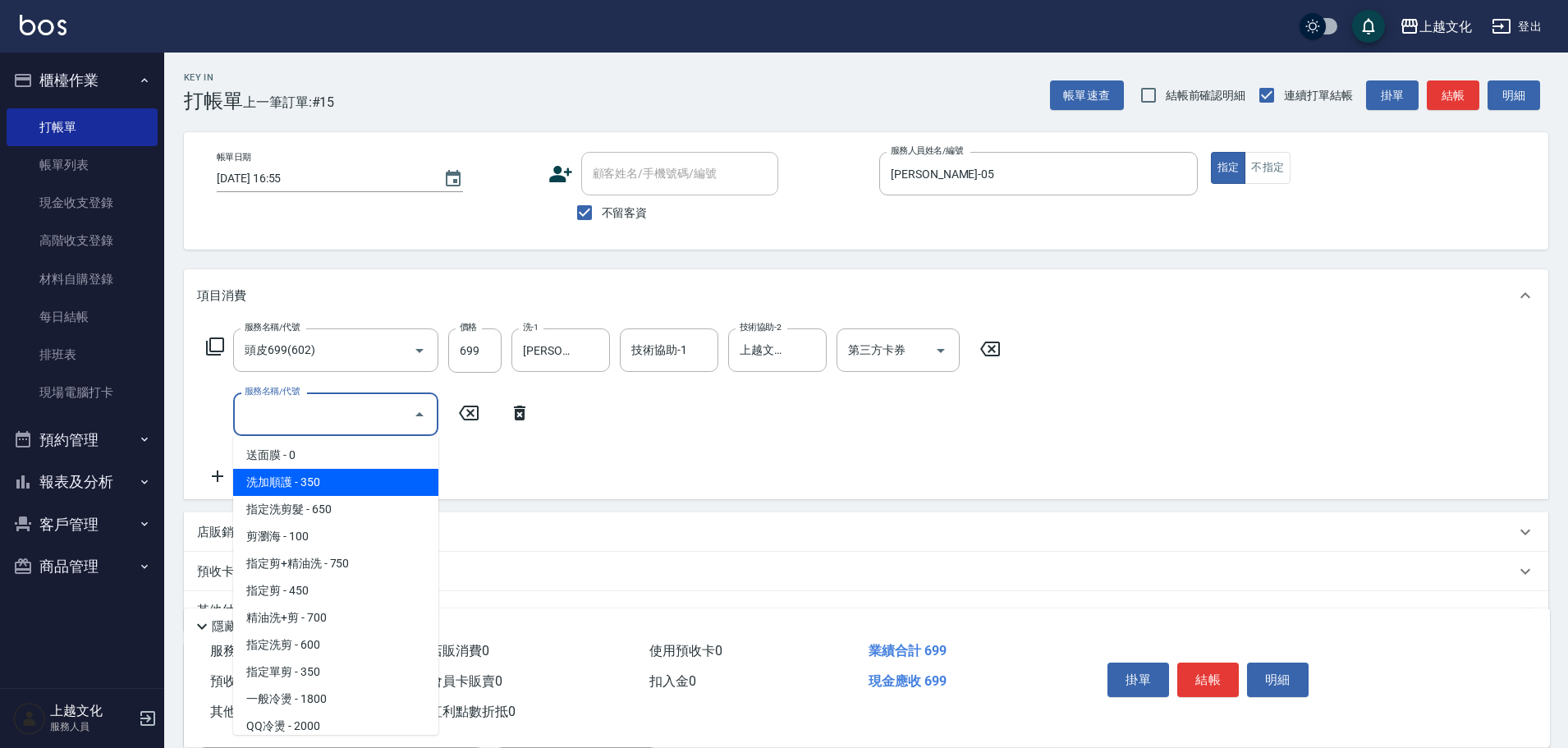
scroll to position [164, 0]
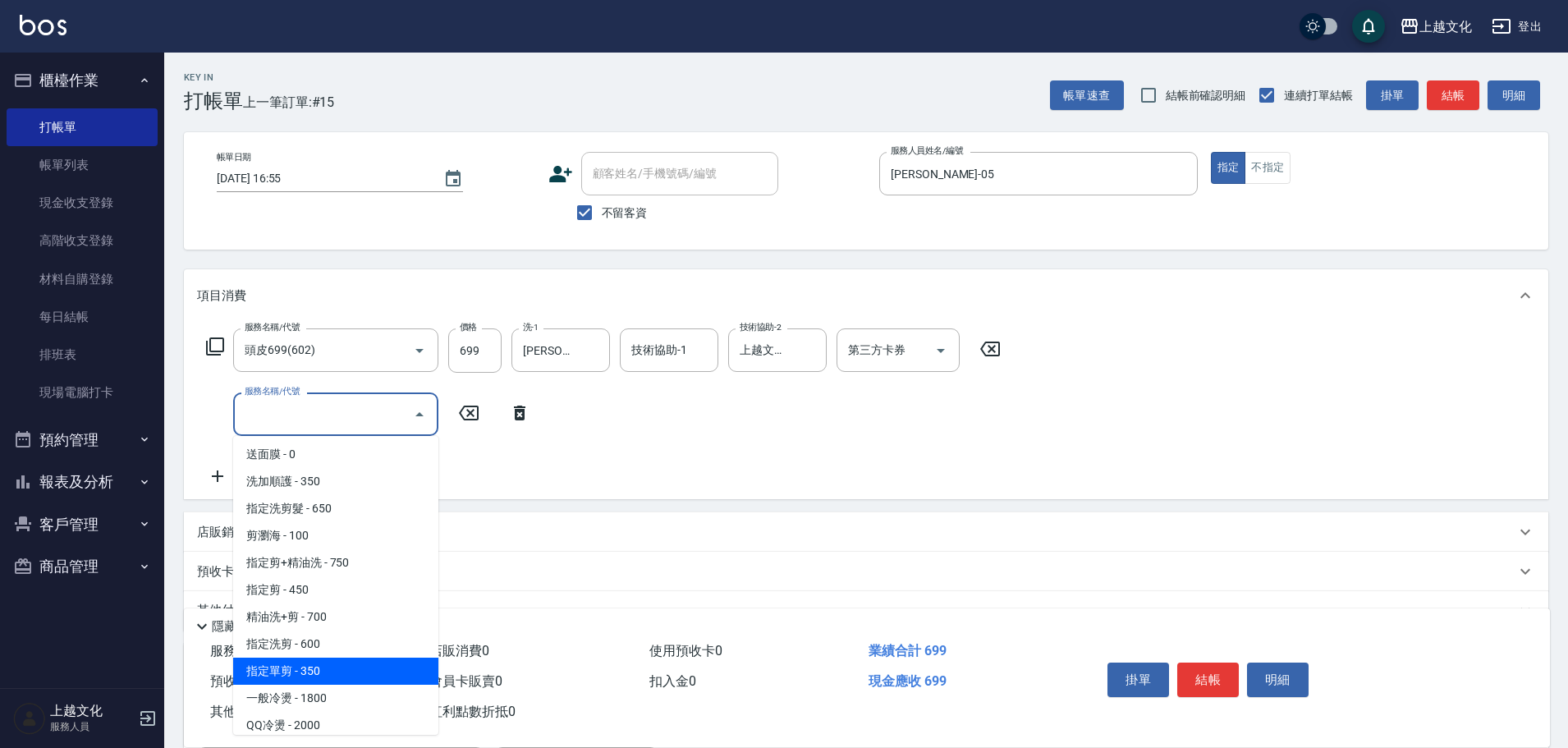
click at [363, 665] on span "指定單剪 - 350" at bounding box center [335, 671] width 205 height 28
type input "指定單剪(209)"
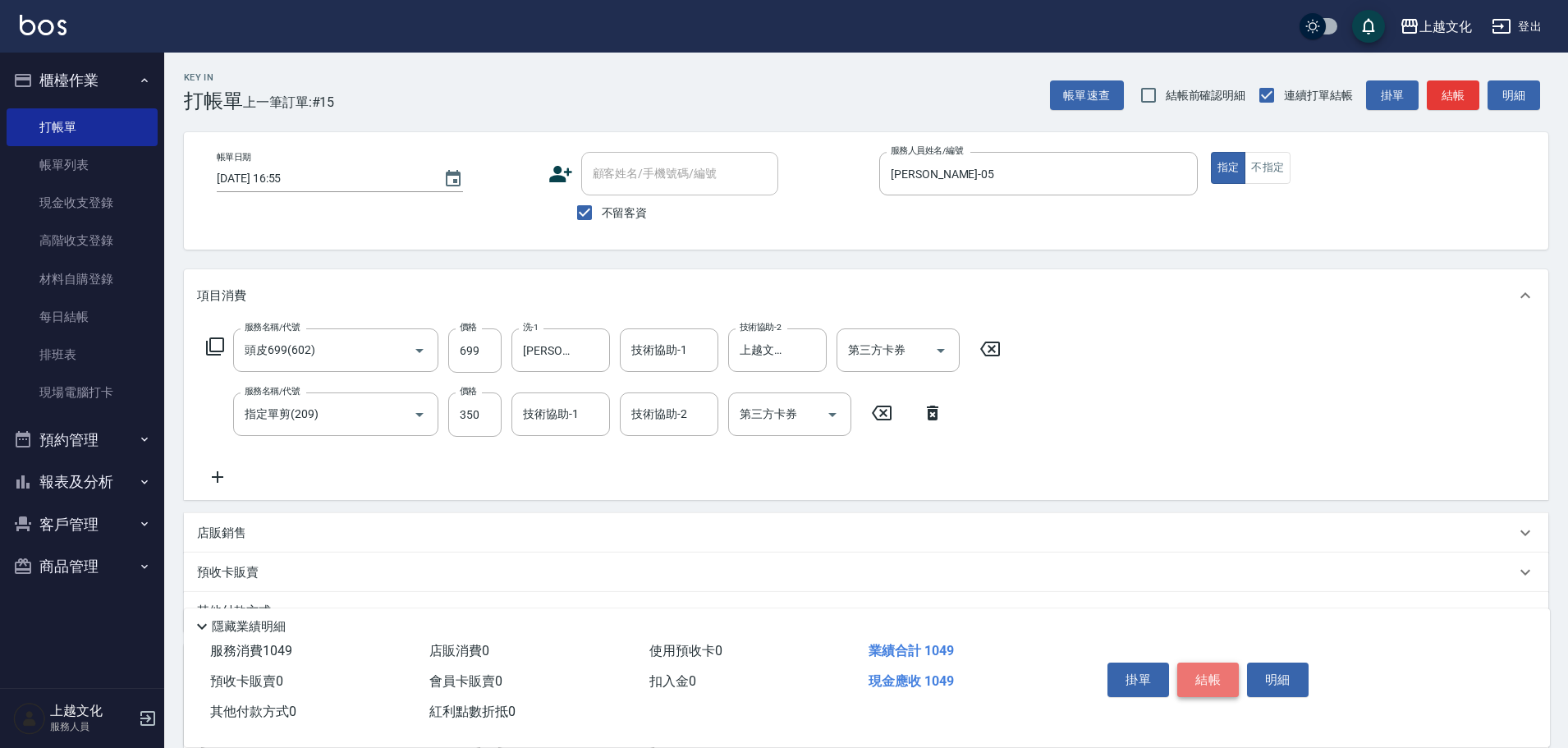
click at [1195, 677] on button "結帳" at bounding box center [1208, 680] width 62 height 34
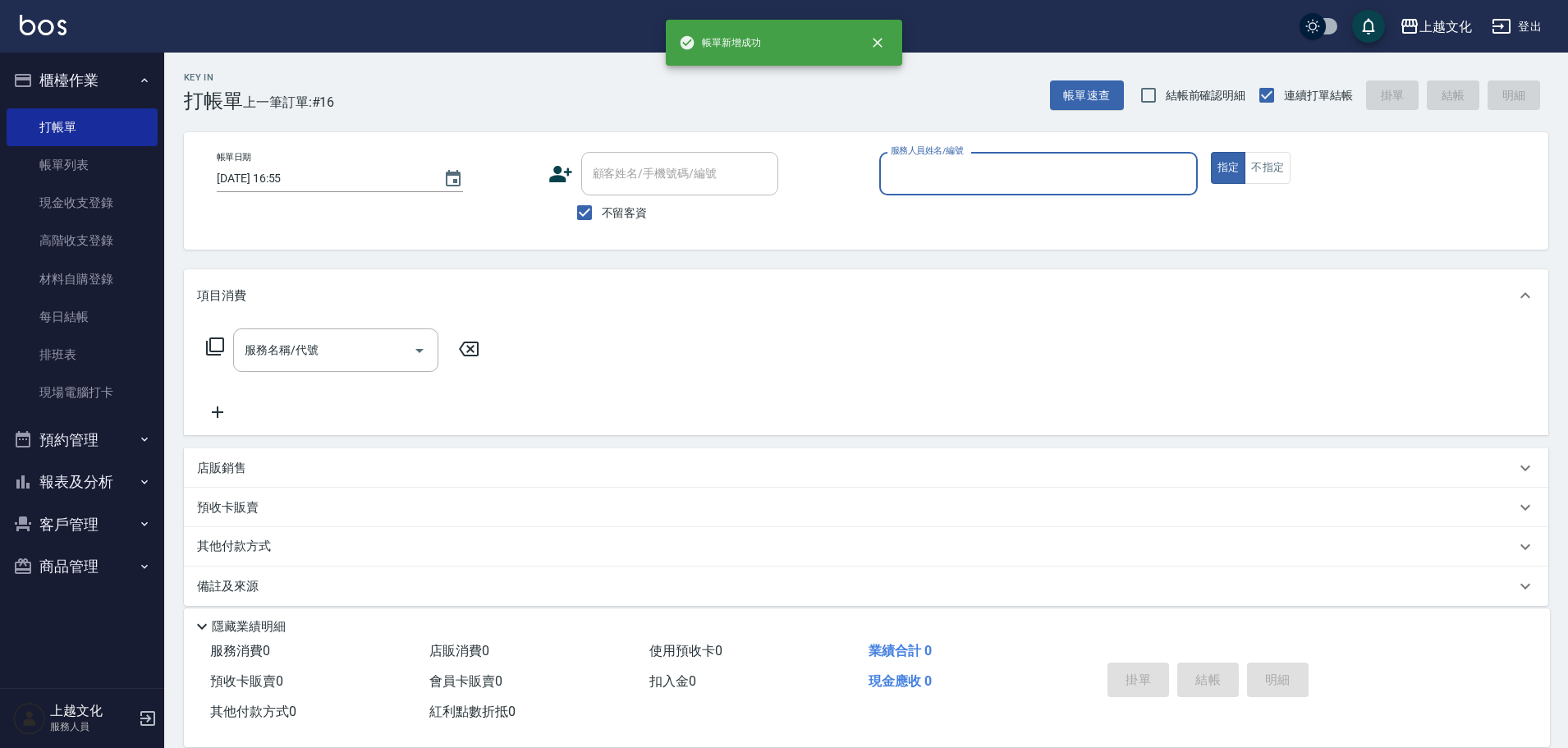
click at [1027, 161] on input "服務人員姓名/編號" at bounding box center [1039, 174] width 304 height 29
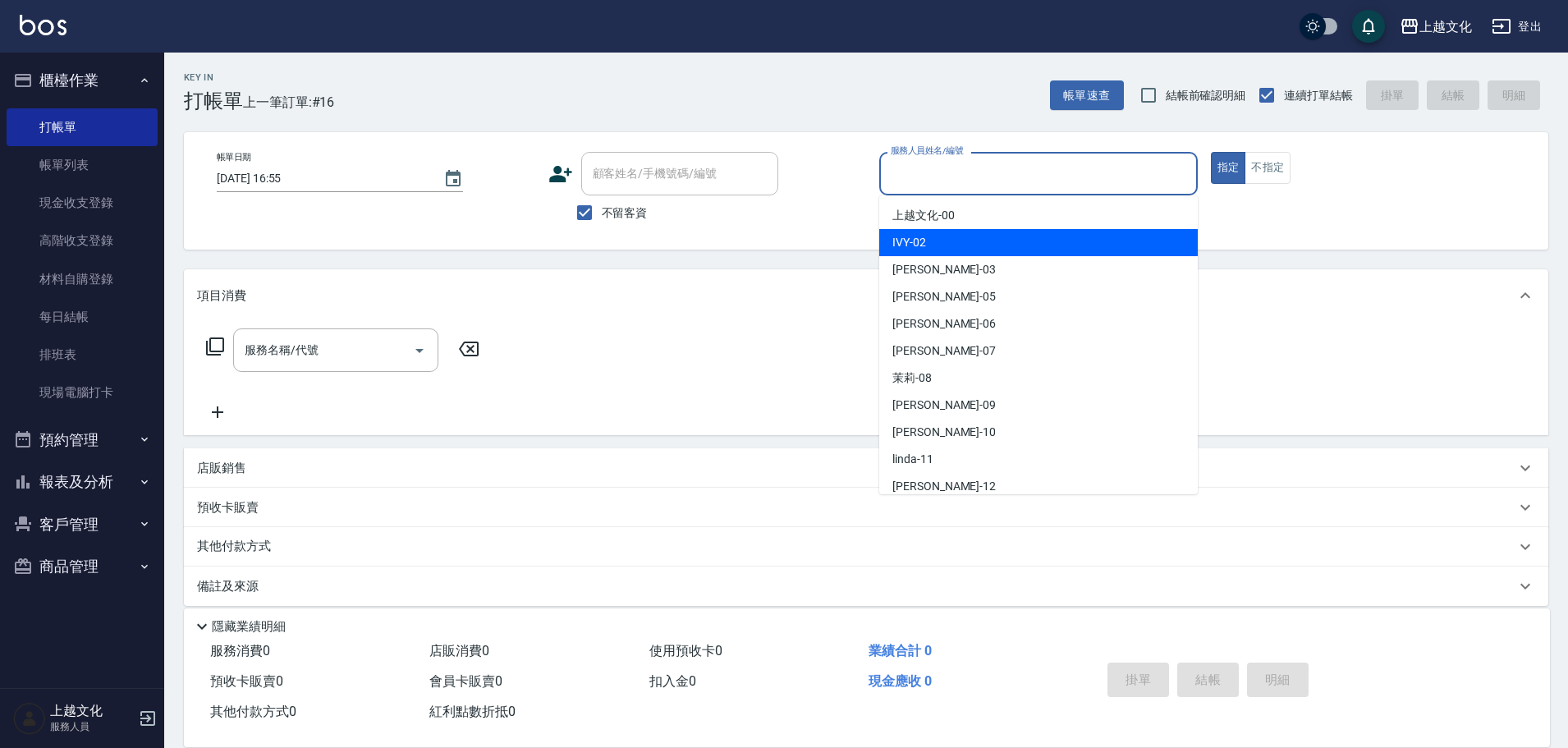
click at [961, 236] on div "IVY -02" at bounding box center [1038, 242] width 318 height 28
type input "IVY-02"
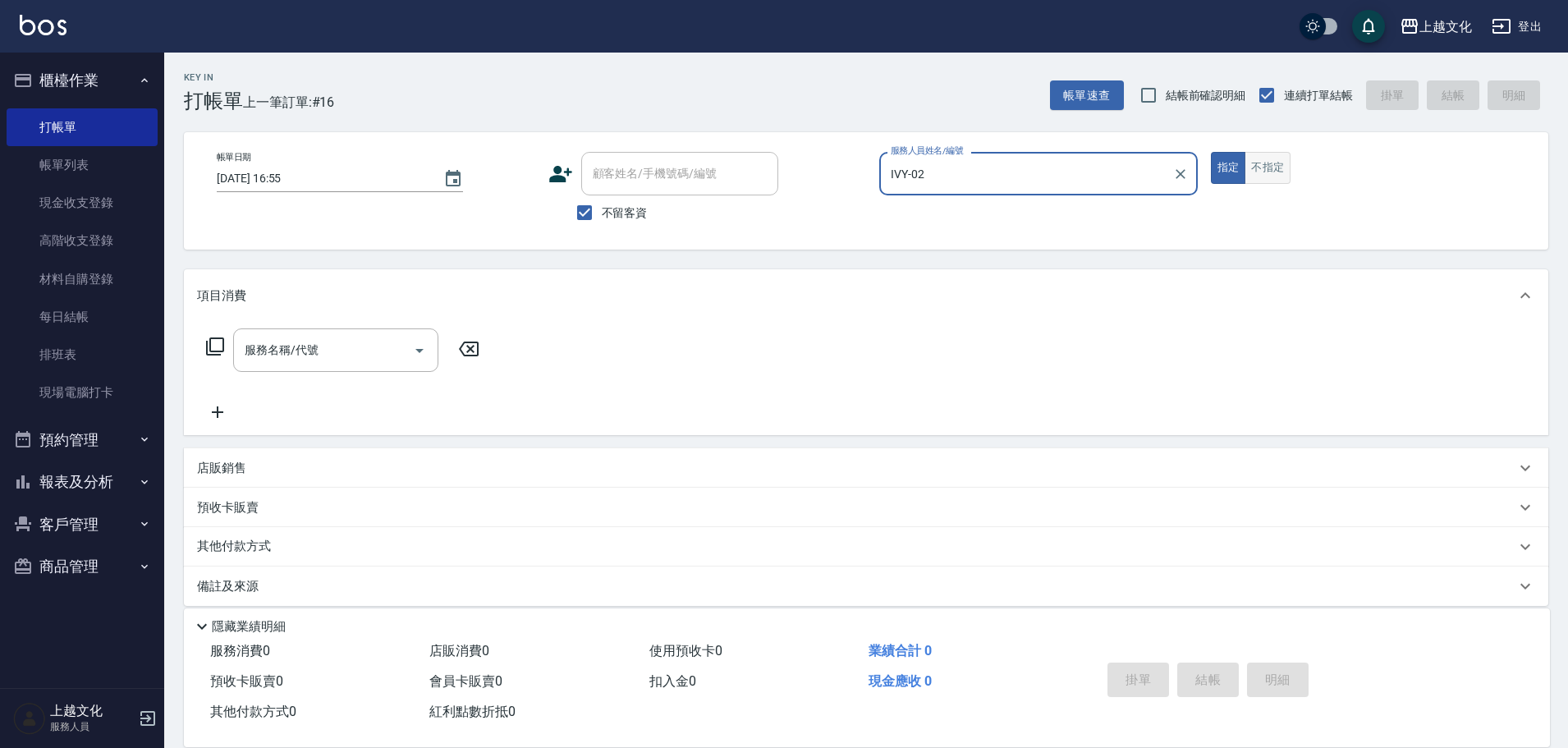
click at [1263, 169] on button "不指定" at bounding box center [1267, 168] width 46 height 32
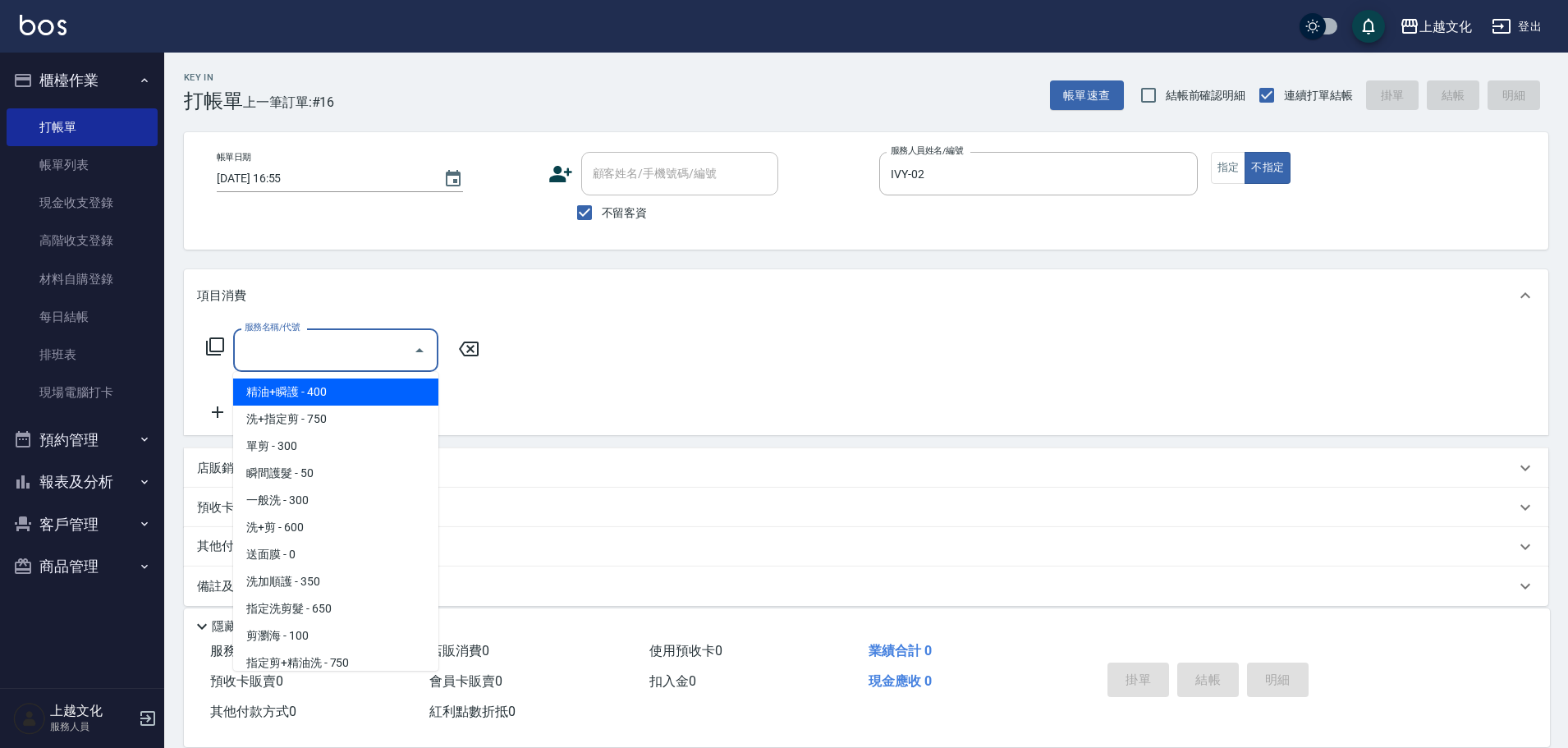
drag, startPoint x: 277, startPoint y: 352, endPoint x: 279, endPoint y: 360, distance: 8.2
click at [278, 351] on input "服務名稱/代號" at bounding box center [323, 350] width 165 height 29
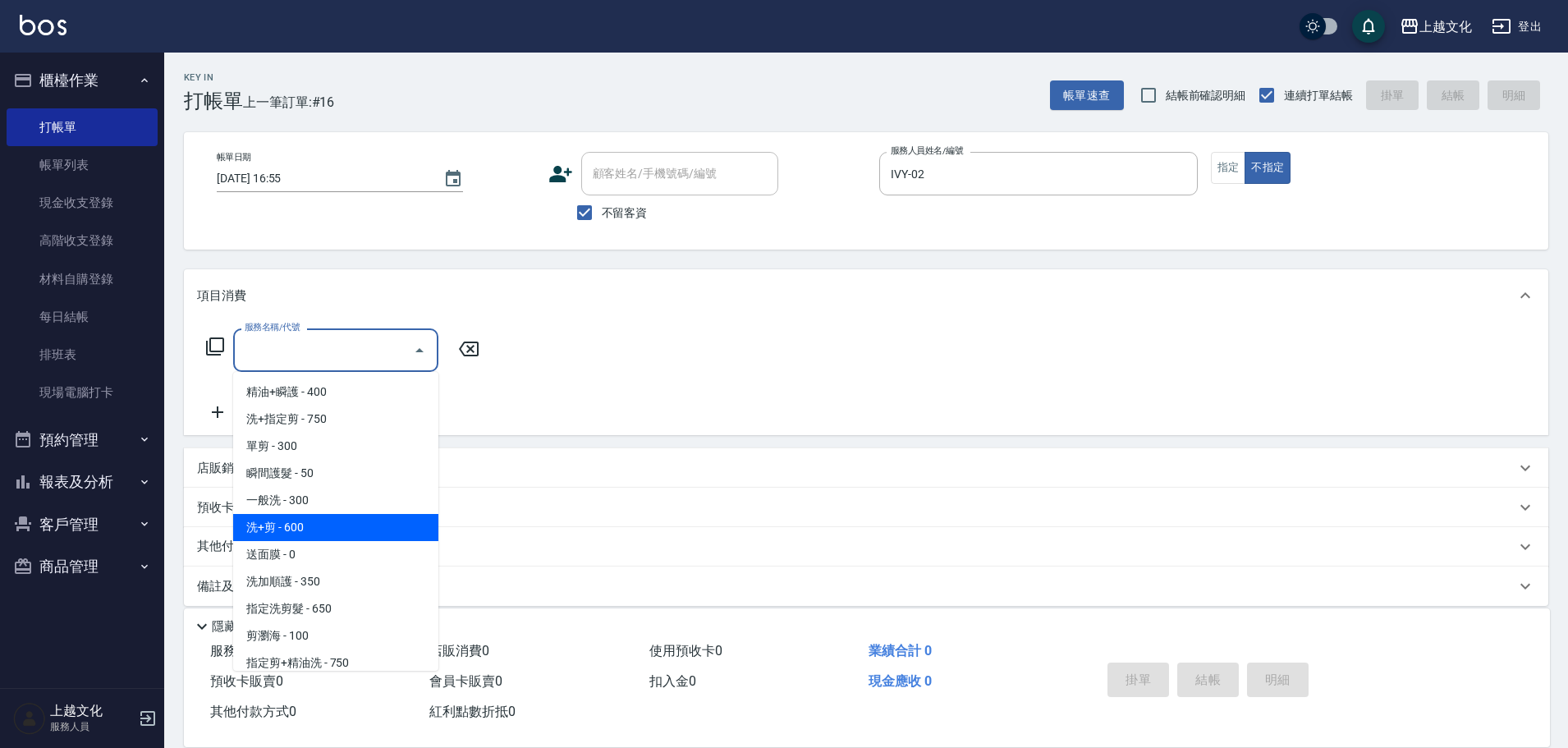
click at [310, 519] on span "洗+剪 - 600" at bounding box center [335, 527] width 205 height 28
type input "洗+剪(108)"
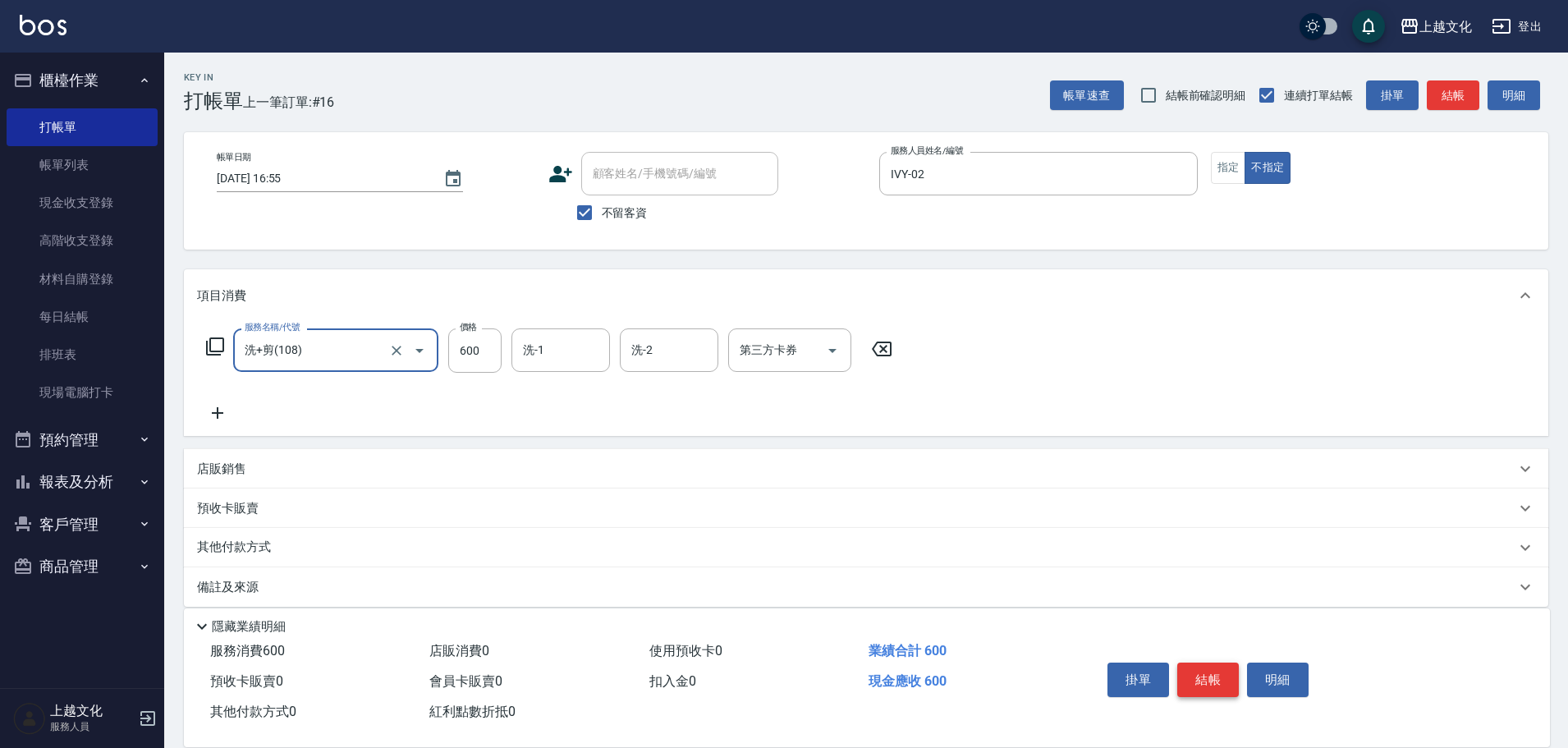
click at [1198, 666] on button "結帳" at bounding box center [1208, 680] width 62 height 34
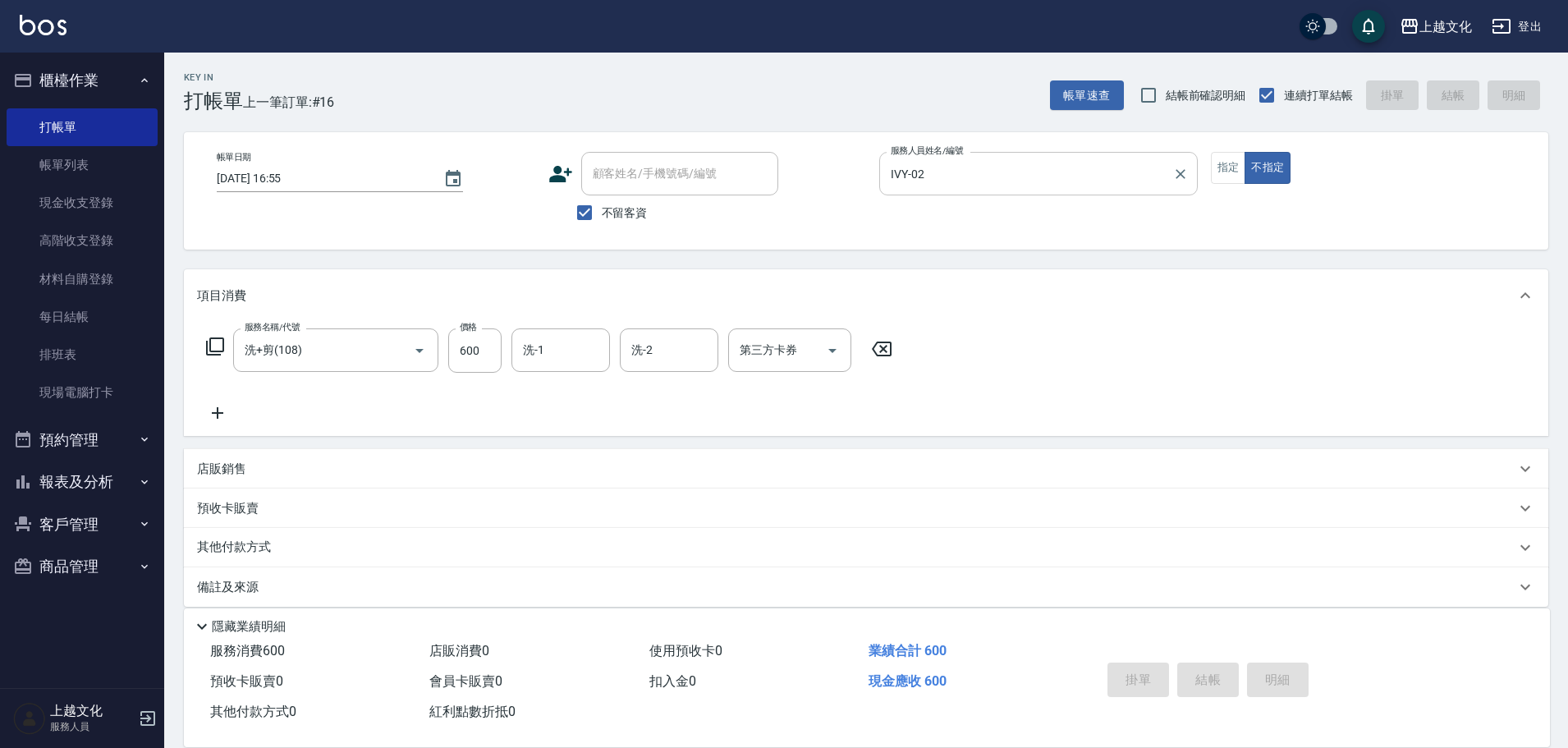
type input "[DATE] 16:56"
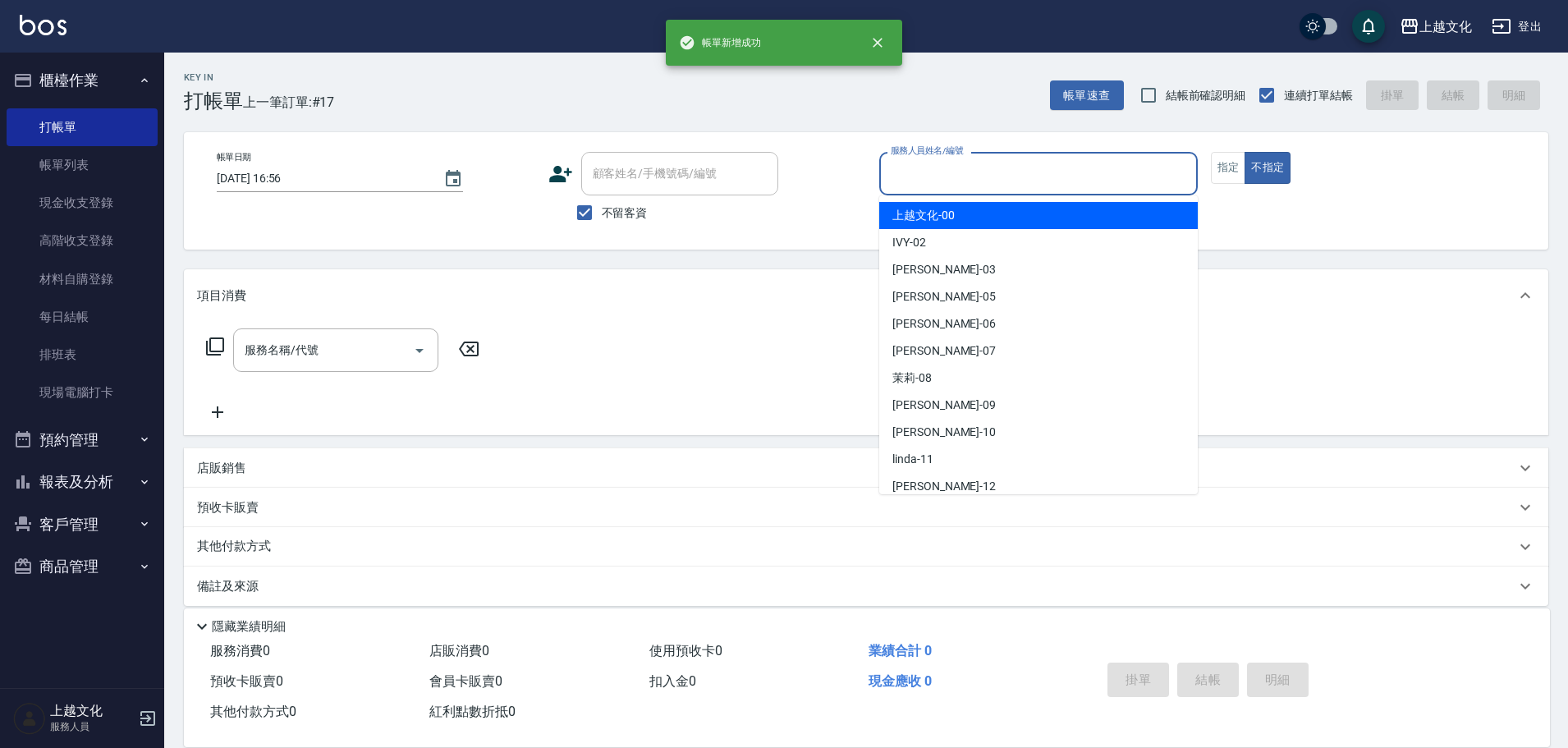
drag, startPoint x: 985, startPoint y: 179, endPoint x: 959, endPoint y: 199, distance: 32.8
click at [981, 178] on input "服務人員姓名/編號" at bounding box center [1039, 174] width 304 height 29
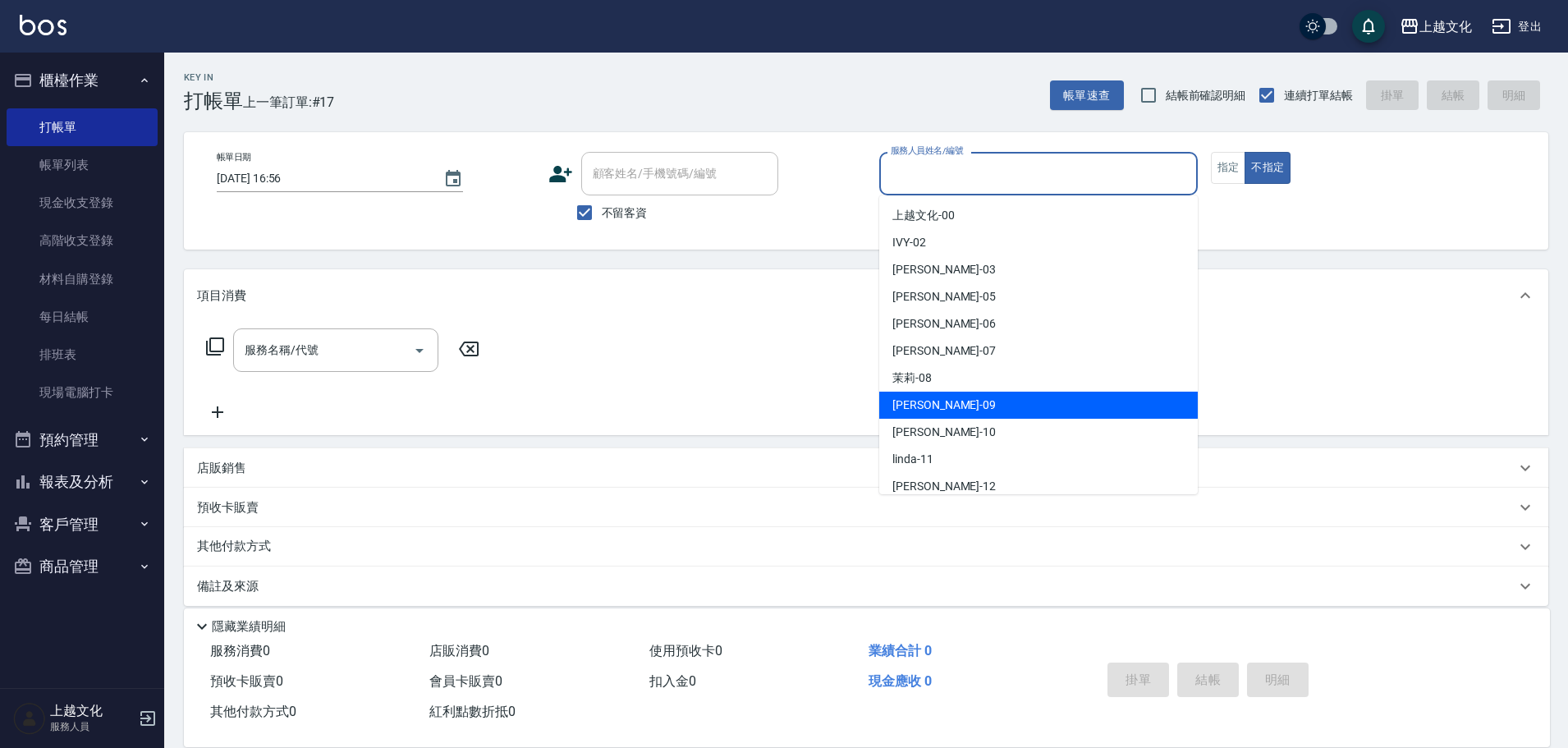
click at [960, 402] on div "[PERSON_NAME] -09" at bounding box center [1038, 405] width 318 height 28
type input "[PERSON_NAME]-09"
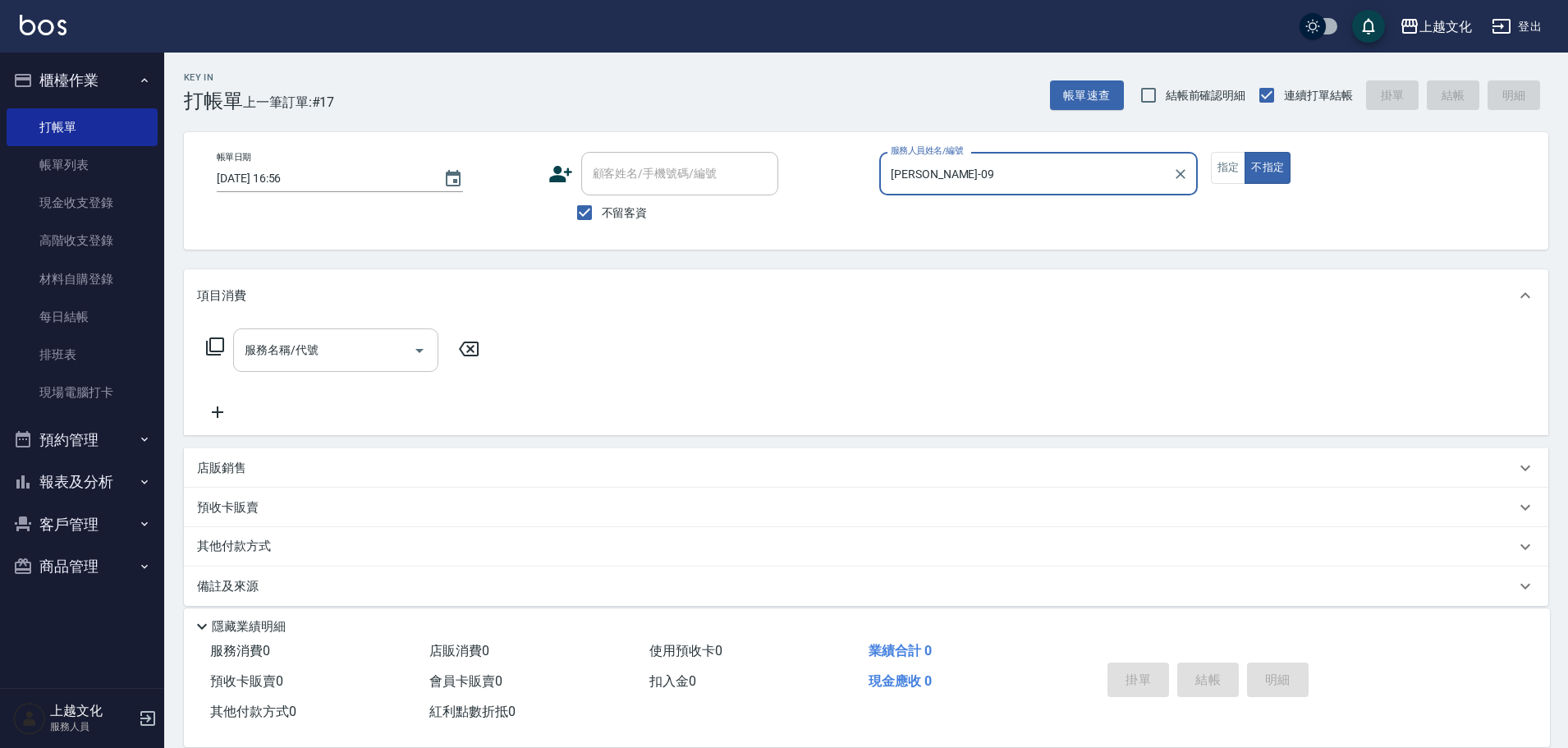
click at [288, 351] on input "服務名稱/代號" at bounding box center [323, 350] width 165 height 29
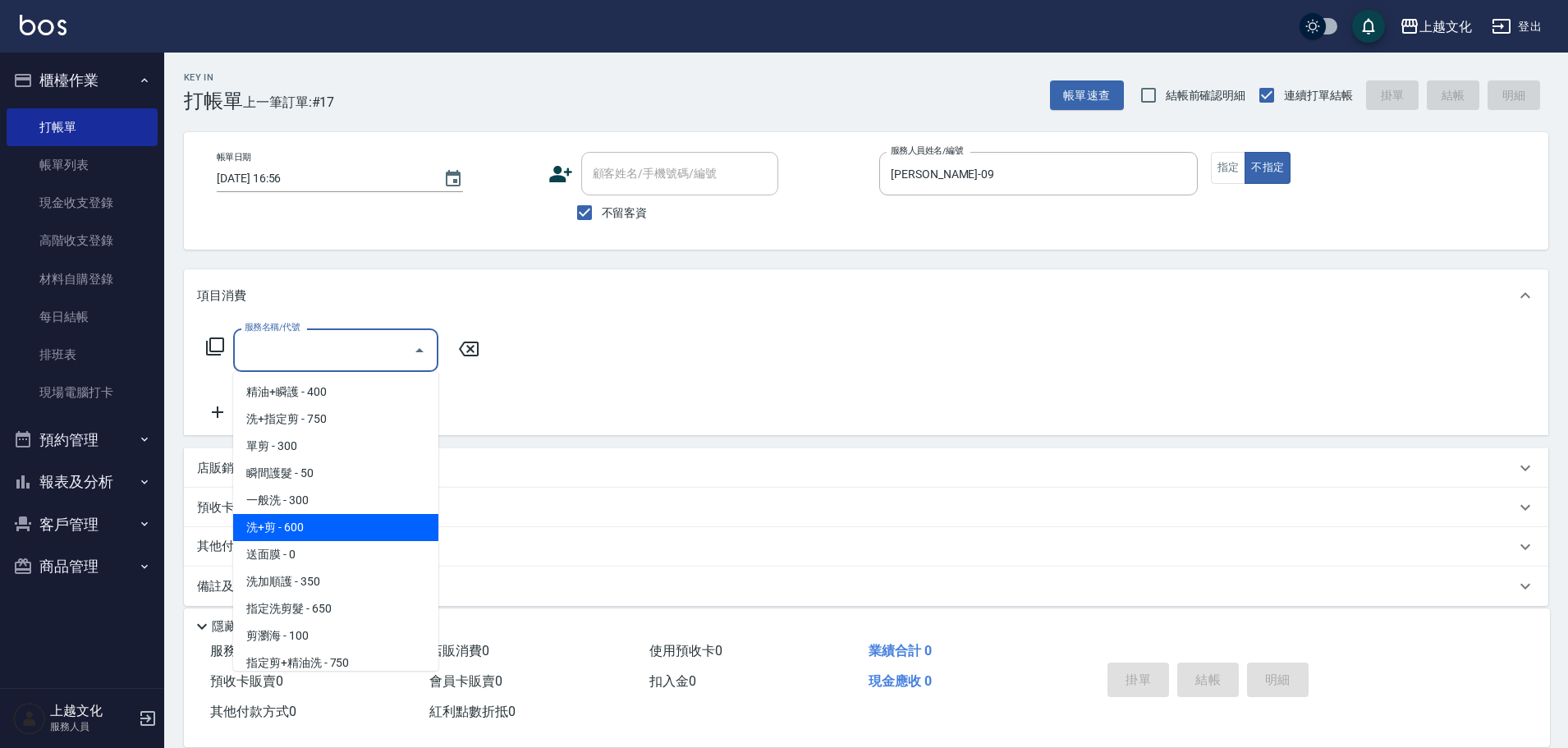
click at [316, 525] on span "洗+剪 - 600" at bounding box center [335, 527] width 205 height 28
type input "洗+剪(108)"
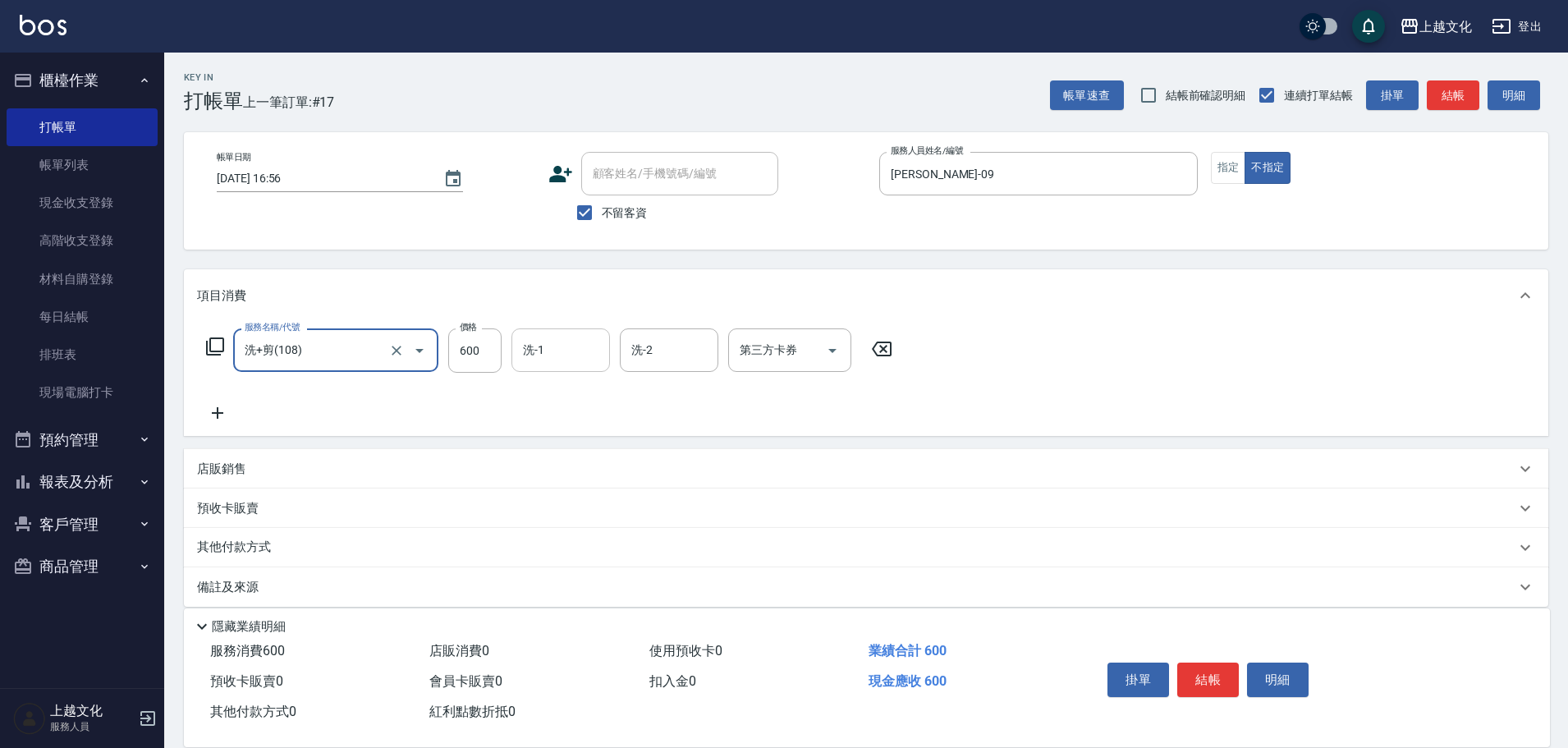
click at [558, 351] on input "洗-1" at bounding box center [561, 350] width 84 height 29
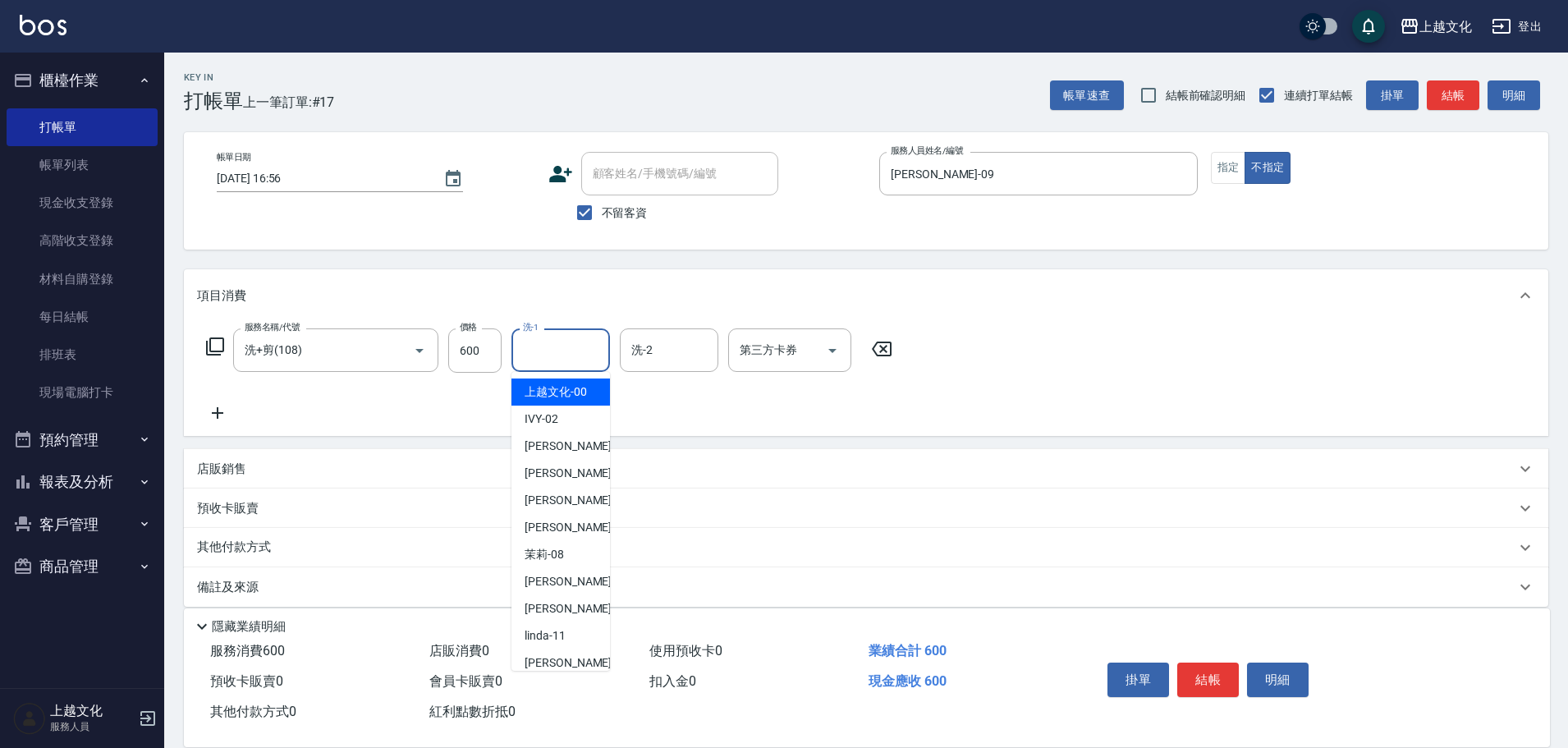
drag, startPoint x: 555, startPoint y: 394, endPoint x: 629, endPoint y: 442, distance: 88.2
click at [555, 395] on span "上越文化 -00" at bounding box center [556, 392] width 63 height 17
type input "上越文化-00"
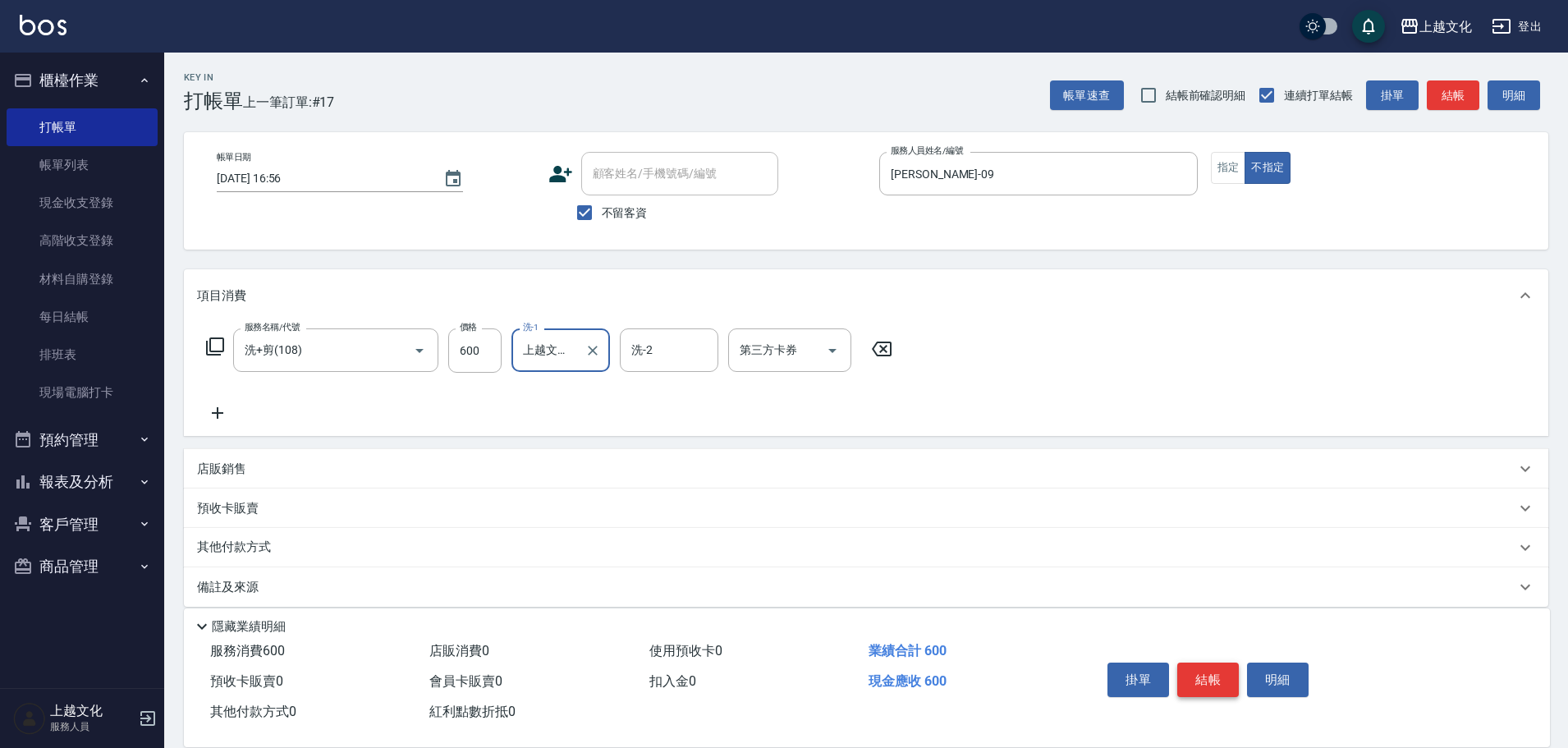
click at [1214, 677] on button "結帳" at bounding box center [1208, 680] width 62 height 34
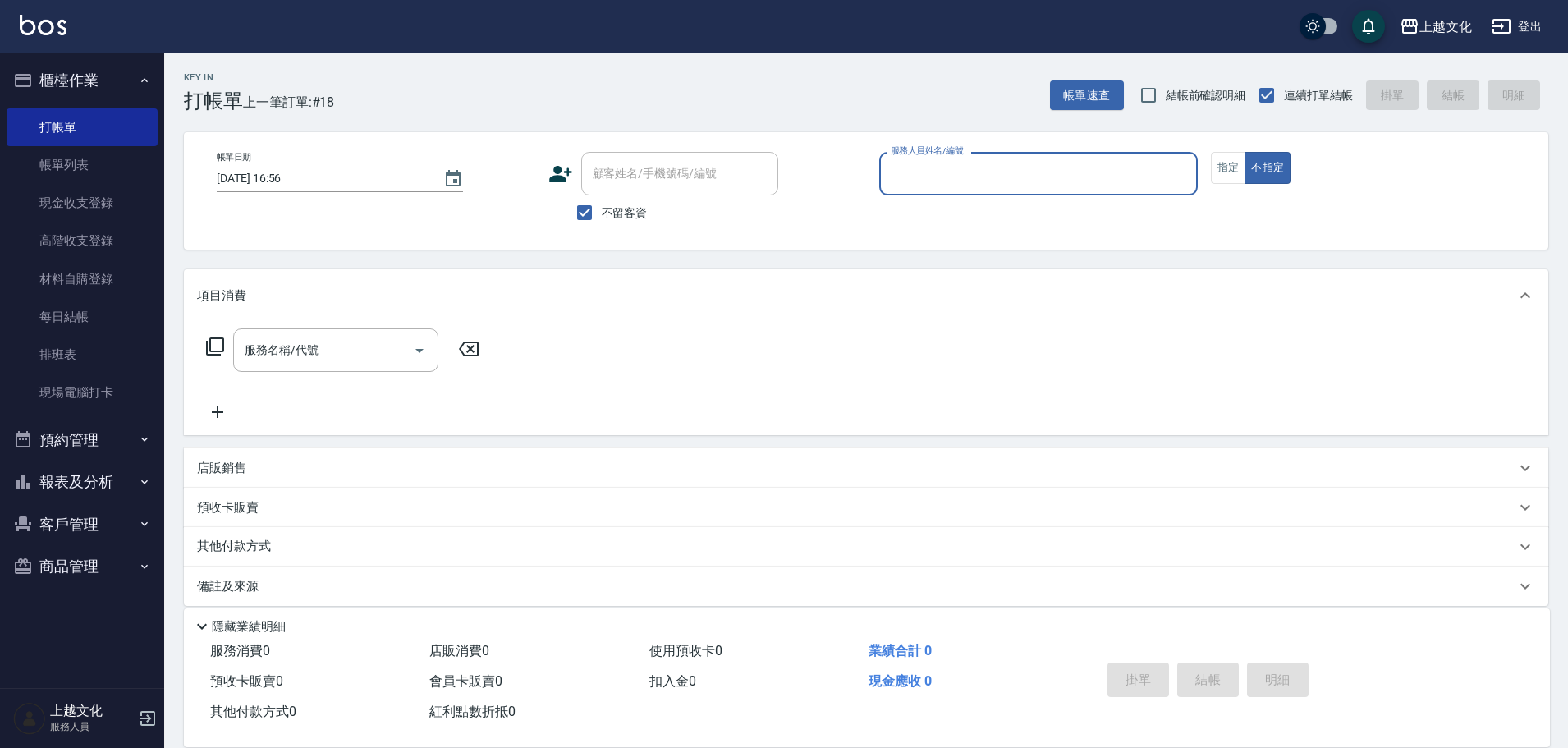
click at [966, 186] on input "服務人員姓名/編號" at bounding box center [1039, 174] width 304 height 29
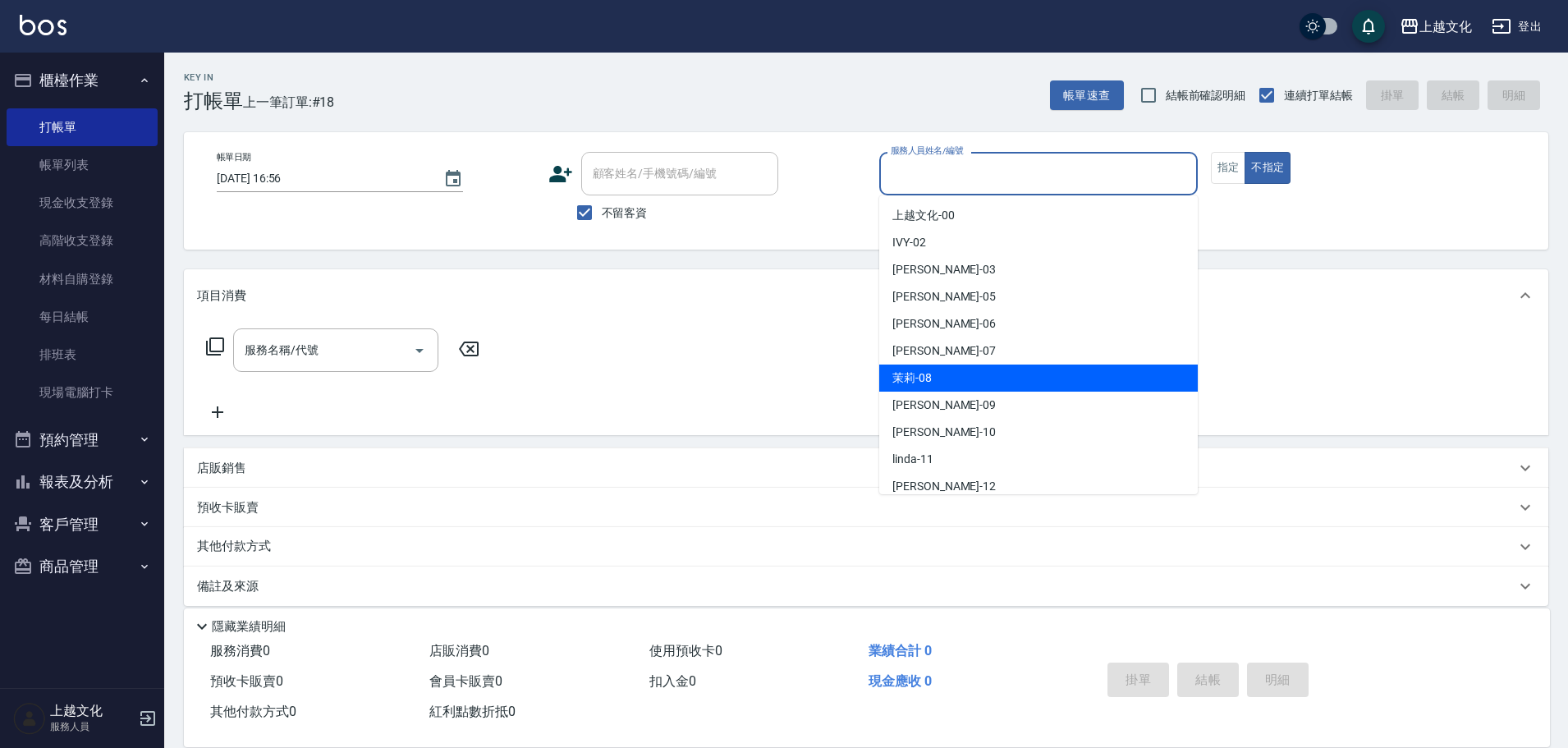
click at [923, 379] on span "茉莉 -08" at bounding box center [911, 378] width 39 height 17
type input "茉莉-08"
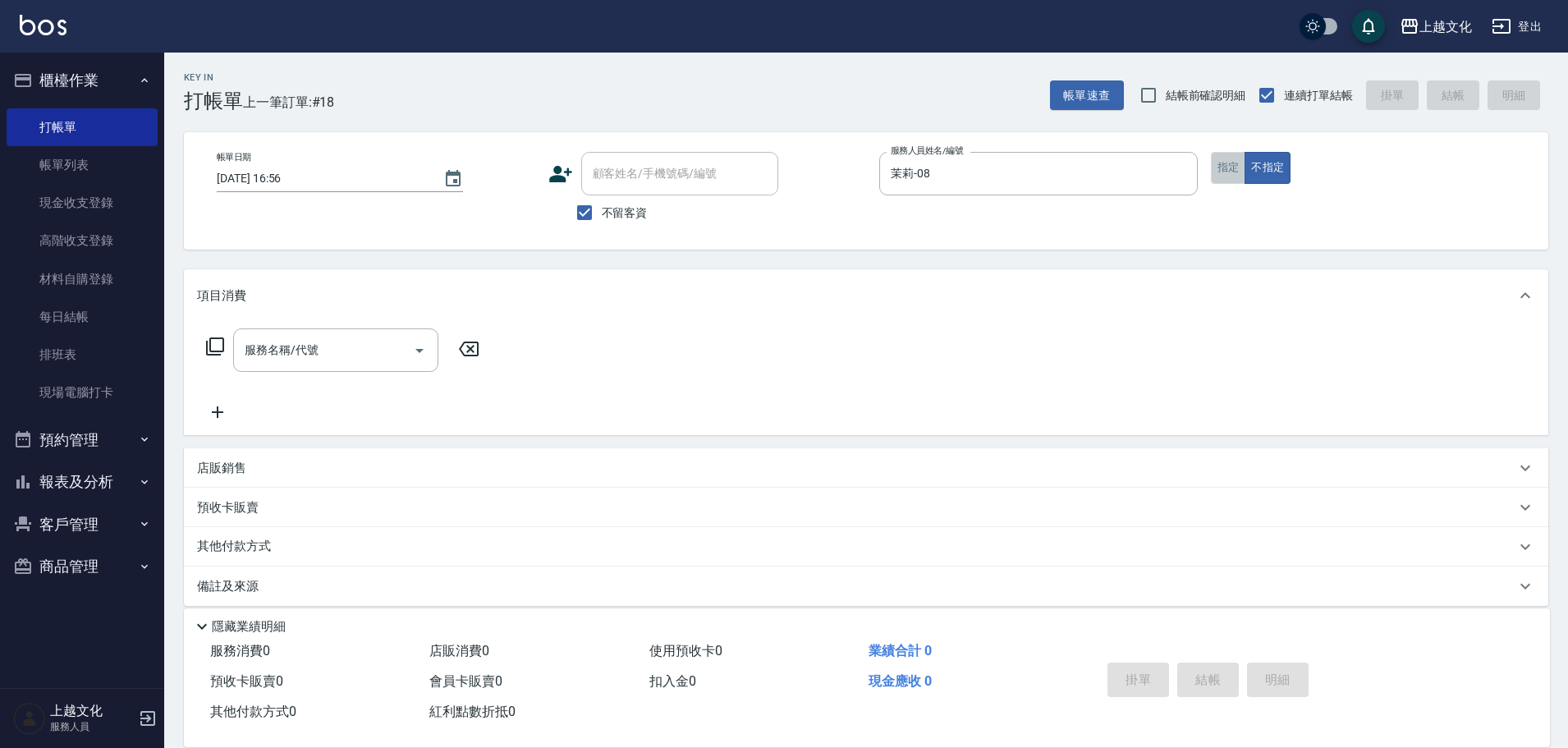
click at [1229, 168] on button "指定" at bounding box center [1228, 168] width 35 height 32
click at [214, 348] on icon at bounding box center [215, 346] width 20 height 20
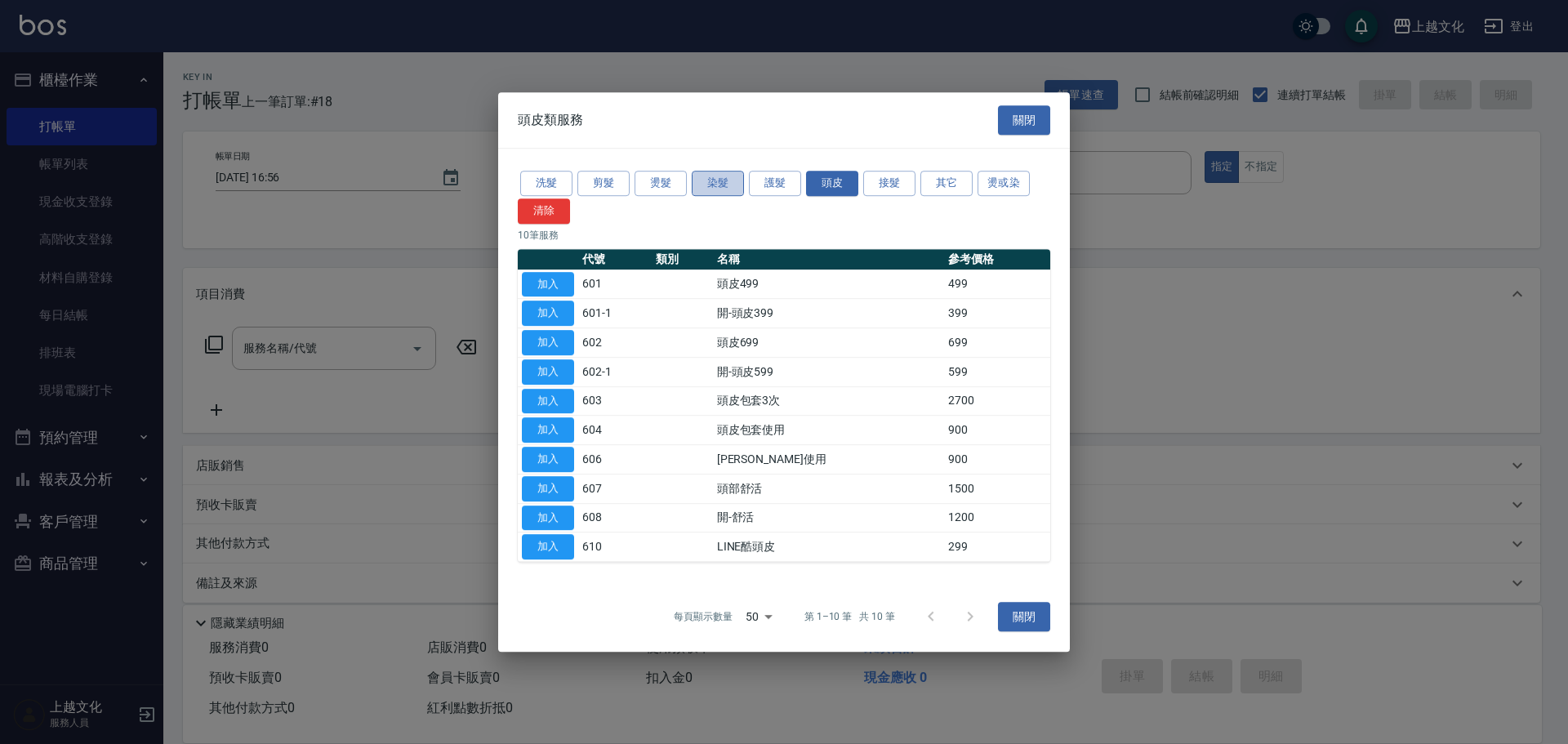
click at [692, 182] on button "染髮" at bounding box center [718, 183] width 52 height 26
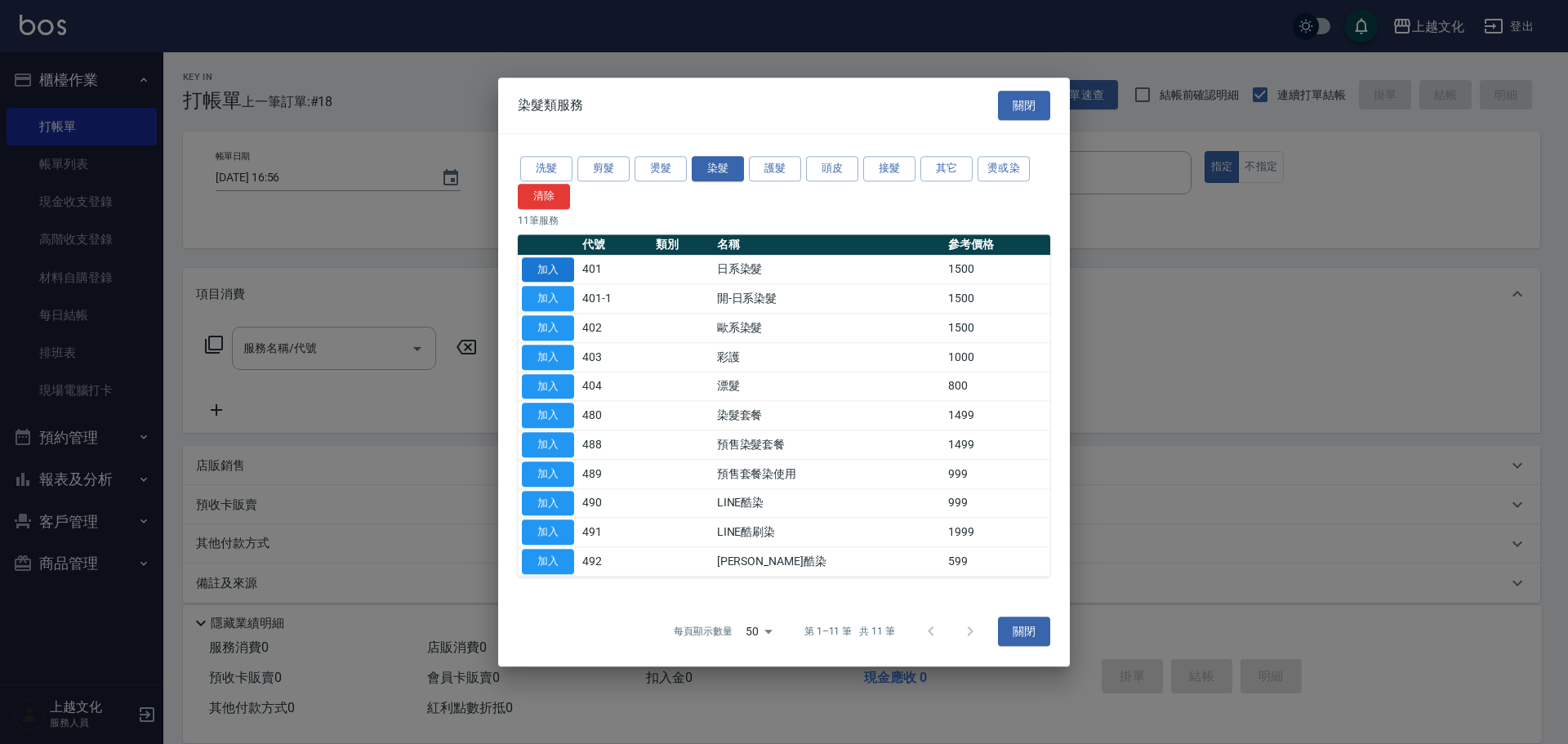
click at [531, 272] on button "加入" at bounding box center [548, 269] width 52 height 26
type input "日系染髮(401)"
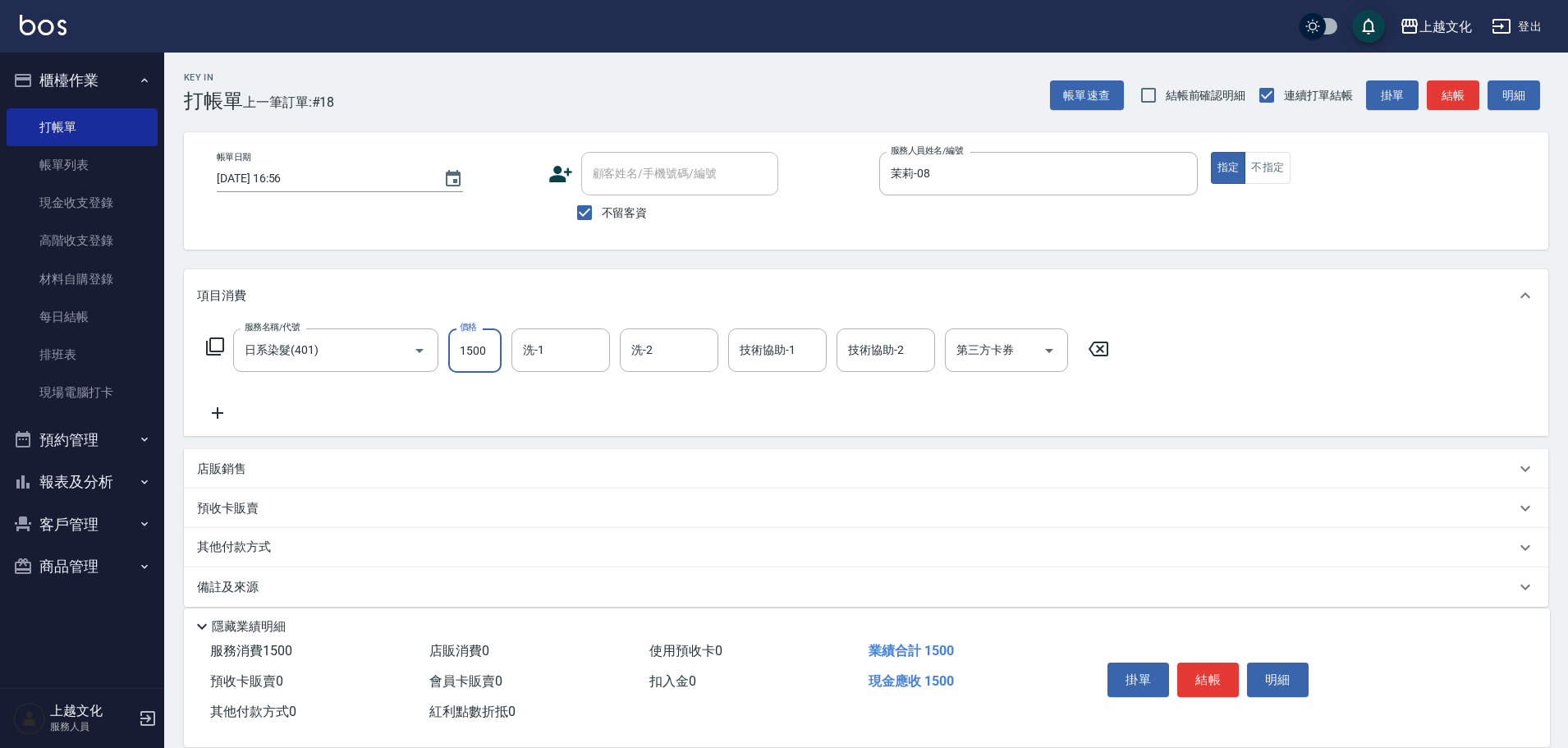
click at [488, 348] on input "1500" at bounding box center [475, 350] width 53 height 45
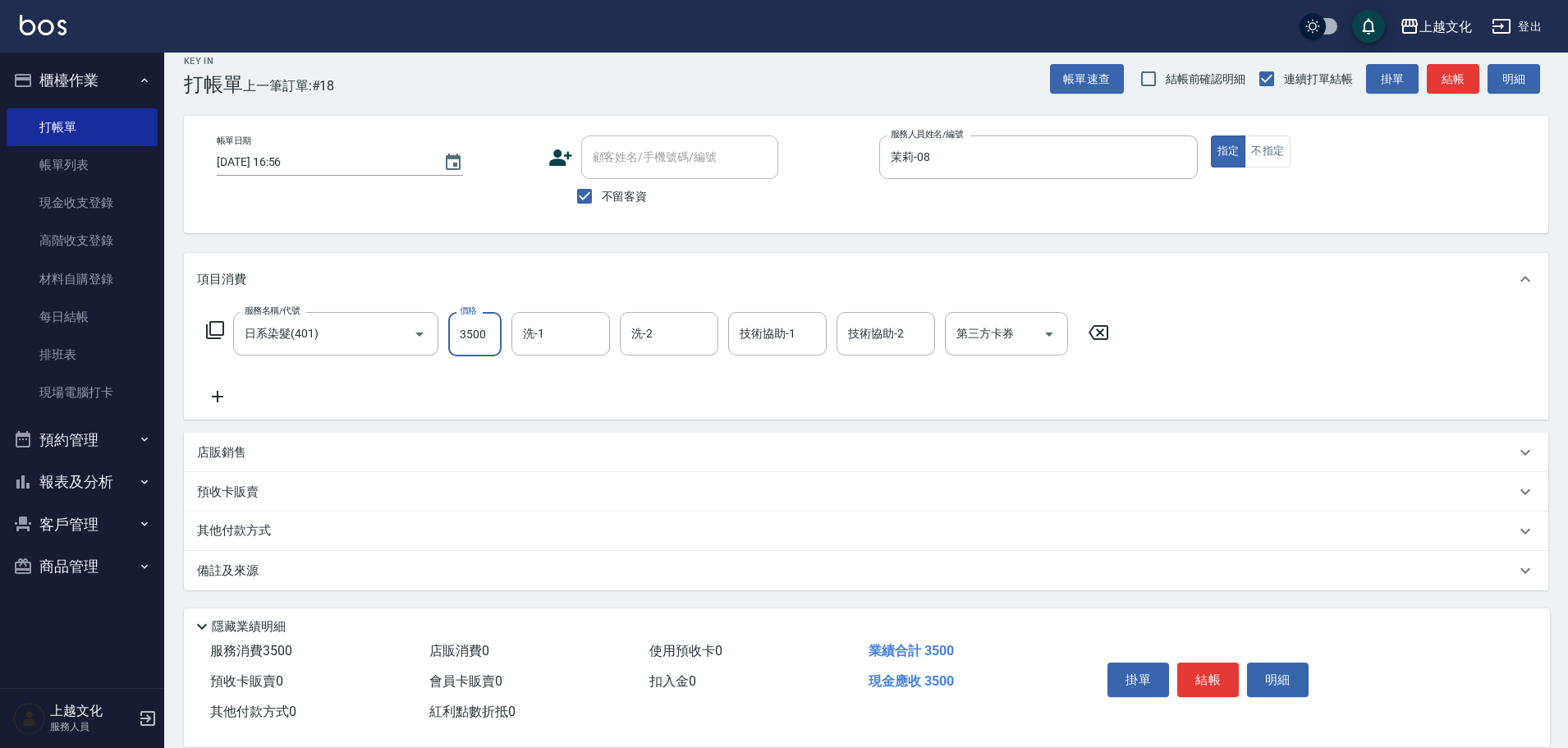
type input "3500"
click at [243, 520] on div "其他付款方式" at bounding box center [866, 530] width 1365 height 39
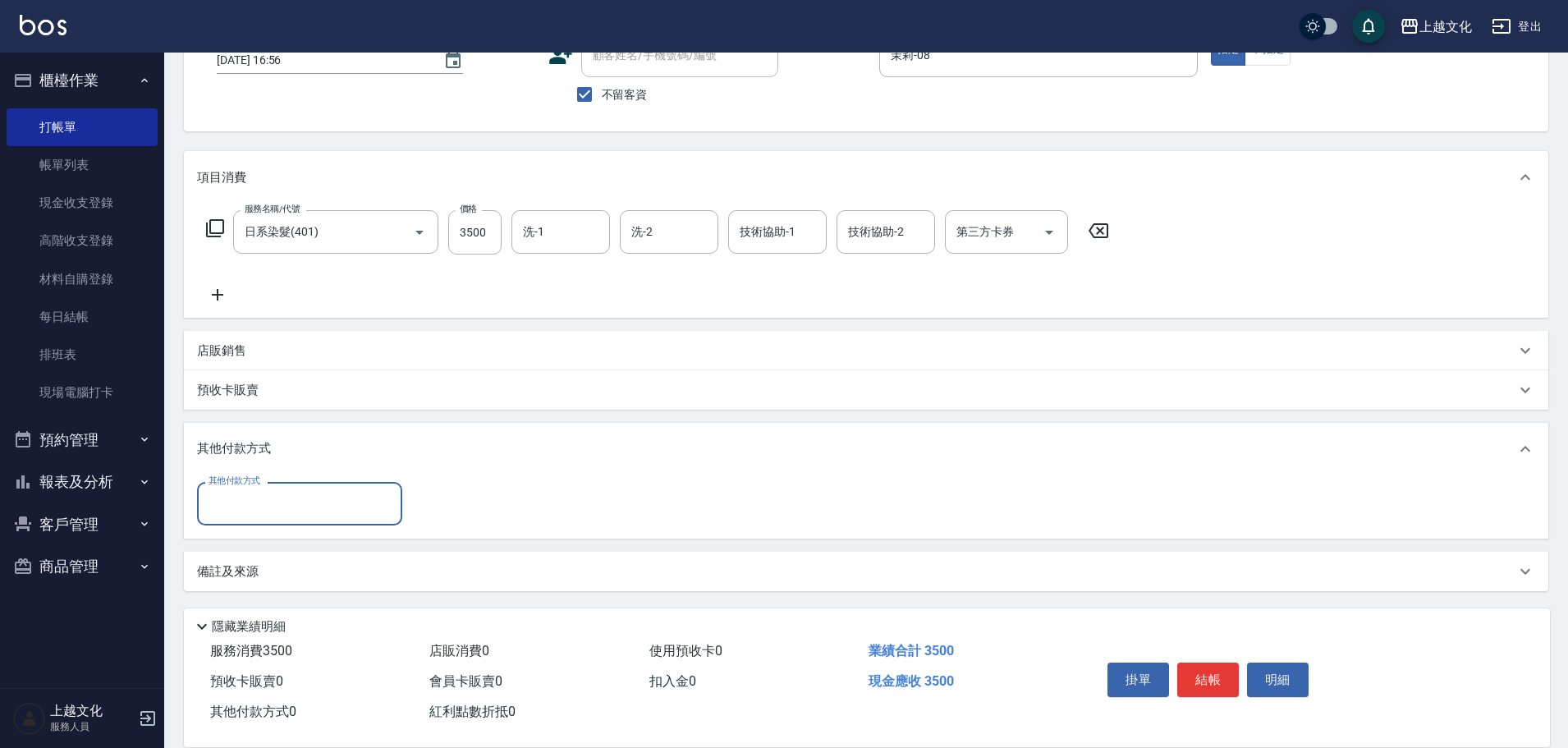
scroll to position [119, 0]
click at [244, 510] on input "其他付款方式" at bounding box center [299, 503] width 190 height 29
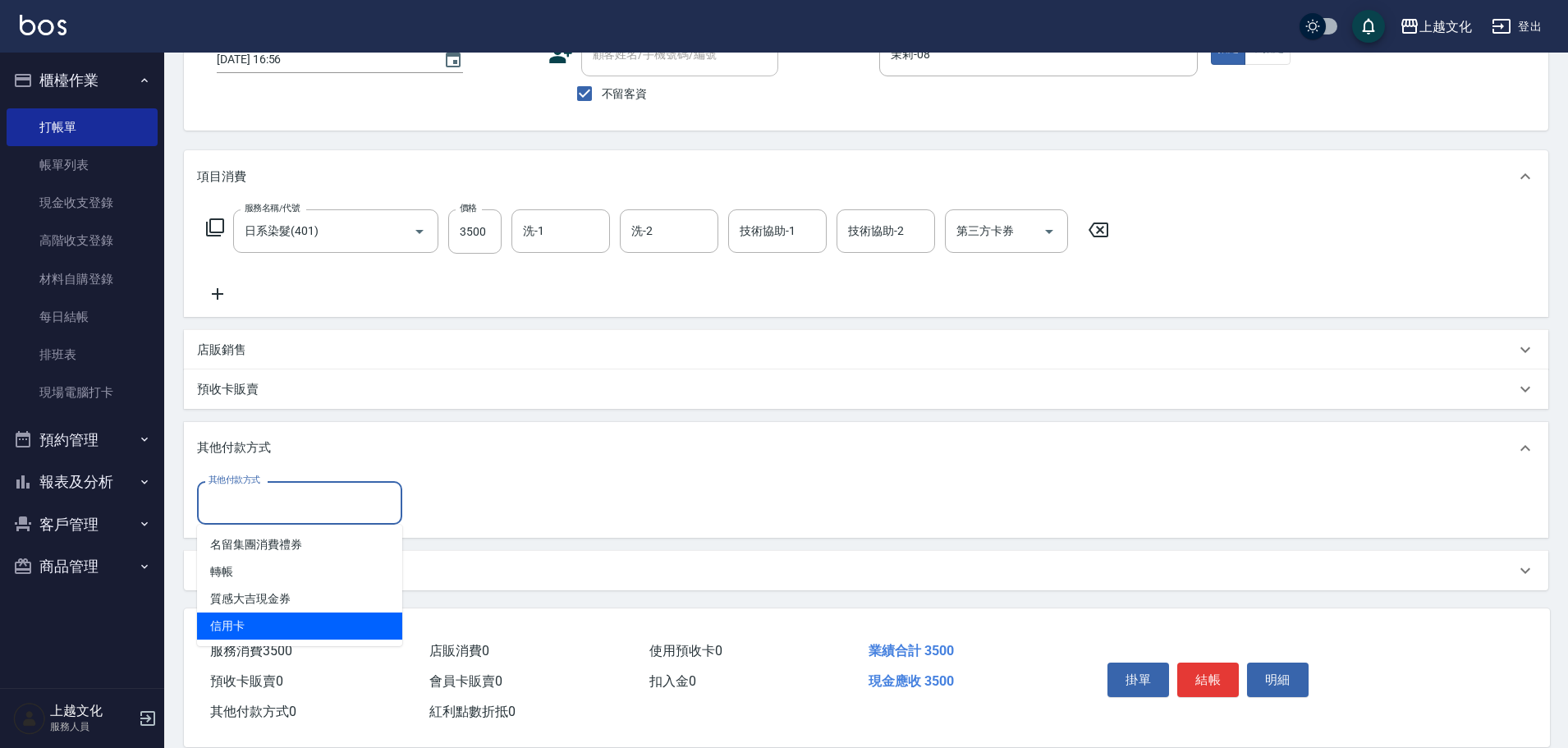
drag, startPoint x: 234, startPoint y: 622, endPoint x: 359, endPoint y: 539, distance: 150.0
click at [236, 623] on span "信用卡" at bounding box center [299, 625] width 205 height 28
type input "信用卡"
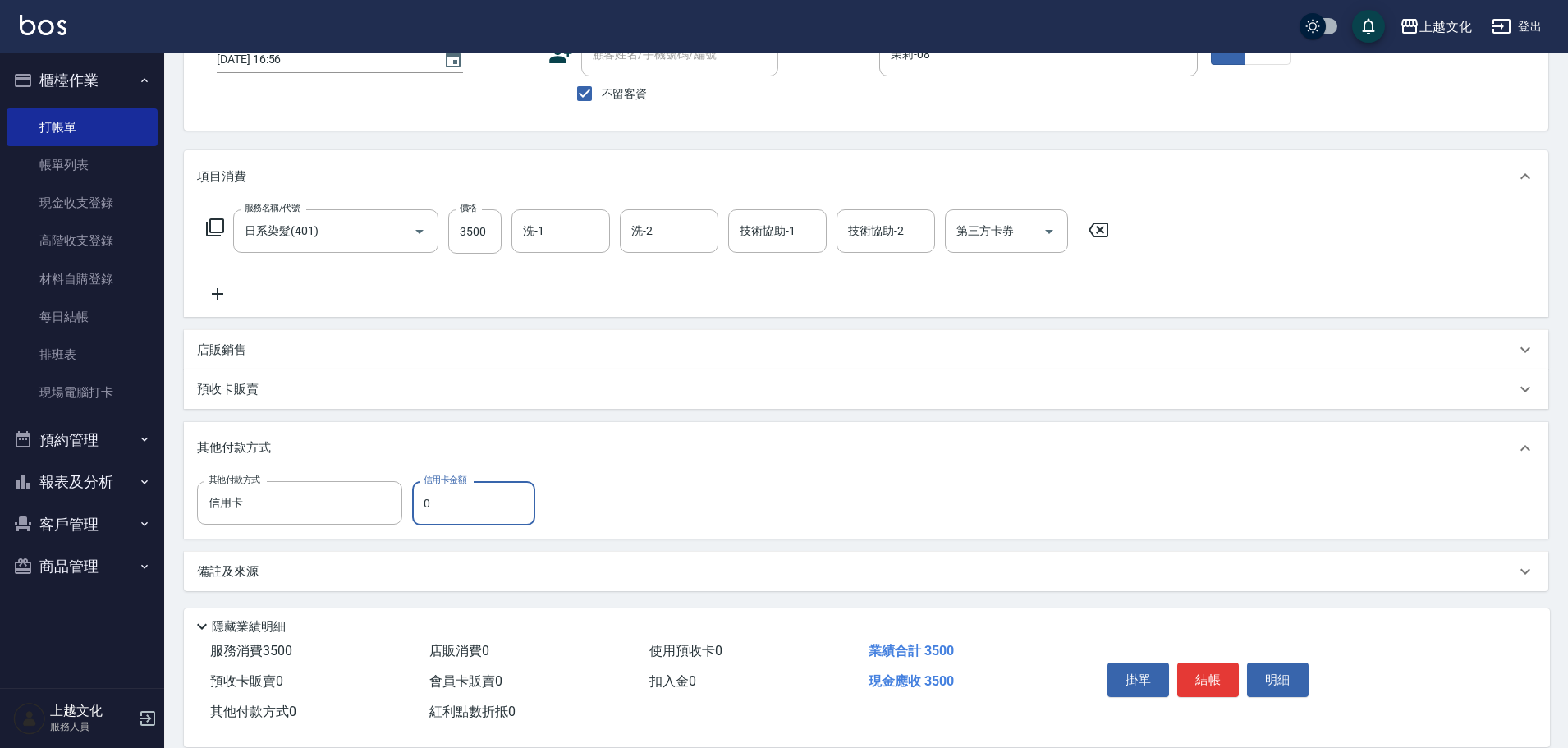
click at [417, 513] on input "0" at bounding box center [474, 503] width 124 height 45
type input "3500"
click at [1195, 671] on button "結帳" at bounding box center [1208, 680] width 62 height 34
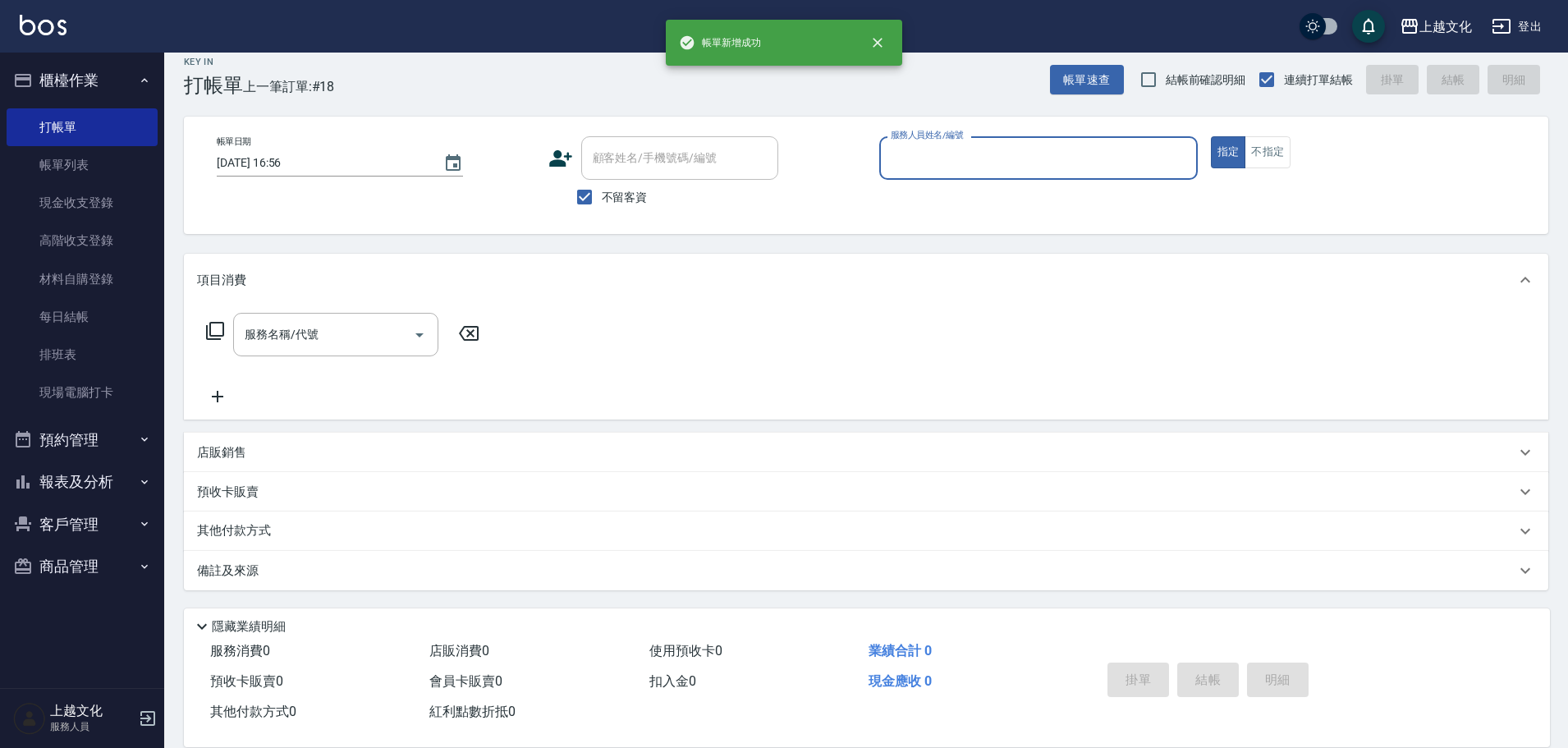
scroll to position [15, 0]
click at [946, 148] on input "服務人員姓名/編號" at bounding box center [1039, 158] width 304 height 29
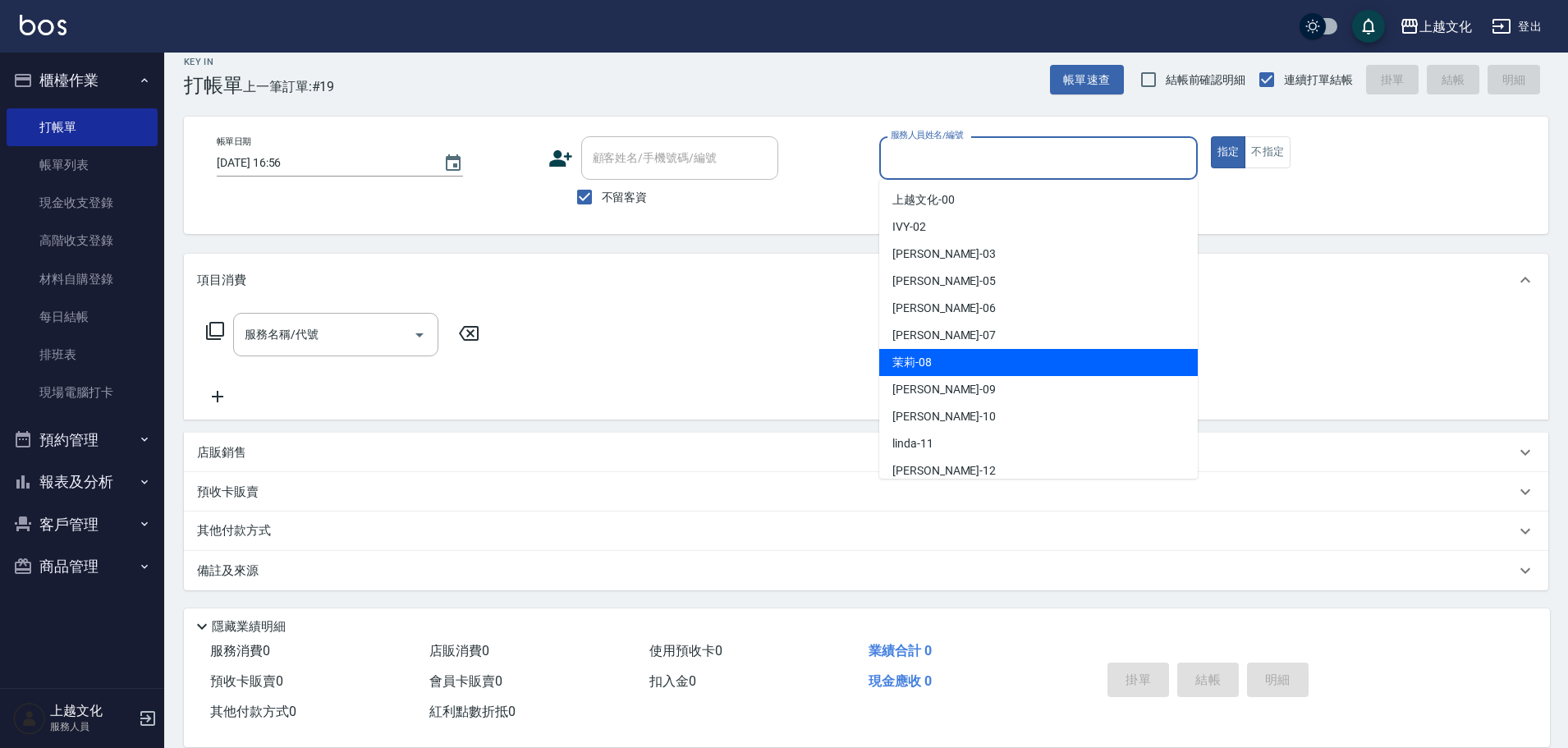
click at [967, 362] on div "茉莉 -08" at bounding box center [1038, 362] width 318 height 28
type input "茉莉-08"
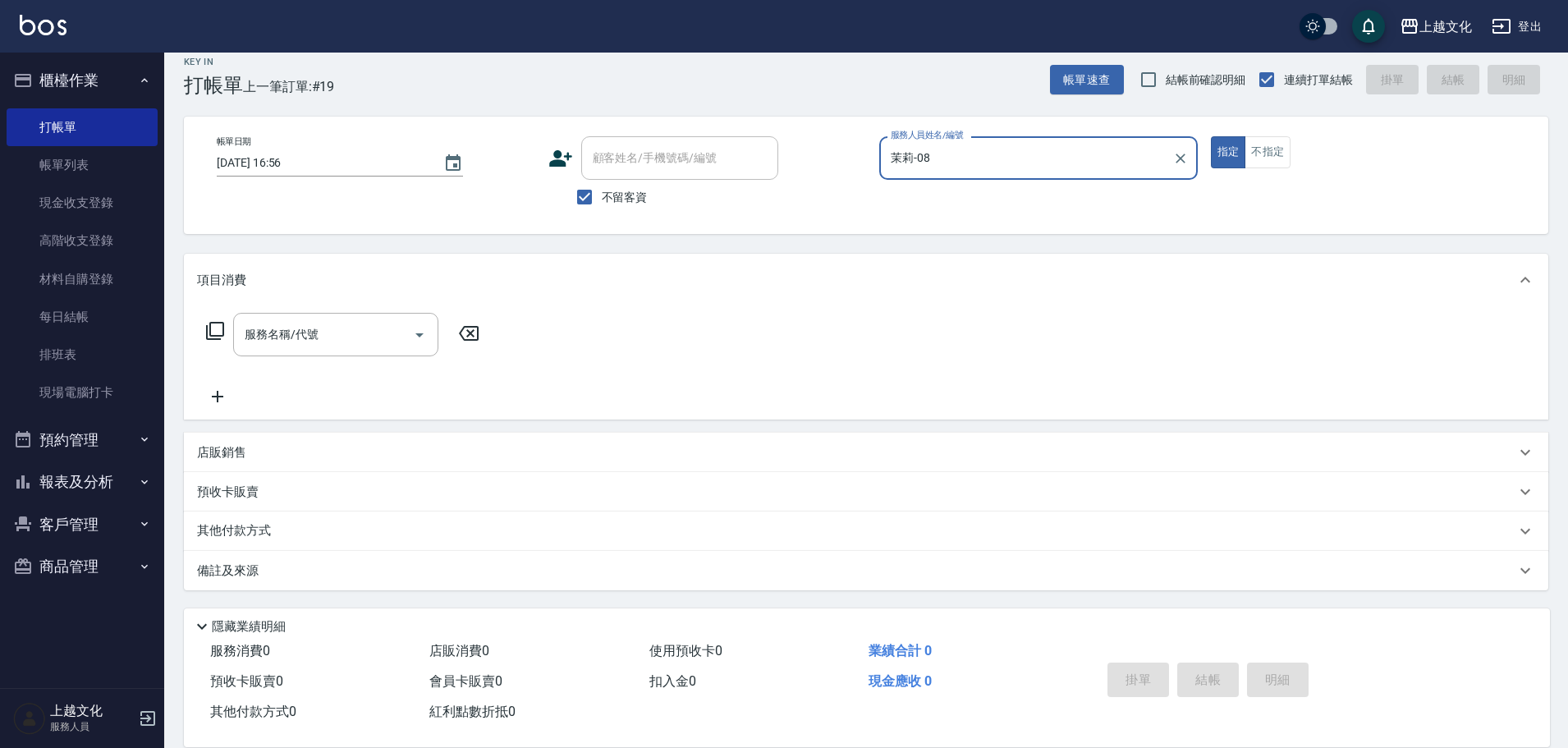
click at [210, 328] on icon at bounding box center [215, 331] width 18 height 18
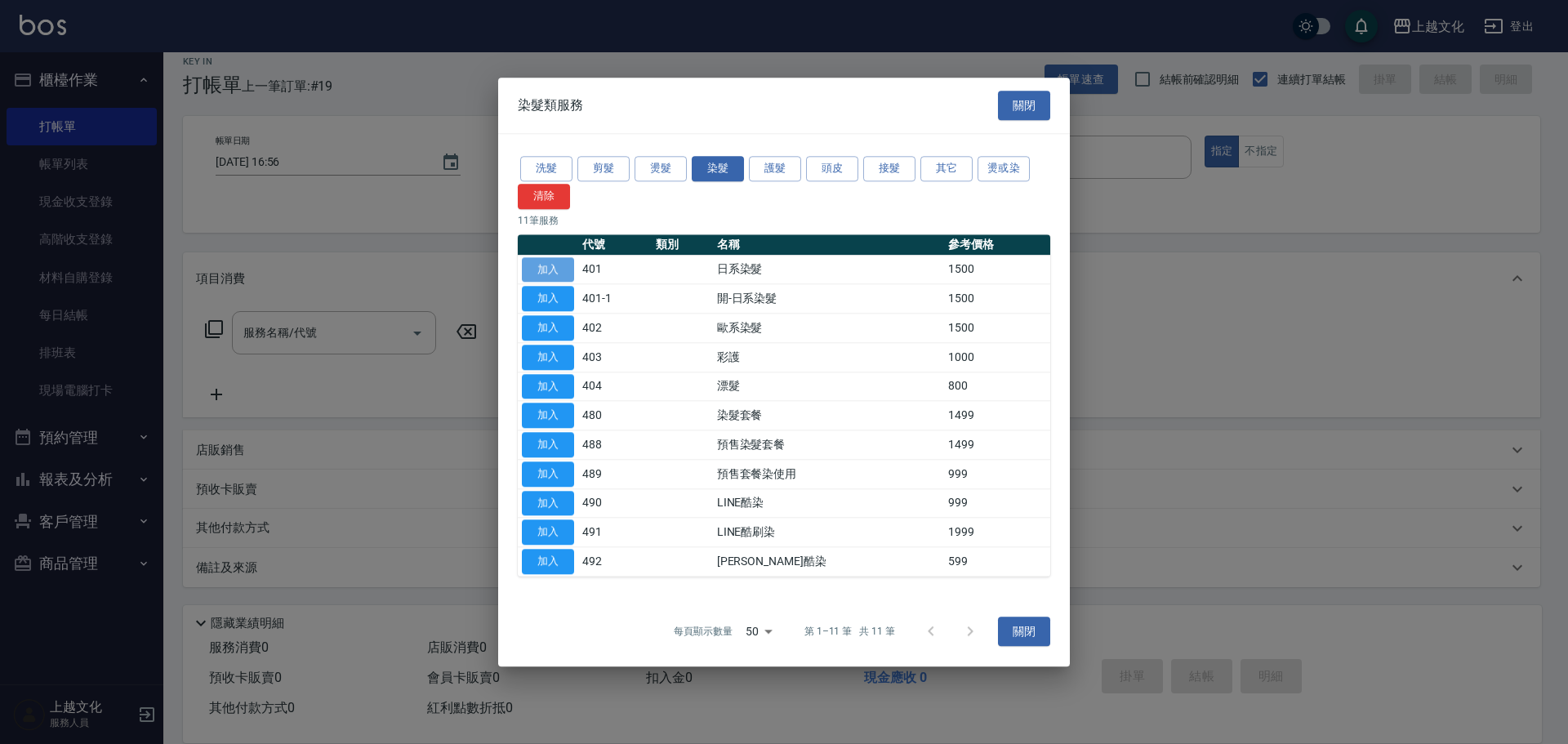
click at [569, 268] on button "加入" at bounding box center [548, 269] width 52 height 26
type input "日系染髮(401)"
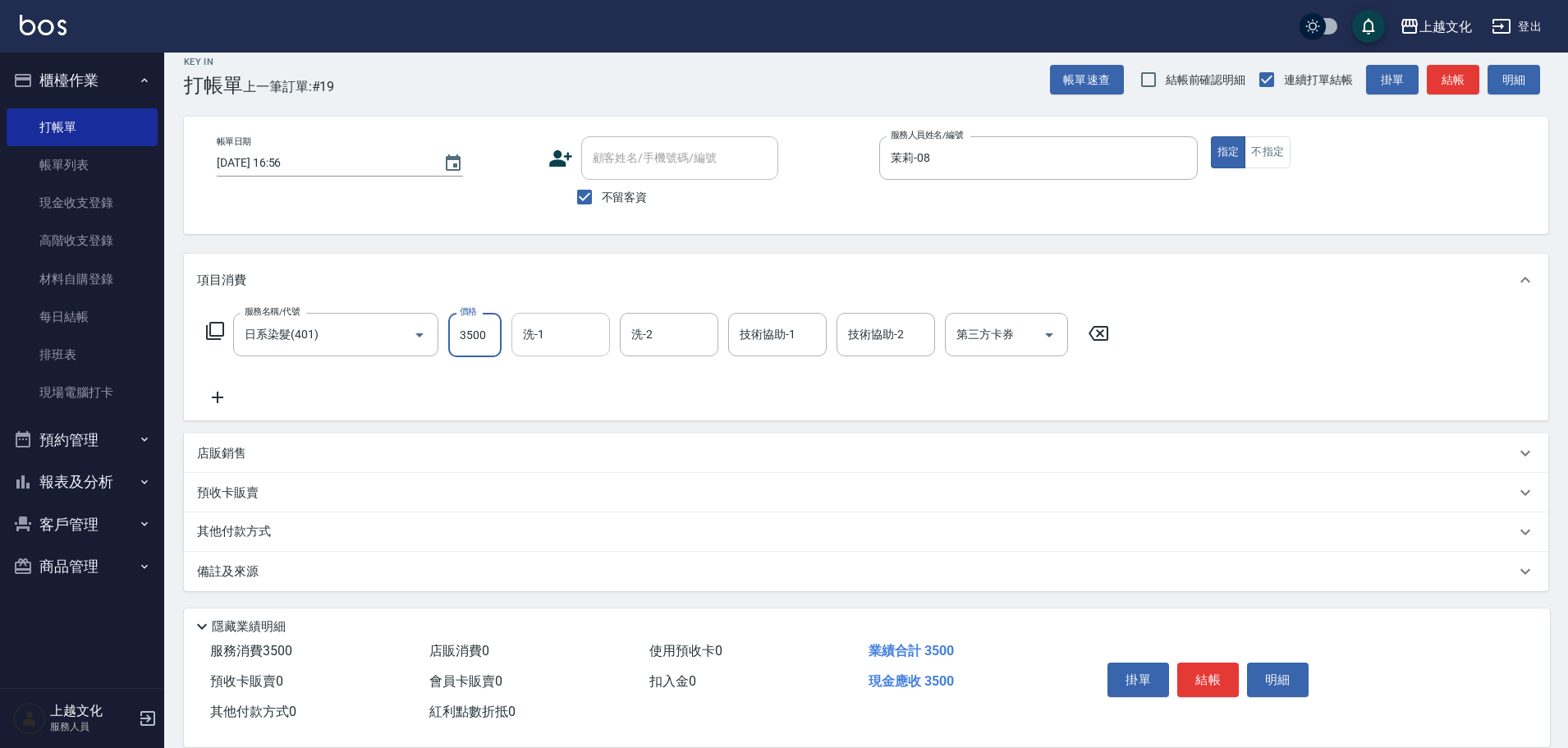
type input "3500"
click at [540, 335] on input "洗-1" at bounding box center [561, 335] width 84 height 29
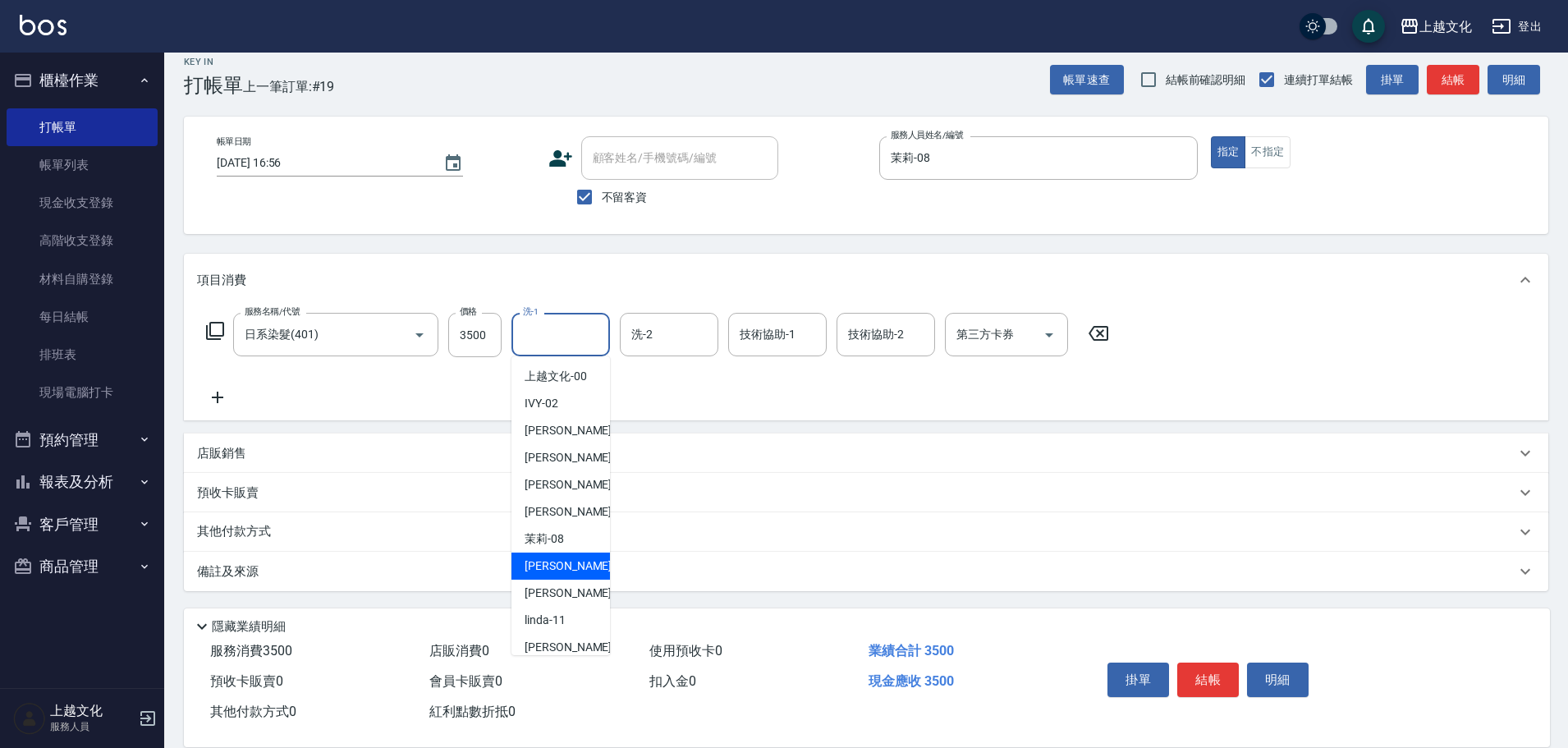
click at [539, 575] on div "[PERSON_NAME] -09" at bounding box center [561, 566] width 99 height 28
type input "[PERSON_NAME]-09"
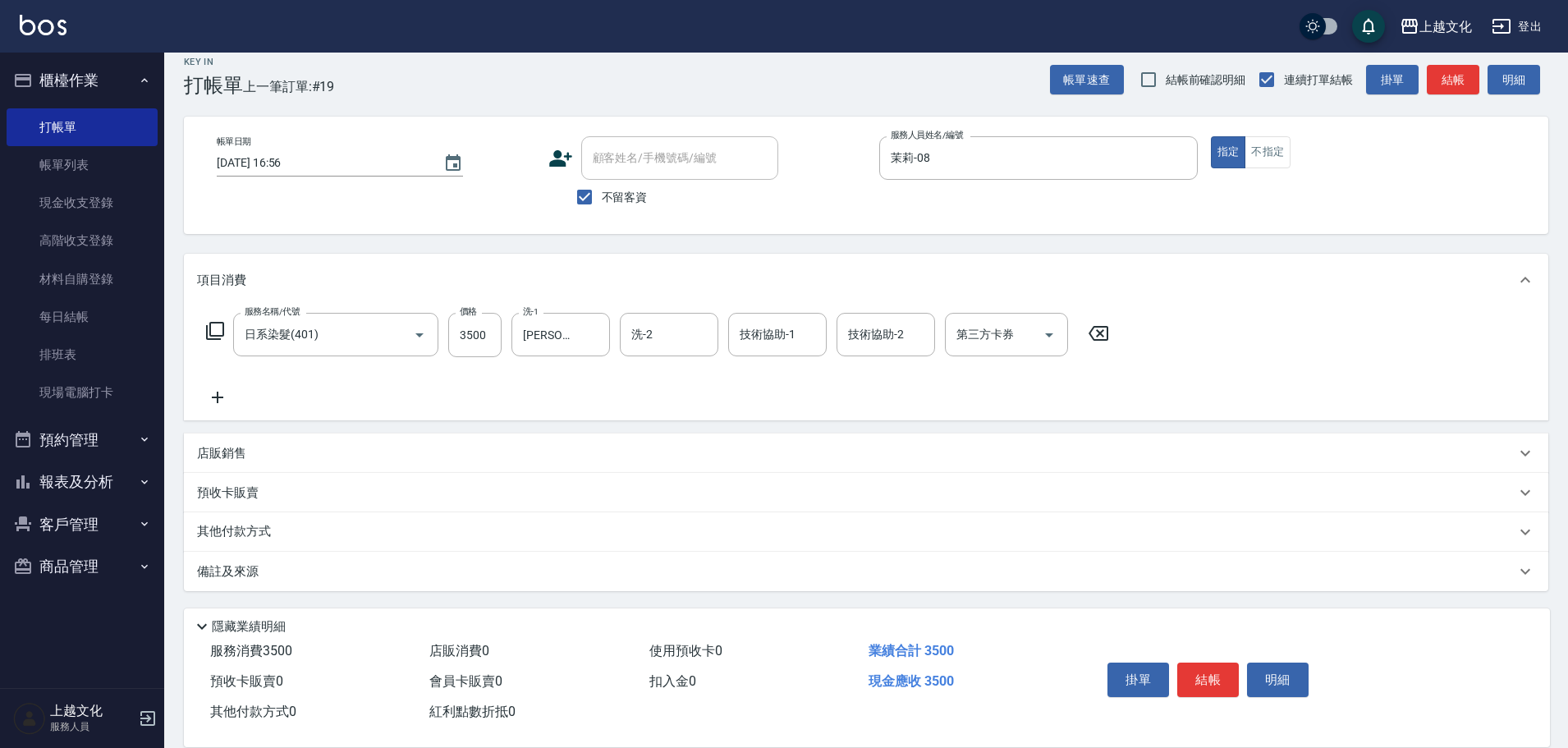
click at [220, 533] on p "其他付款方式" at bounding box center [238, 531] width 82 height 18
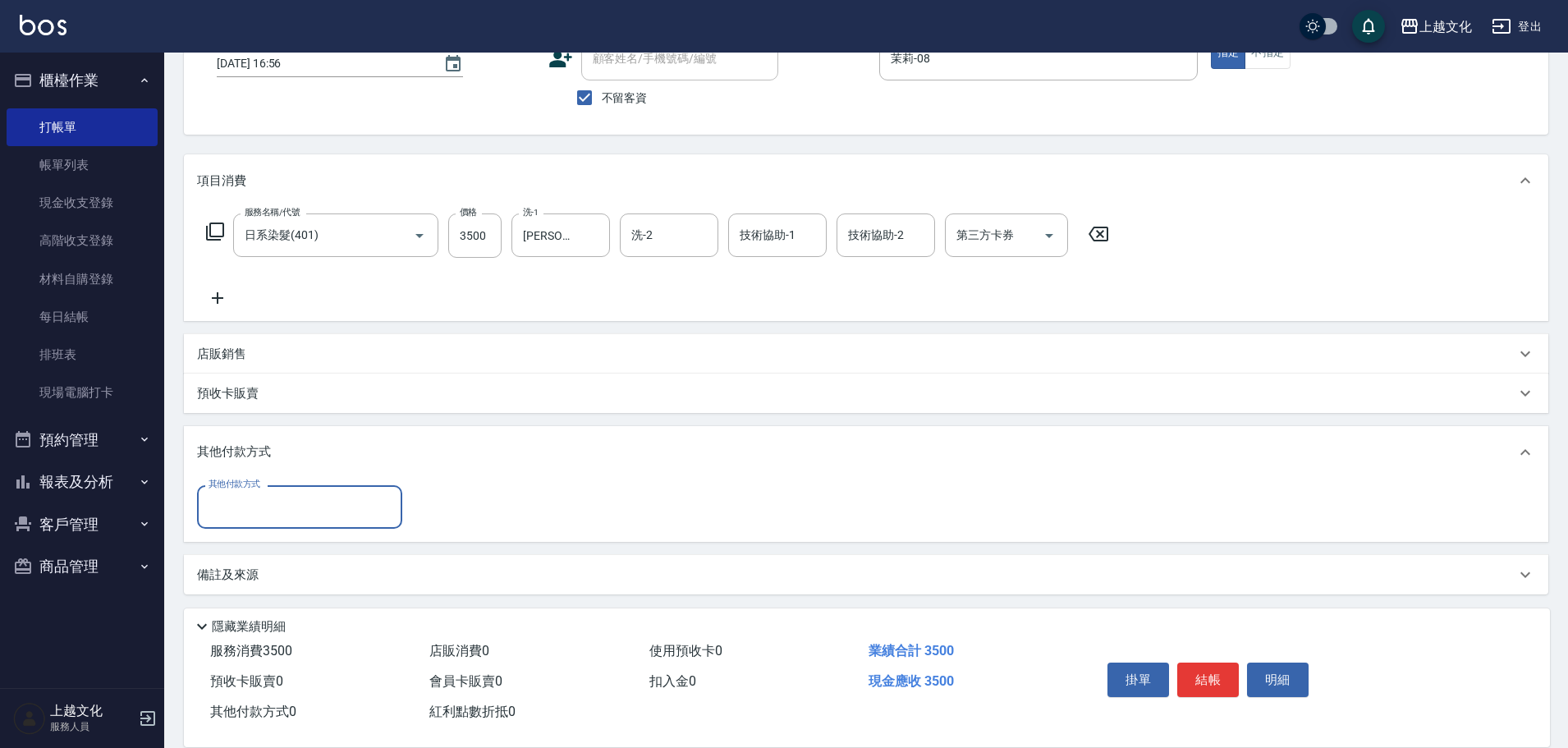
scroll to position [119, 0]
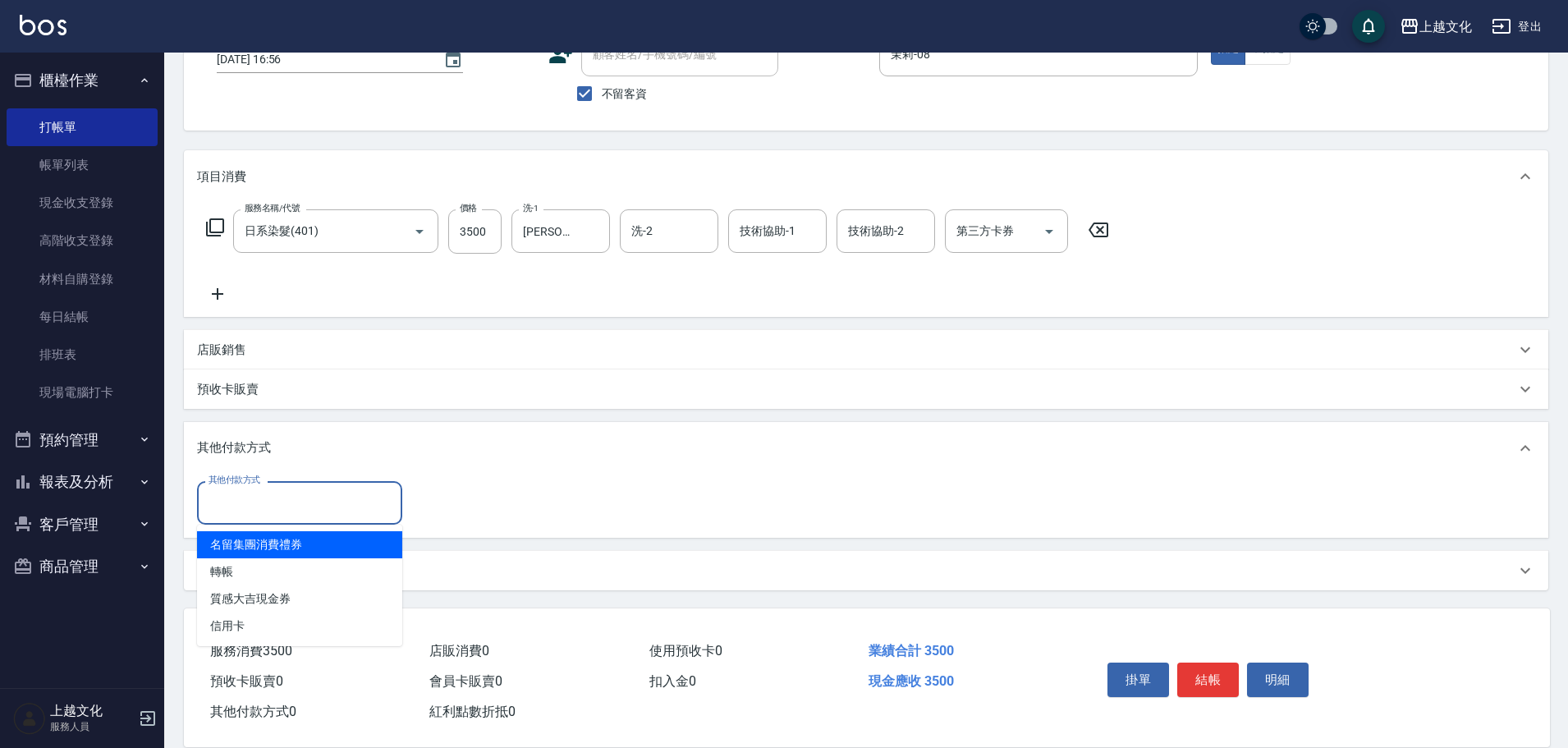
click at [230, 515] on input "其他付款方式" at bounding box center [299, 503] width 190 height 29
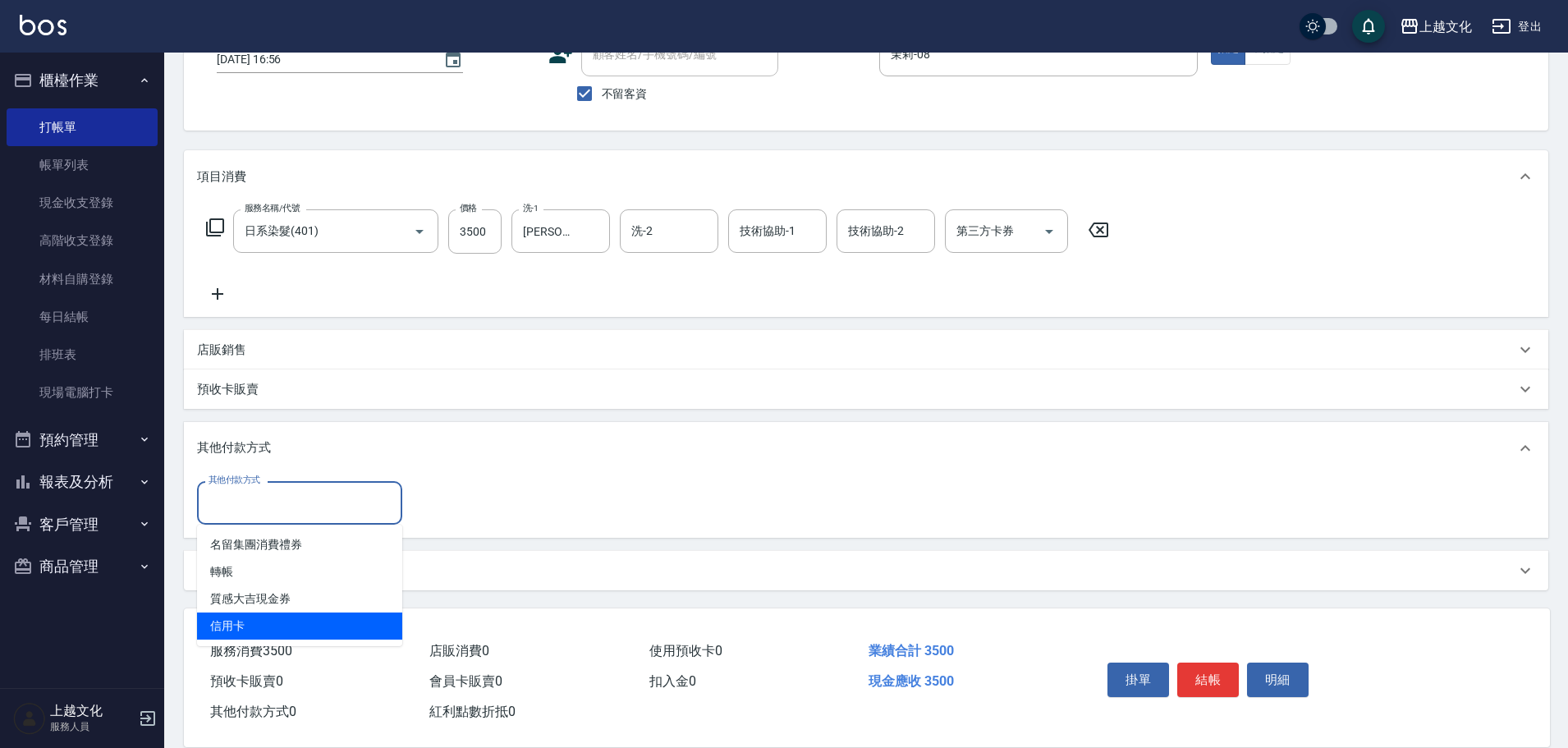
drag, startPoint x: 225, startPoint y: 628, endPoint x: 332, endPoint y: 554, distance: 130.1
click at [226, 626] on span "信用卡" at bounding box center [299, 625] width 205 height 28
type input "信用卡"
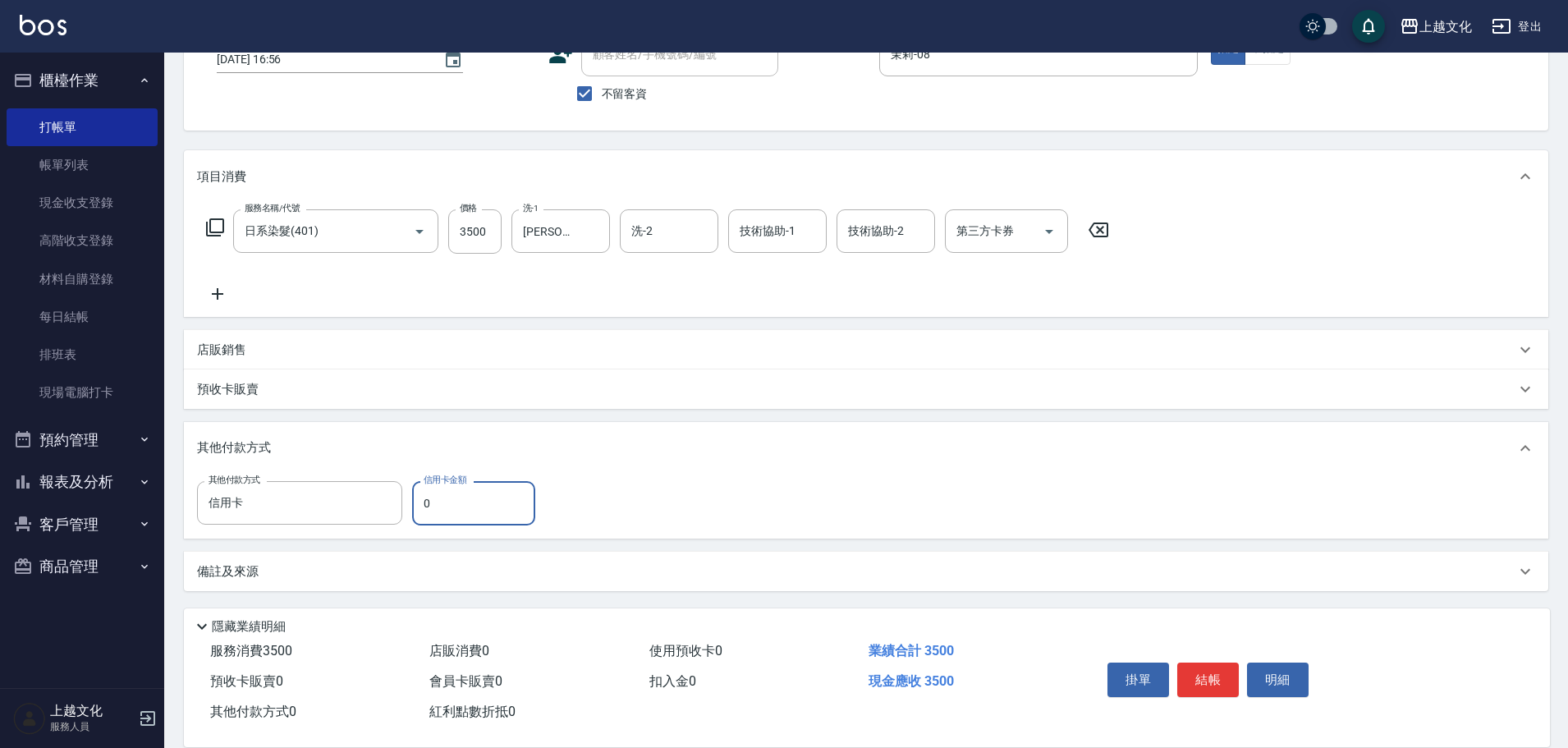
click at [418, 510] on input "0" at bounding box center [474, 503] width 124 height 45
type input "3500"
click at [1220, 673] on button "結帳" at bounding box center [1208, 680] width 62 height 34
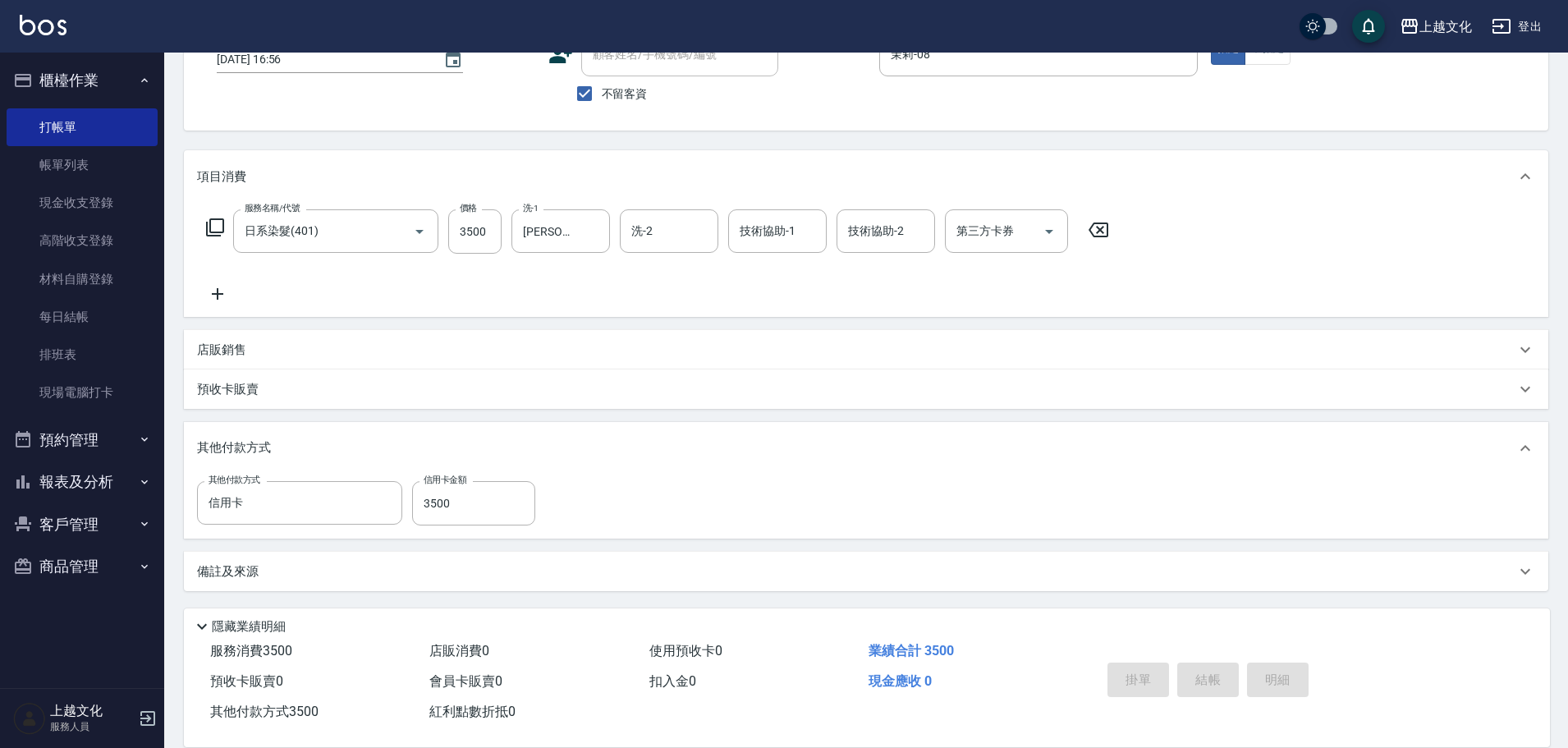
type input "[DATE] 16:57"
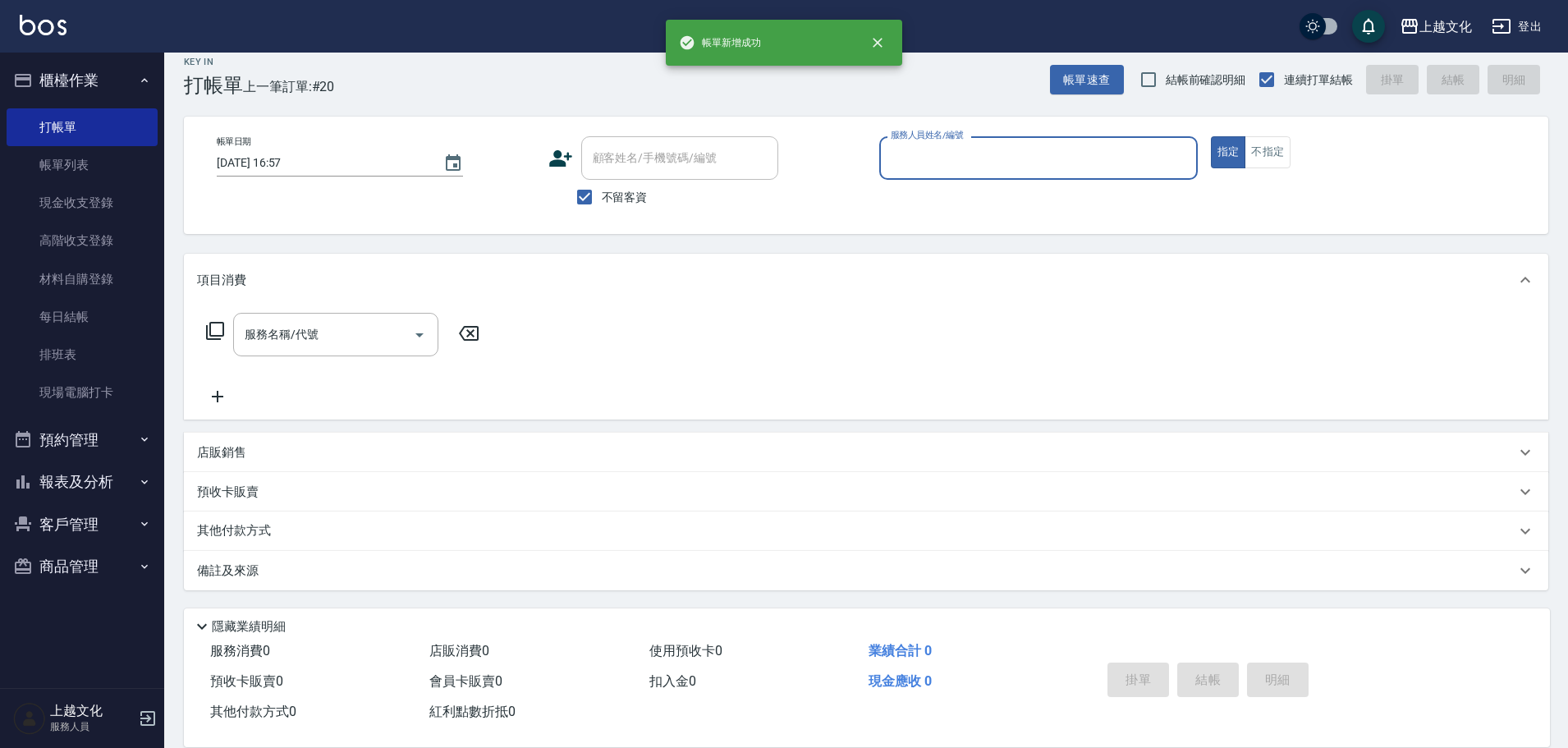
scroll to position [15, 0]
